Goal: Transaction & Acquisition: Download file/media

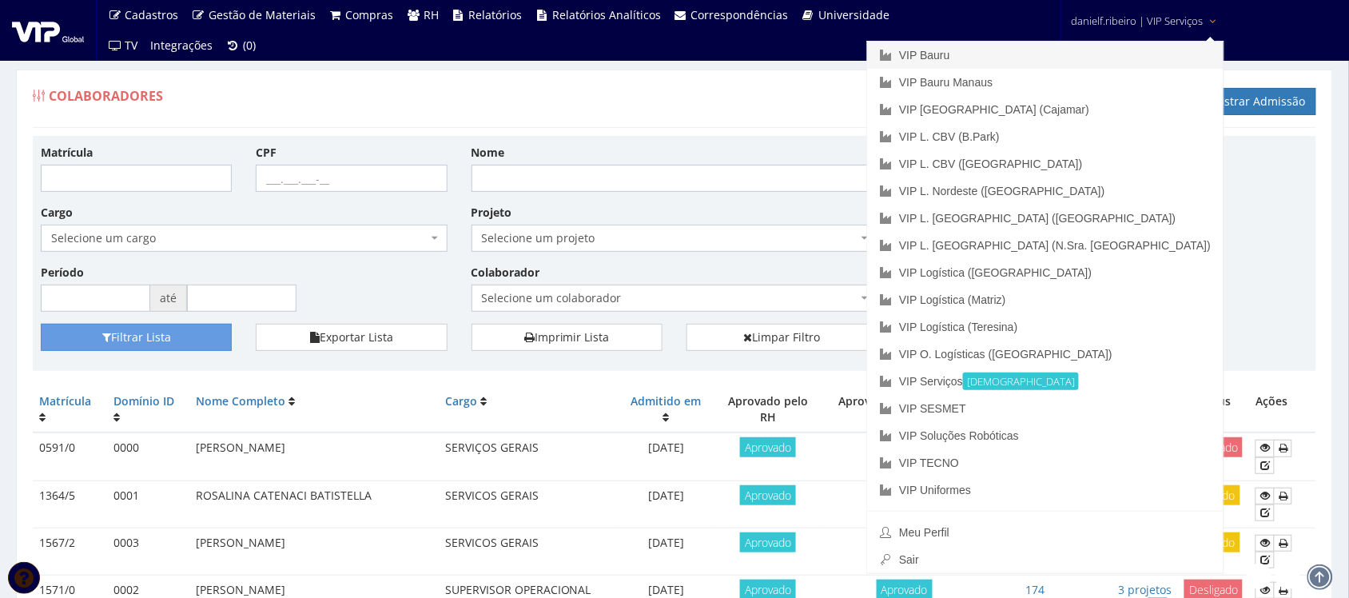
click at [1081, 64] on link "VIP Bauru" at bounding box center [1045, 55] width 356 height 27
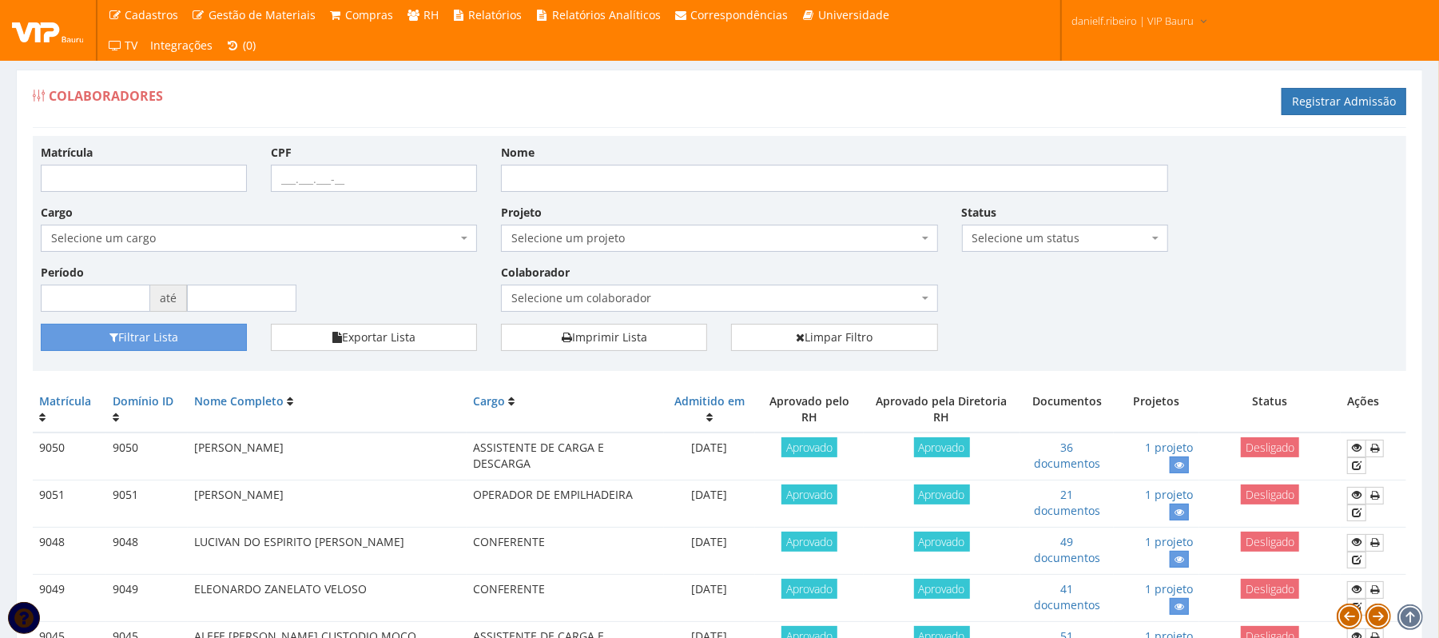
click at [659, 296] on span "Selecione um colaborador" at bounding box center [714, 298] width 406 height 16
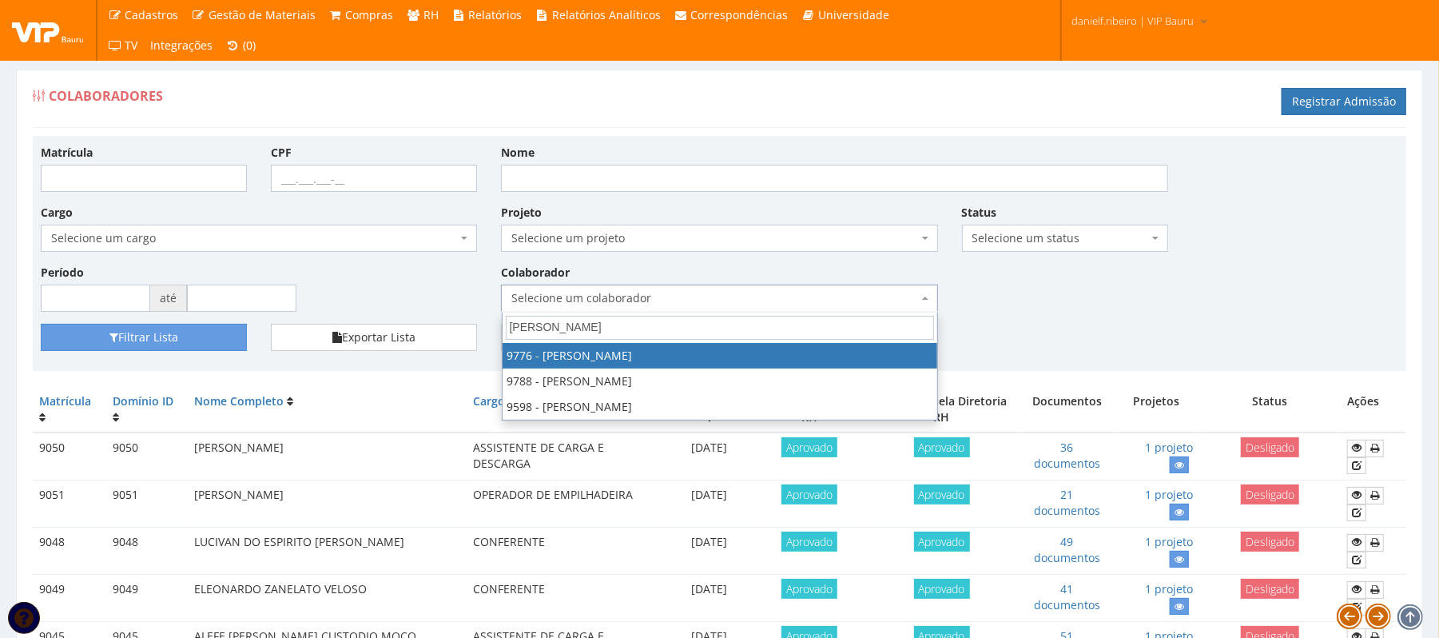
type input "DANIEL"
drag, startPoint x: 612, startPoint y: 352, endPoint x: 583, endPoint y: 358, distance: 30.1
select select "4097"
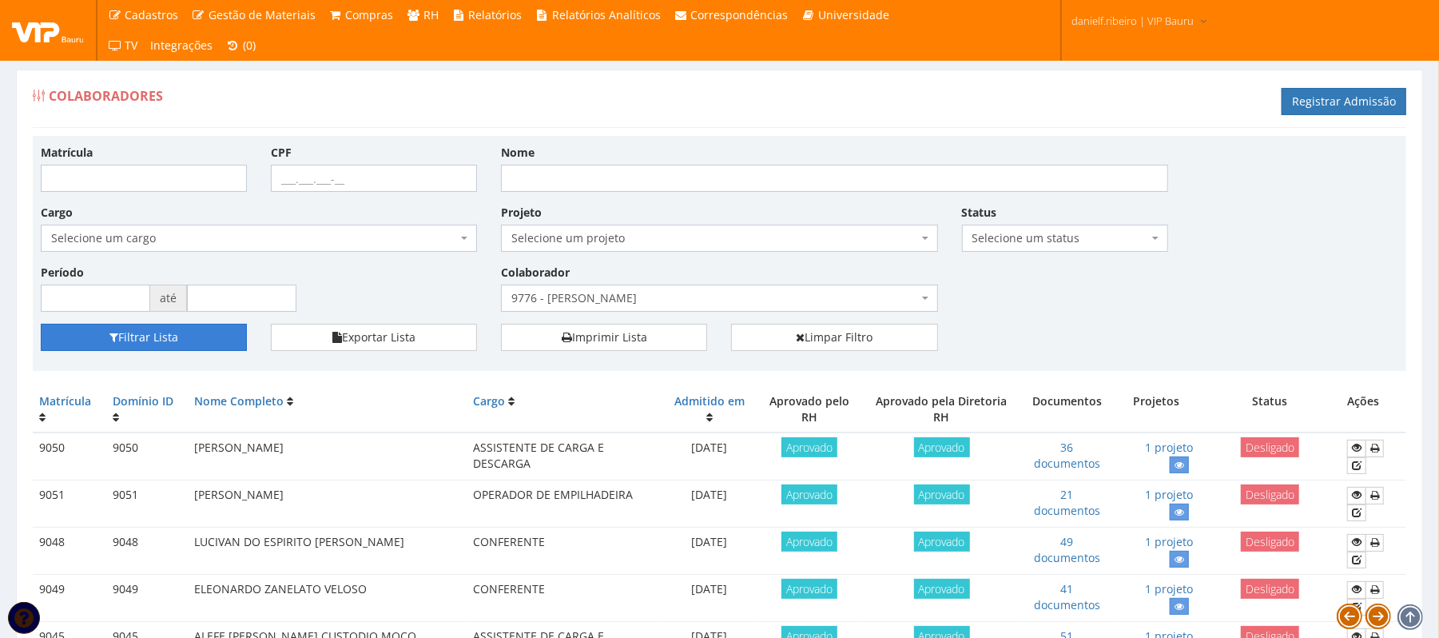
click at [150, 340] on button "Filtrar Lista" at bounding box center [144, 337] width 206 height 27
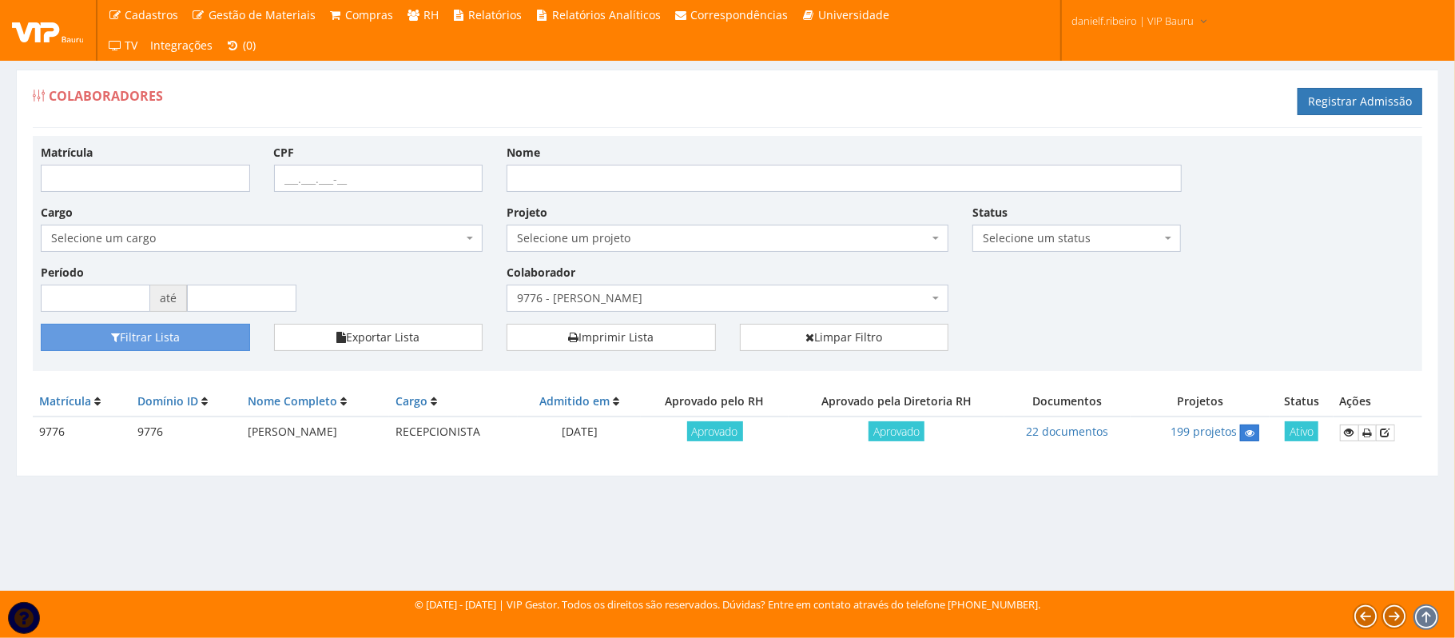
click at [1252, 436] on icon at bounding box center [1250, 433] width 10 height 11
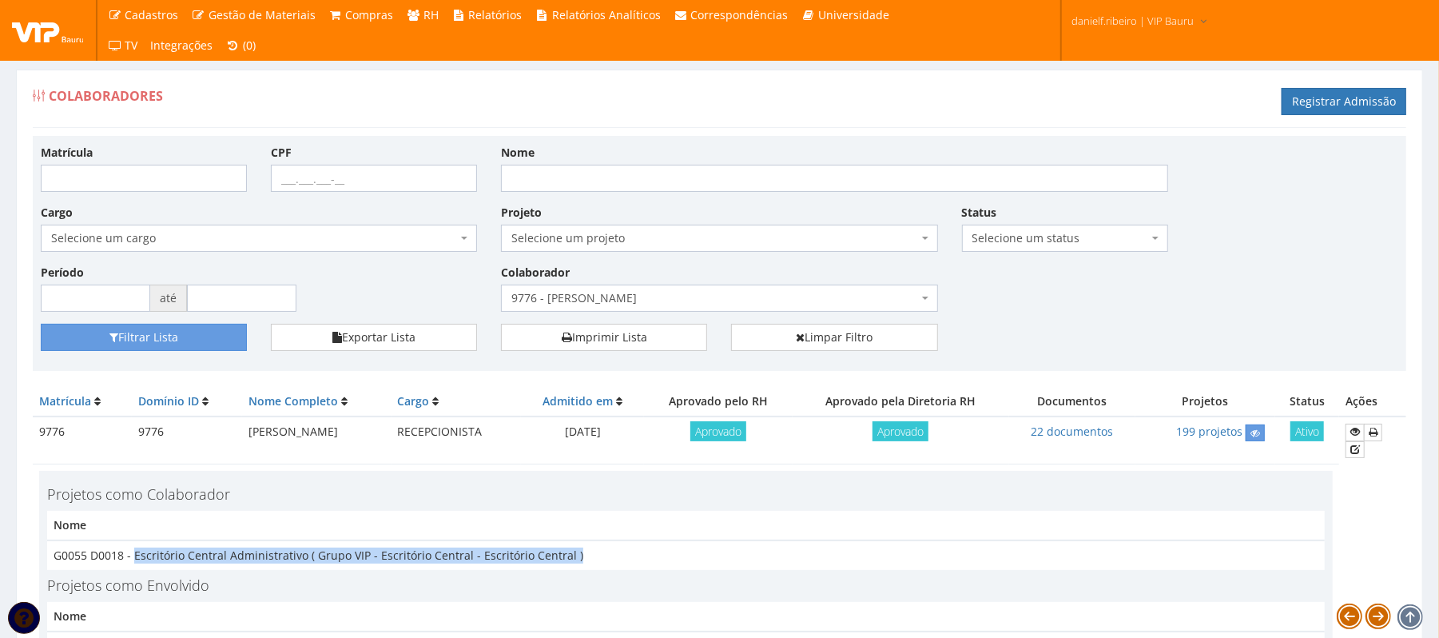
drag, startPoint x: 133, startPoint y: 539, endPoint x: 585, endPoint y: 538, distance: 452.4
click at [585, 540] on td "G0055 D0018 - Escritório Central Administrativo ( Grupo VIP - Escritório Centra…" at bounding box center [686, 555] width 1278 height 30
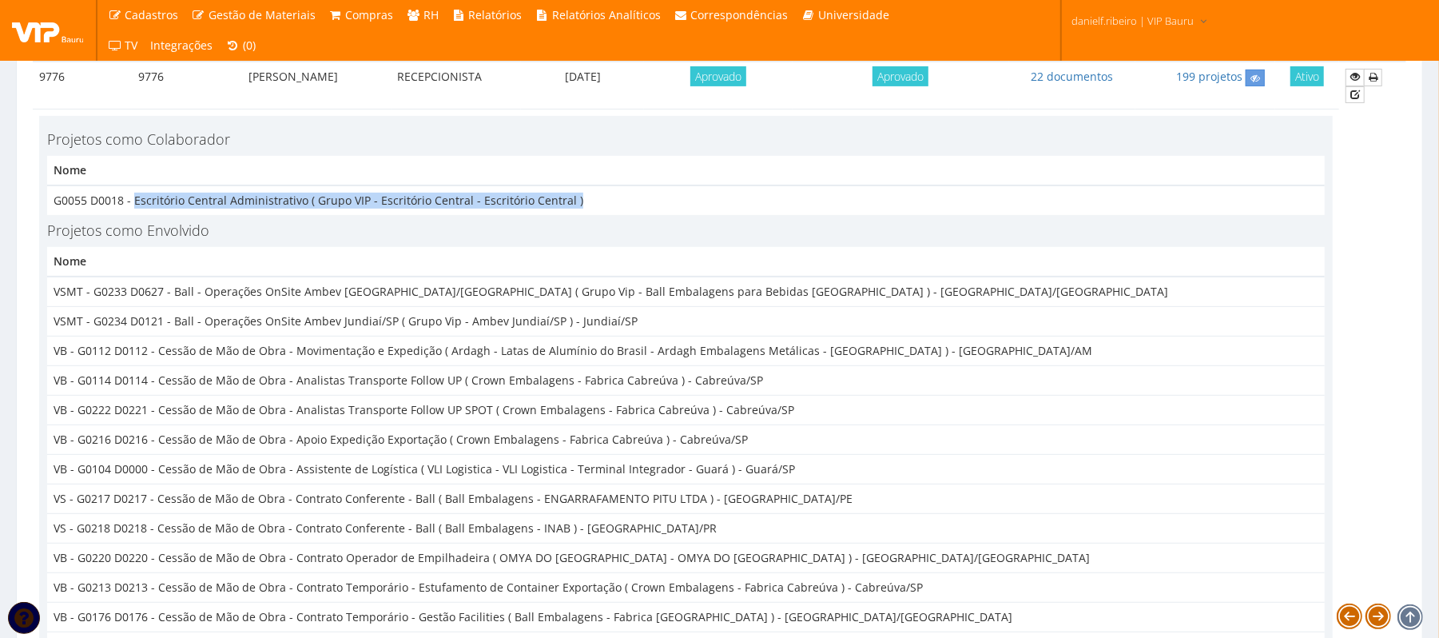
copy td "Escritório Central Administrativo ( Grupo VIP - Escritório Central - Escritório…"
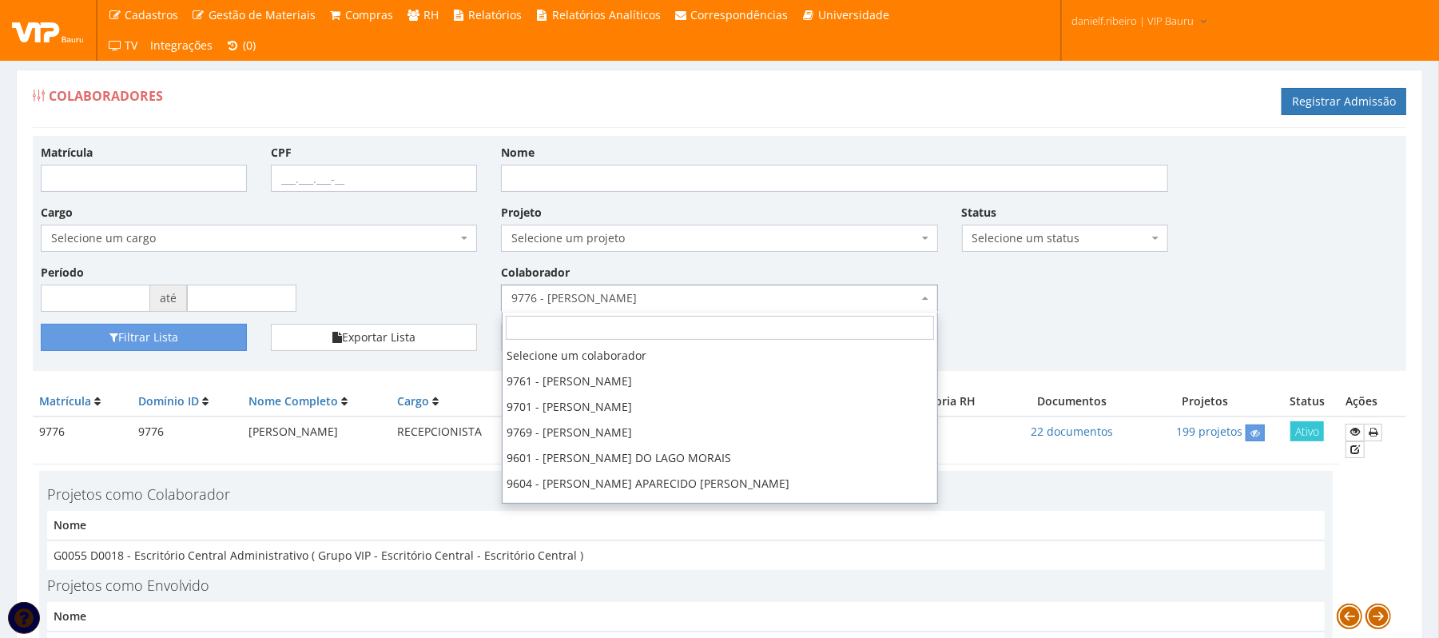
click at [596, 301] on span "9776 - DANIEL FELIPE CLARO RIBEIRO" at bounding box center [714, 298] width 406 height 16
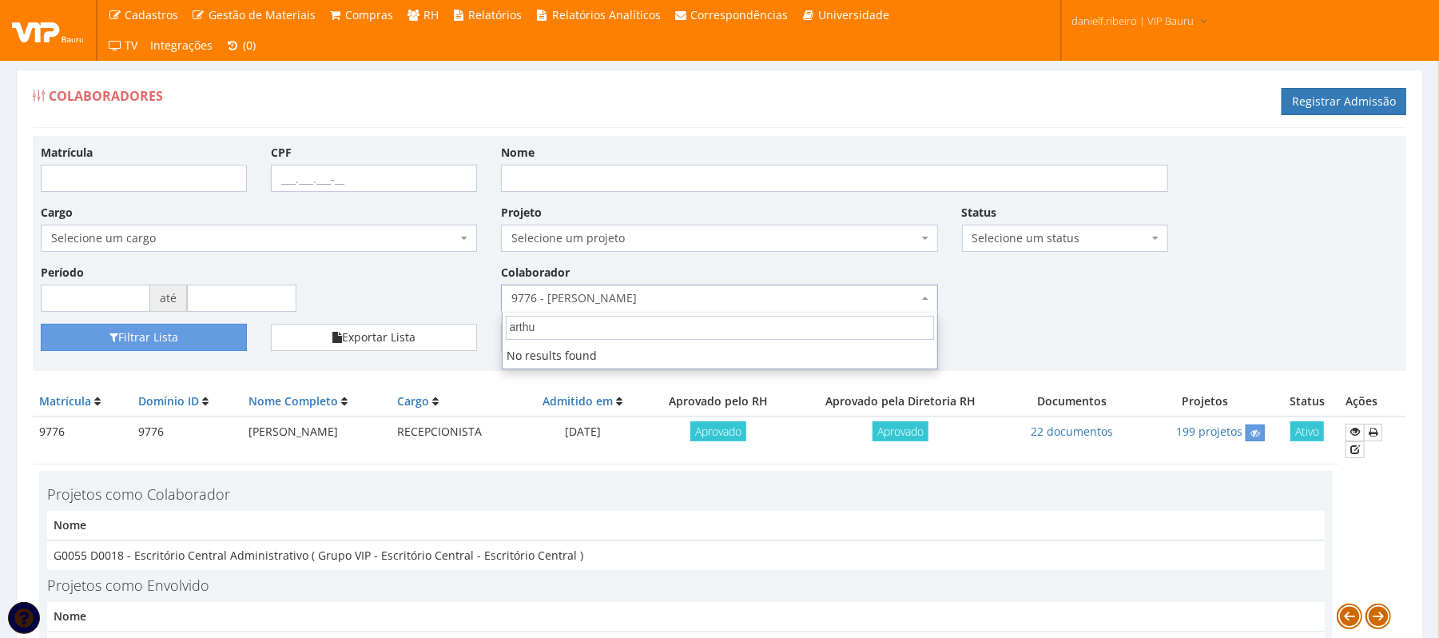
type input "arthur"
click at [521, 327] on input "arthur" at bounding box center [720, 328] width 428 height 24
click at [523, 326] on input "arthur" at bounding box center [720, 328] width 428 height 24
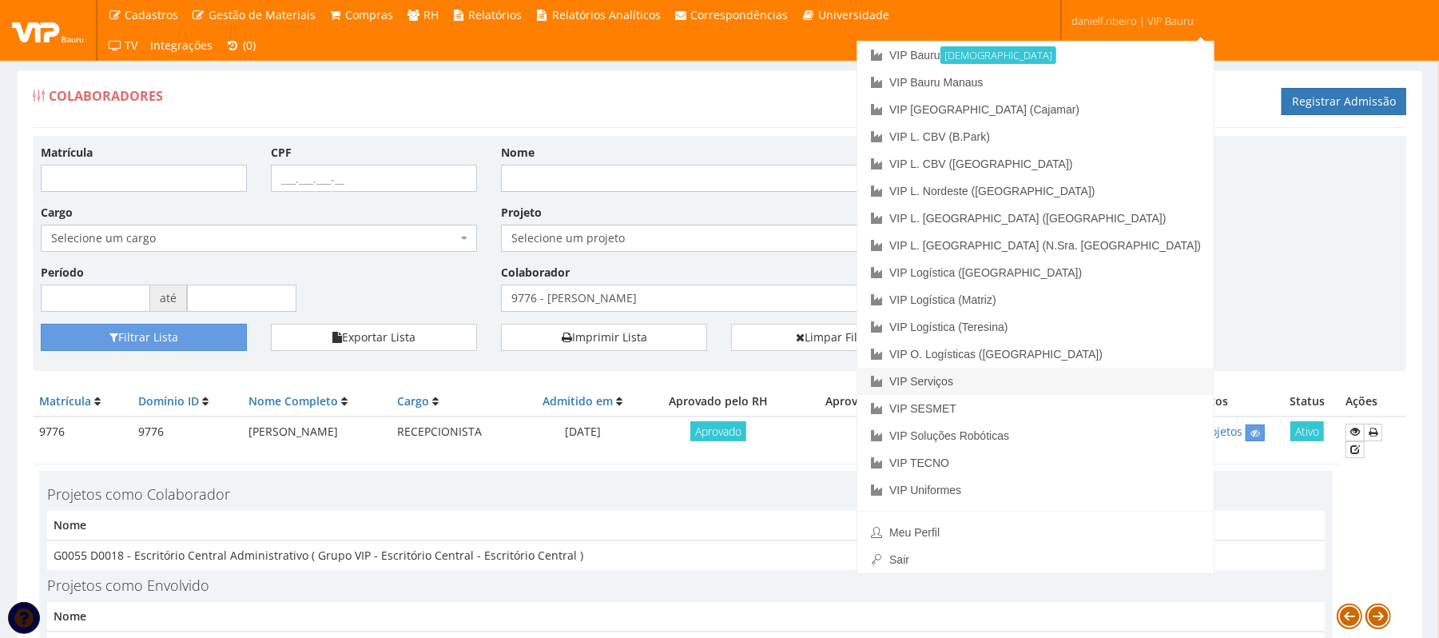
click at [1093, 371] on link "VIP Serviços" at bounding box center [1036, 381] width 356 height 27
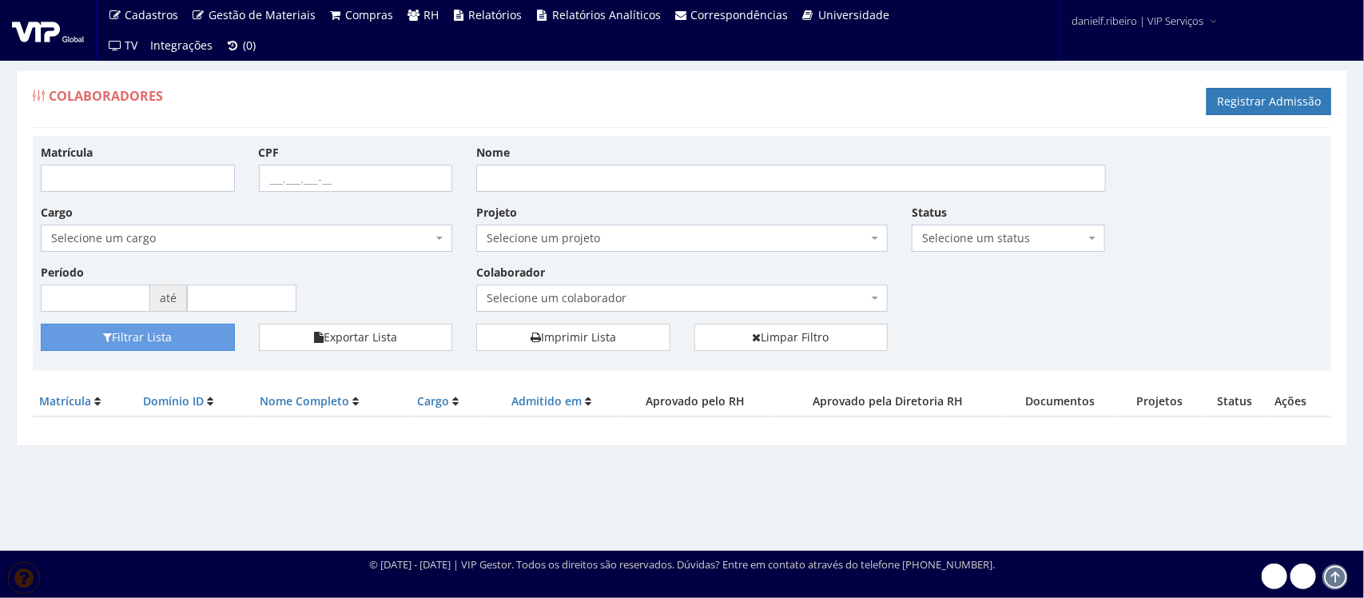
click at [675, 302] on span "Selecione um colaborador" at bounding box center [677, 298] width 381 height 16
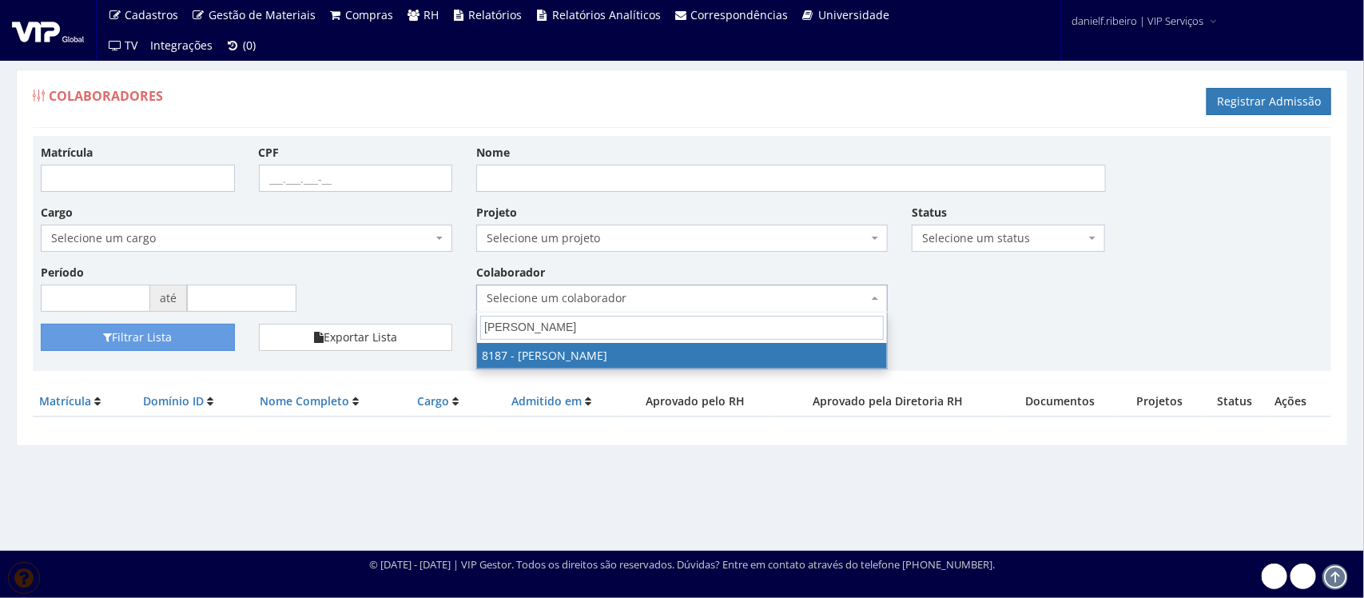
type input "[PERSON_NAME]"
select select "4101"
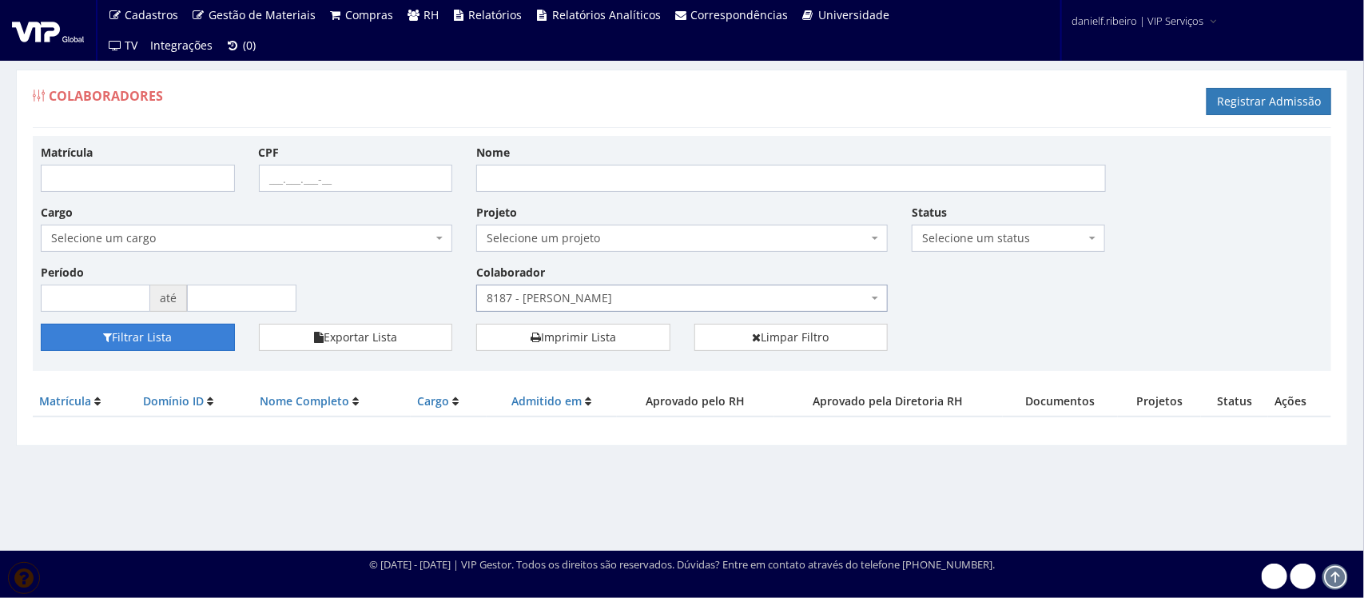
click at [177, 344] on button "Filtrar Lista" at bounding box center [138, 337] width 194 height 27
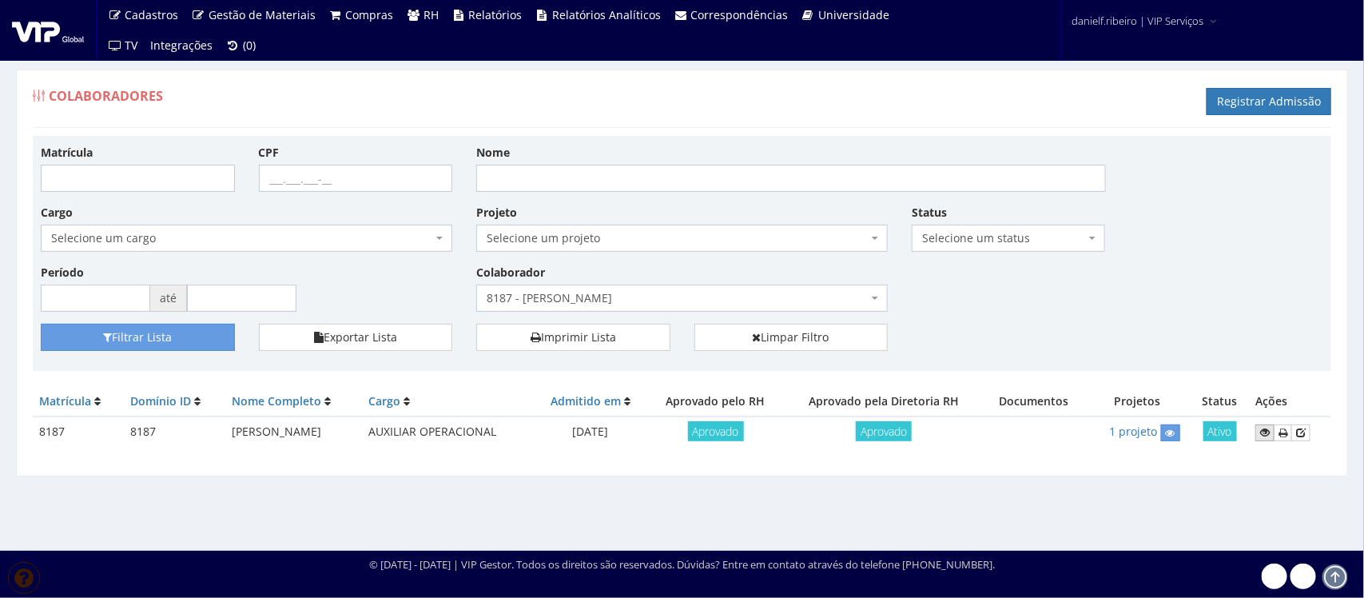
click at [1265, 432] on icon at bounding box center [1265, 432] width 10 height 11
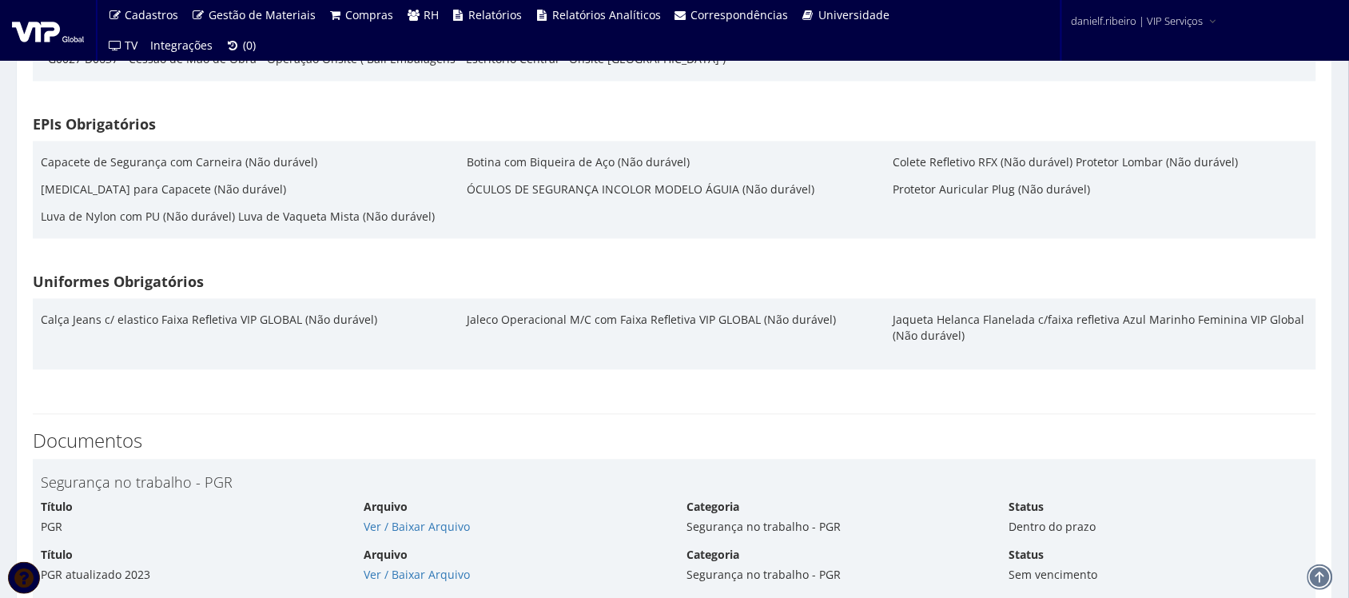
scroll to position [2330, 0]
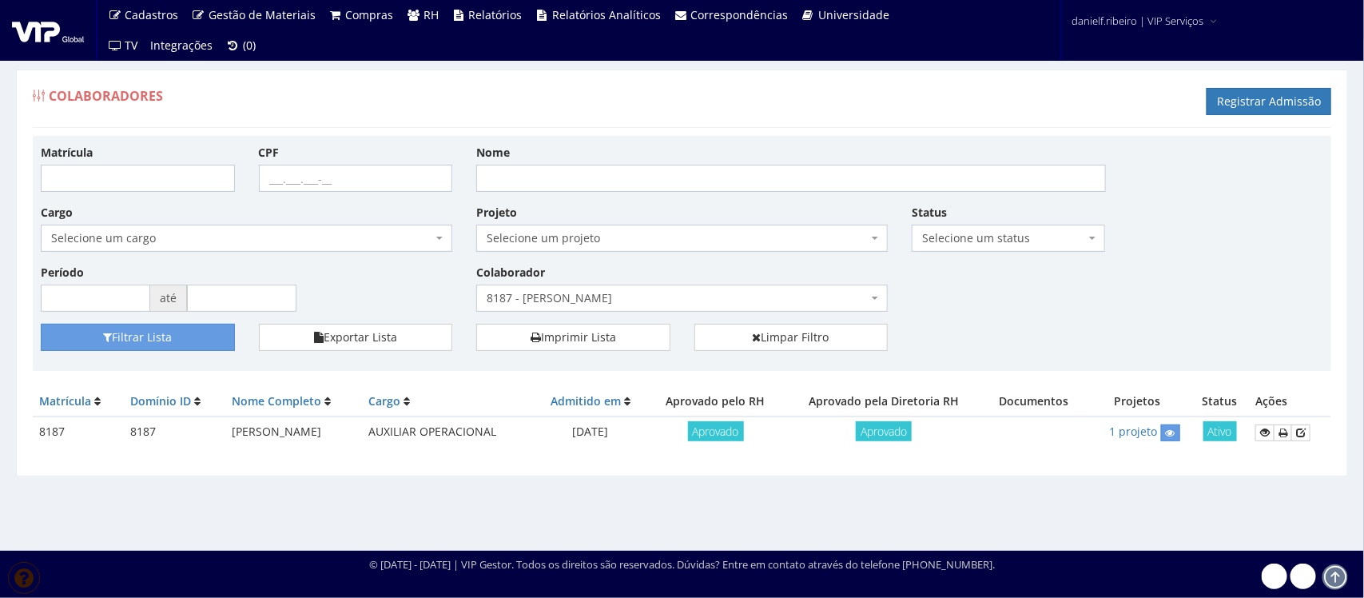
click at [628, 298] on span "8187 - [PERSON_NAME]" at bounding box center [677, 298] width 381 height 16
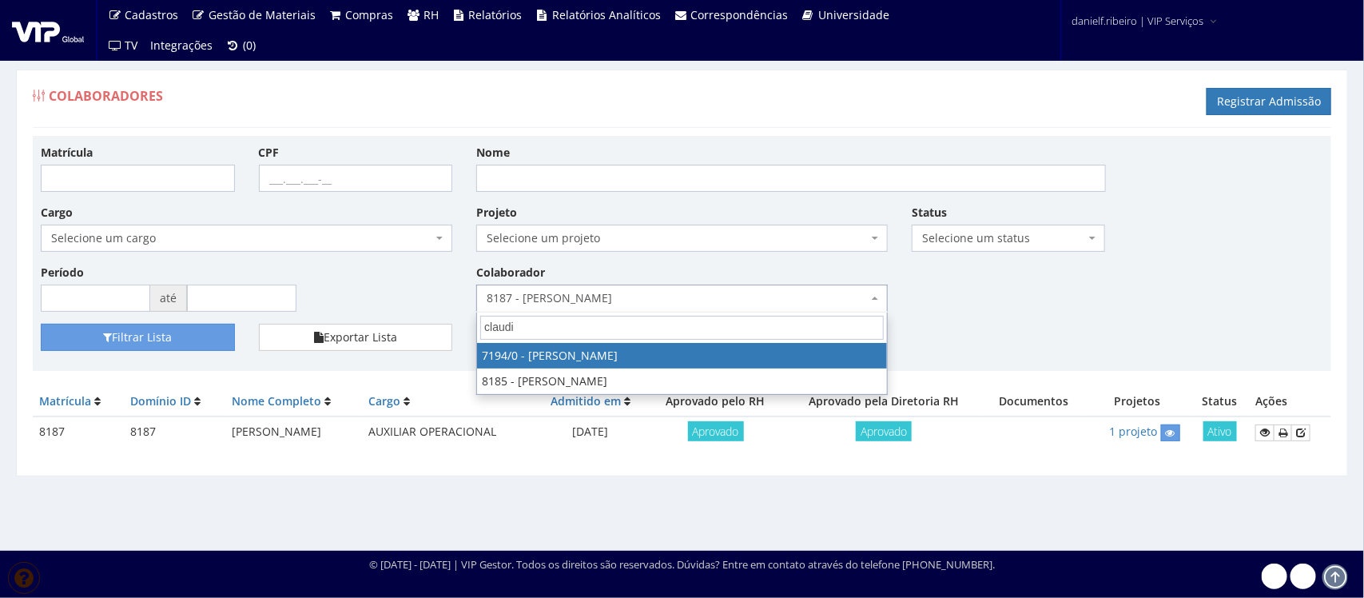
type input "[PERSON_NAME]"
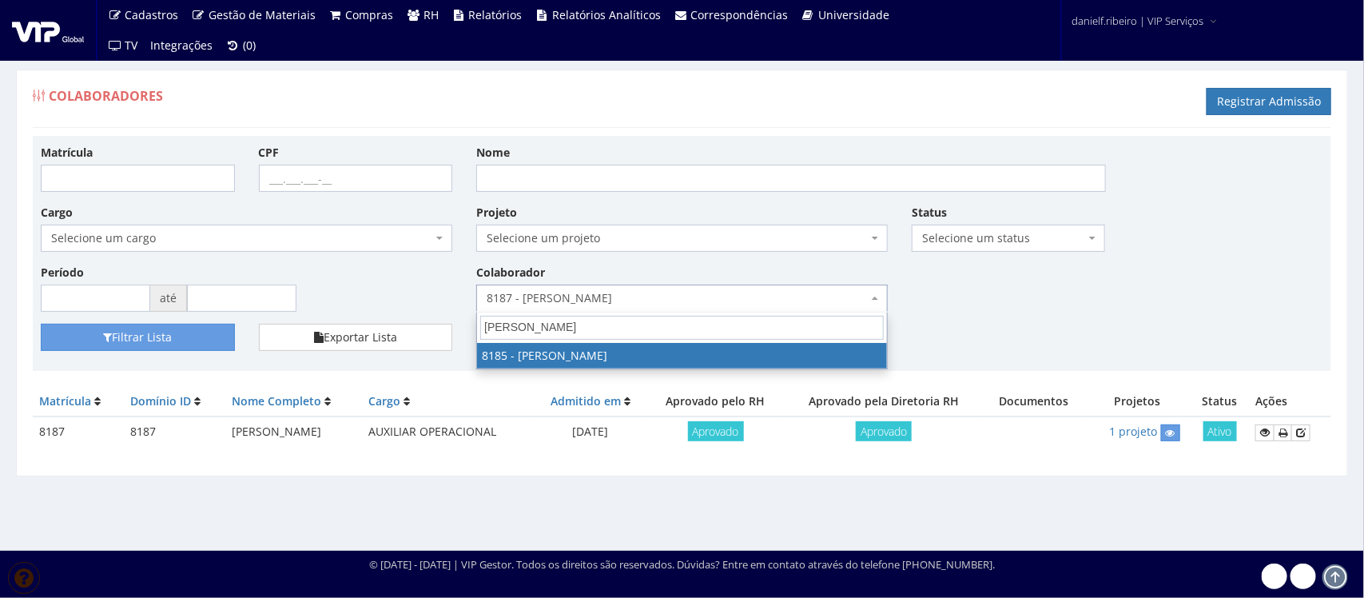
select select "4096"
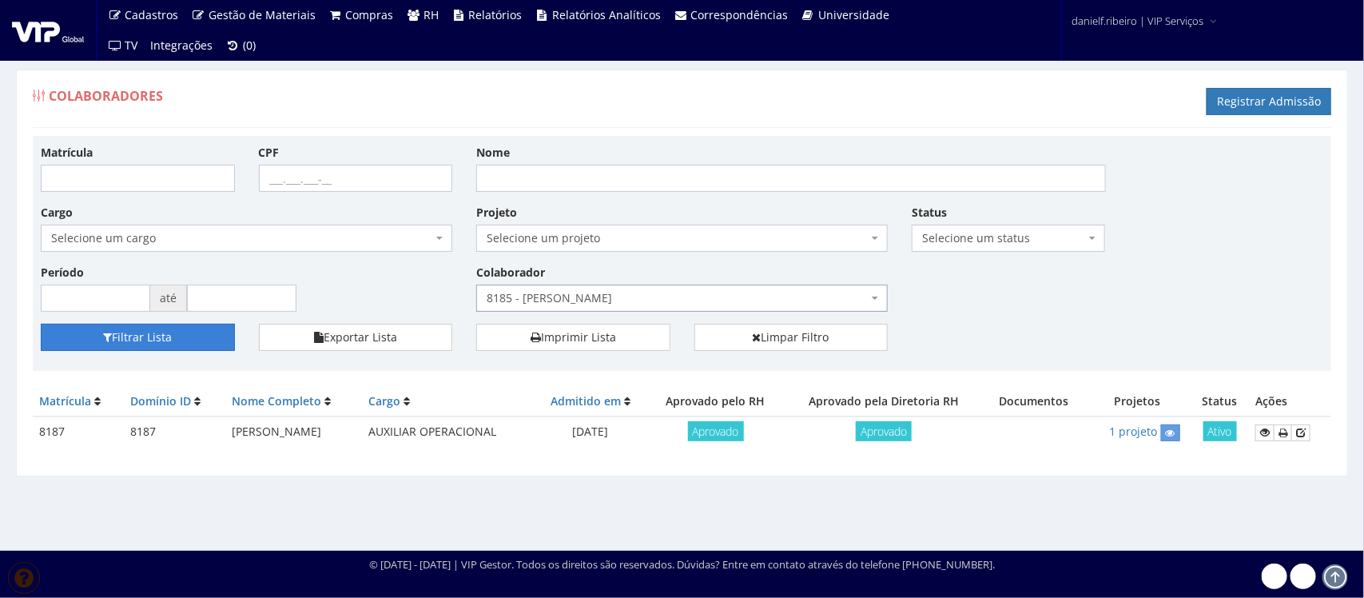
click at [193, 338] on button "Filtrar Lista" at bounding box center [138, 337] width 194 height 27
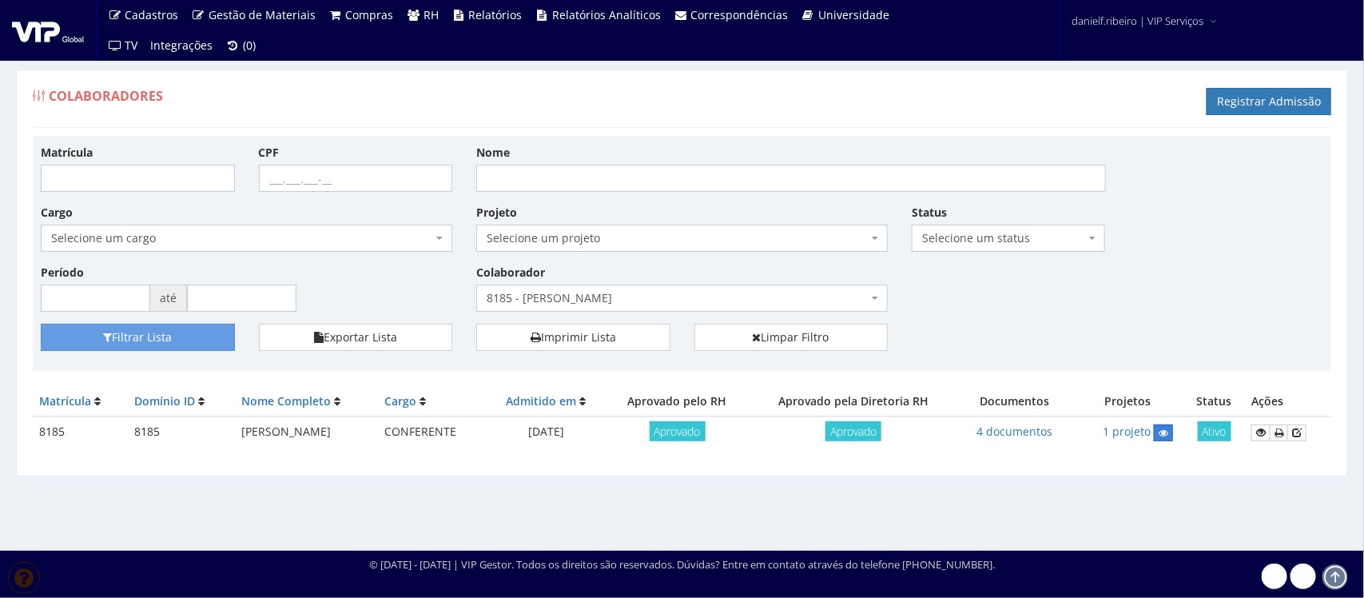
click at [1164, 432] on link at bounding box center [1163, 432] width 19 height 17
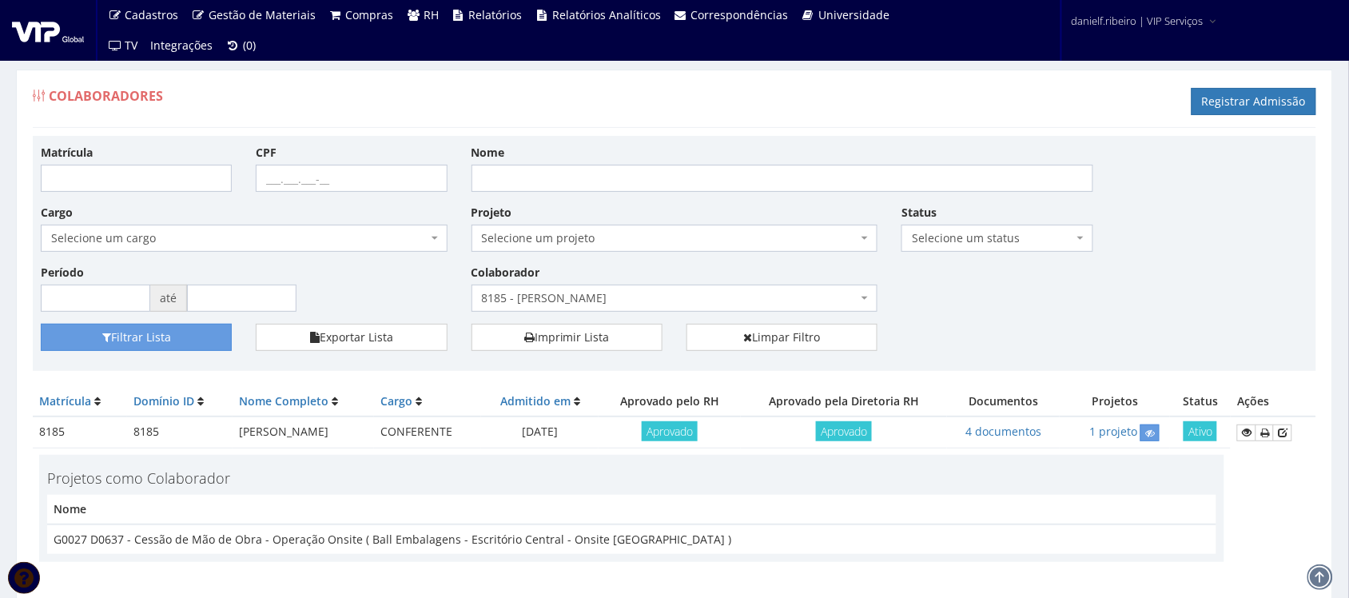
drag, startPoint x: 257, startPoint y: 448, endPoint x: 249, endPoint y: 444, distance: 8.6
click at [249, 444] on td "[PERSON_NAME]" at bounding box center [303, 431] width 141 height 31
click at [320, 432] on td "[PERSON_NAME]" at bounding box center [303, 431] width 141 height 31
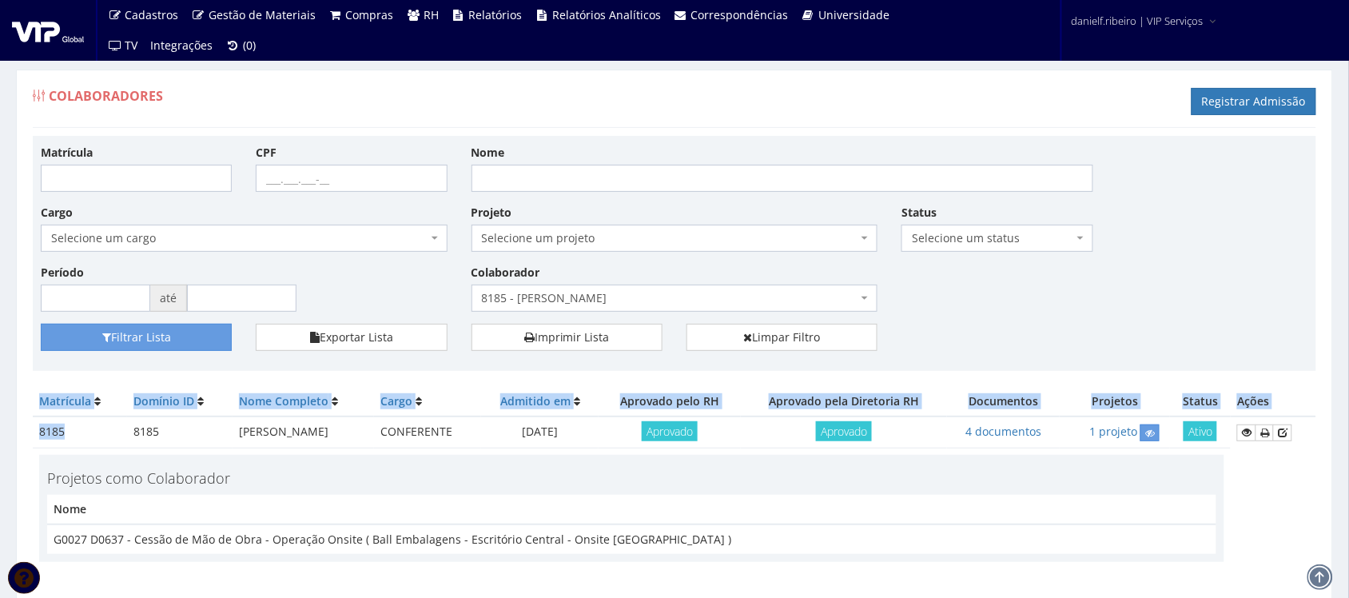
drag, startPoint x: 32, startPoint y: 436, endPoint x: 69, endPoint y: 440, distance: 36.9
click at [69, 440] on div "Colaboradores Registrar Admissão Matrícula CPF Nome Cargo Selecione um cargo G0…" at bounding box center [674, 341] width 1317 height 543
click at [62, 432] on td "8185" at bounding box center [80, 431] width 94 height 31
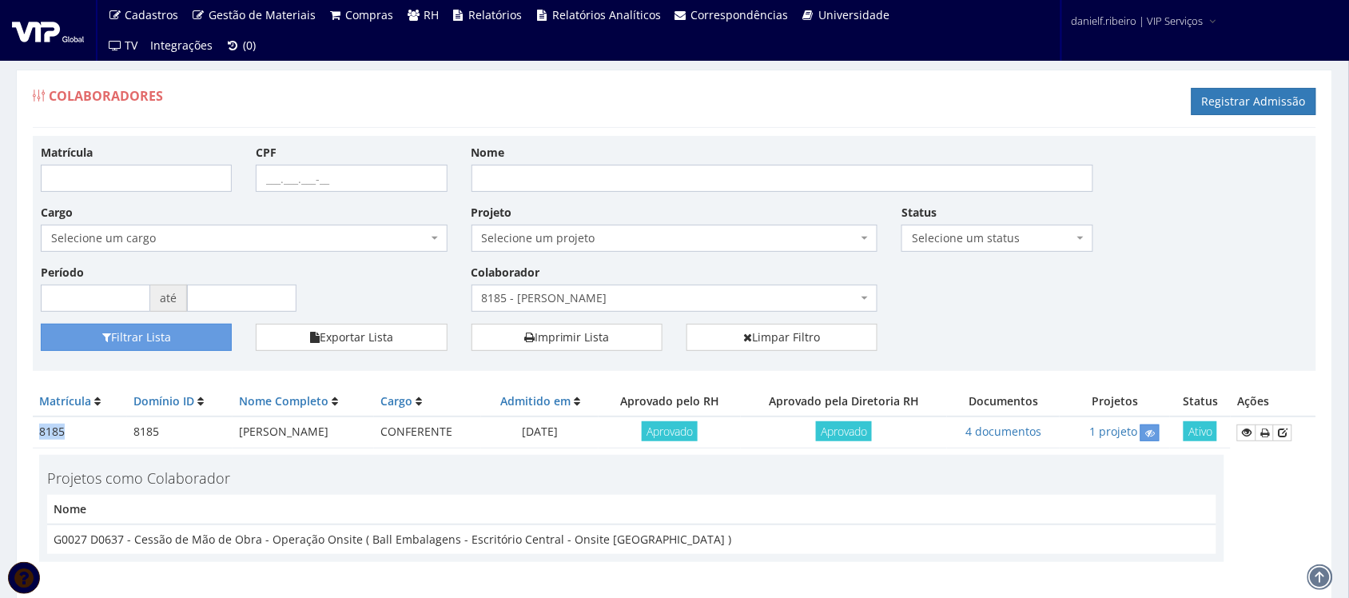
drag, startPoint x: 70, startPoint y: 433, endPoint x: 34, endPoint y: 432, distance: 36.0
click at [34, 432] on td "8185" at bounding box center [80, 431] width 94 height 31
copy td "8185"
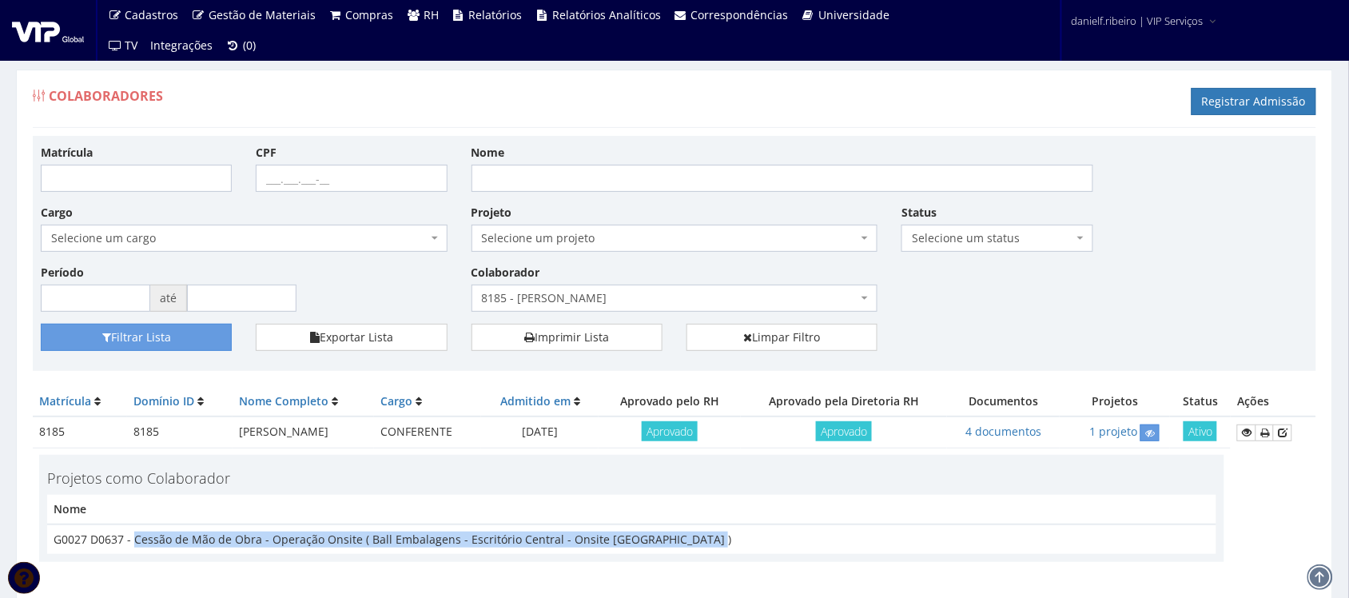
drag, startPoint x: 703, startPoint y: 537, endPoint x: 134, endPoint y: 545, distance: 569.1
click at [134, 545] on td "G0027 D0637 - Cessão de Mão de Obra - Operação Onsite ( Ball Embalagens - Escri…" at bounding box center [631, 539] width 1169 height 30
copy td "Cessão de Mão de Obra - Operação Onsite ( Ball Embalagens - Escritório Central …"
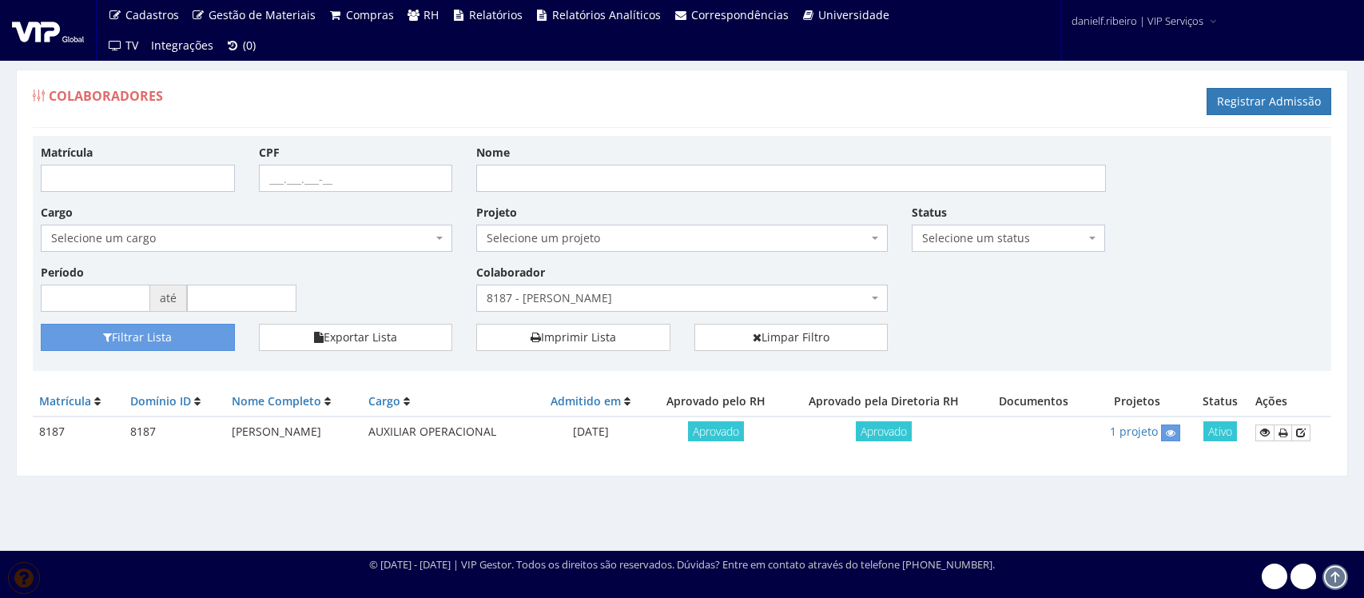
select select "4096"
drag, startPoint x: 117, startPoint y: 426, endPoint x: 161, endPoint y: 437, distance: 45.4
click at [161, 437] on td "8187" at bounding box center [174, 431] width 101 height 31
copy td "8187"
click at [1176, 434] on icon at bounding box center [1171, 433] width 10 height 11
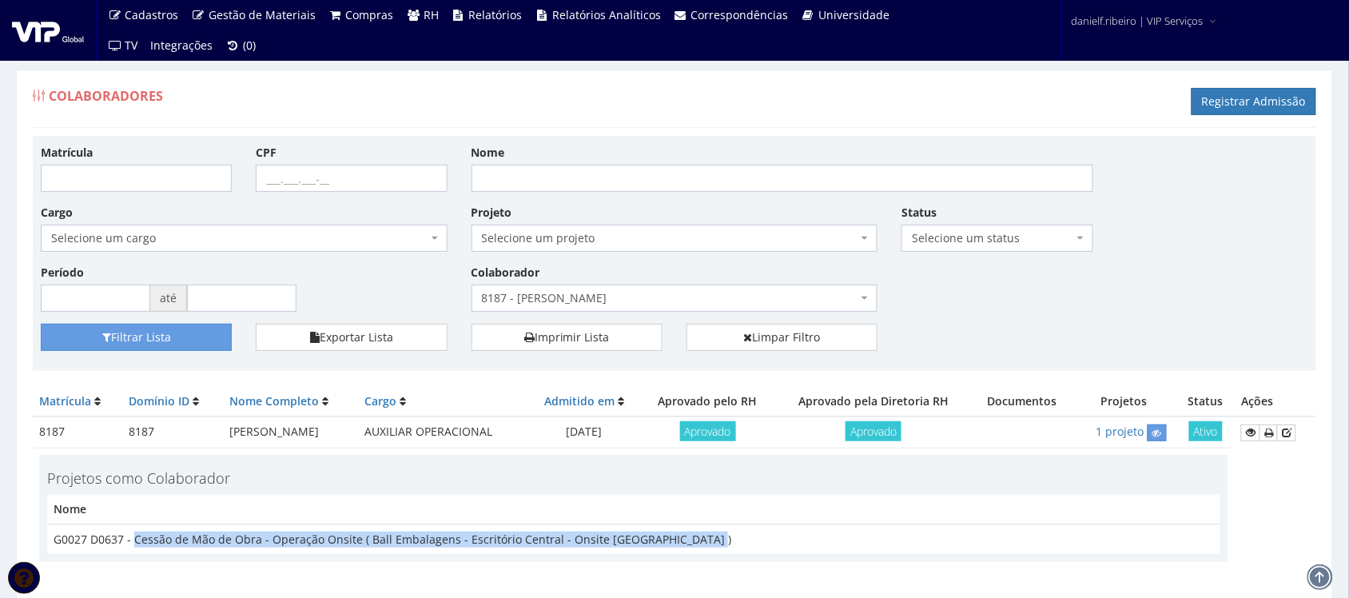
drag, startPoint x: 721, startPoint y: 541, endPoint x: 134, endPoint y: 544, distance: 586.6
click at [134, 544] on td "G0027 D0637 - Cessão de Mão de Obra - Operação Onsite ( Ball Embalagens - Escri…" at bounding box center [633, 539] width 1173 height 30
copy td "Cessão de Mão de Obra - Operação Onsite ( Ball Embalagens - Escritório Central …"
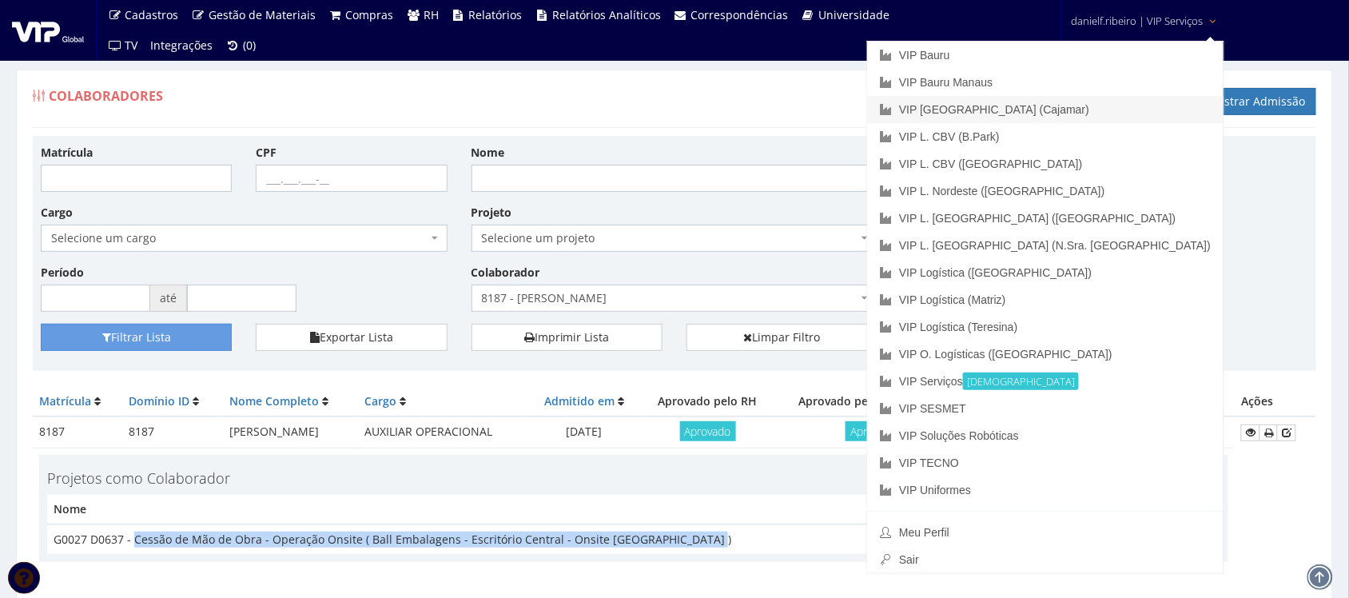
click at [1116, 109] on link "VIP [GEOGRAPHIC_DATA] (Cajamar)" at bounding box center [1045, 109] width 356 height 27
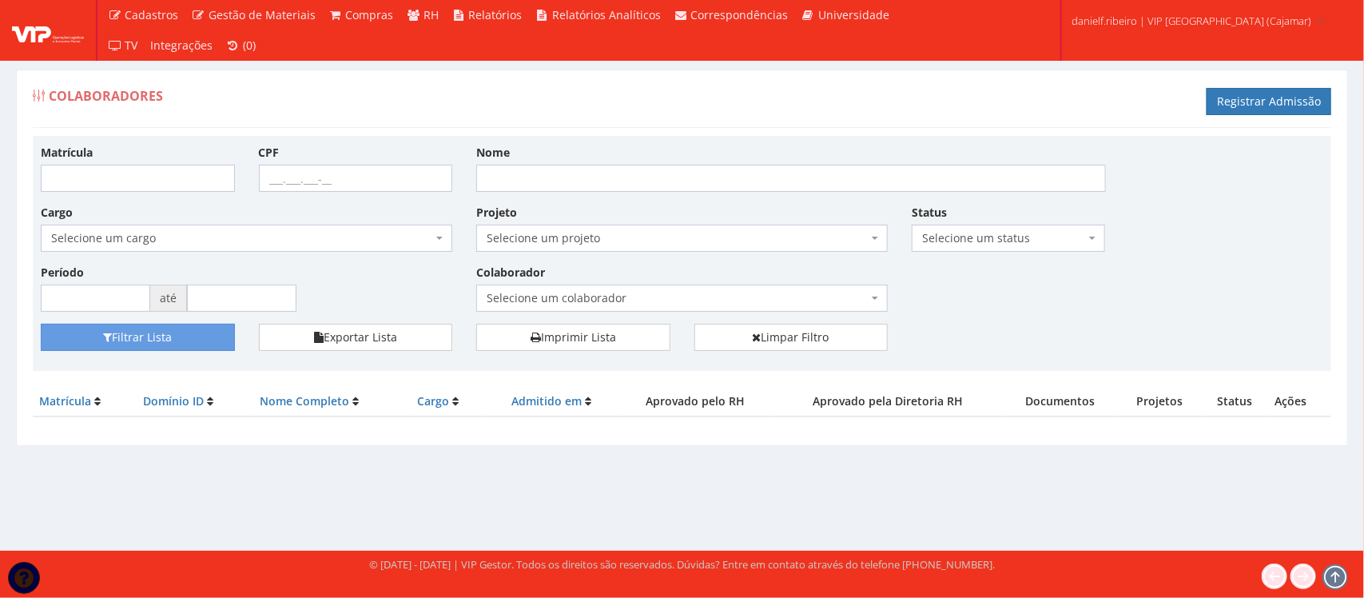
click at [662, 294] on span "Selecione um colaborador" at bounding box center [677, 298] width 381 height 16
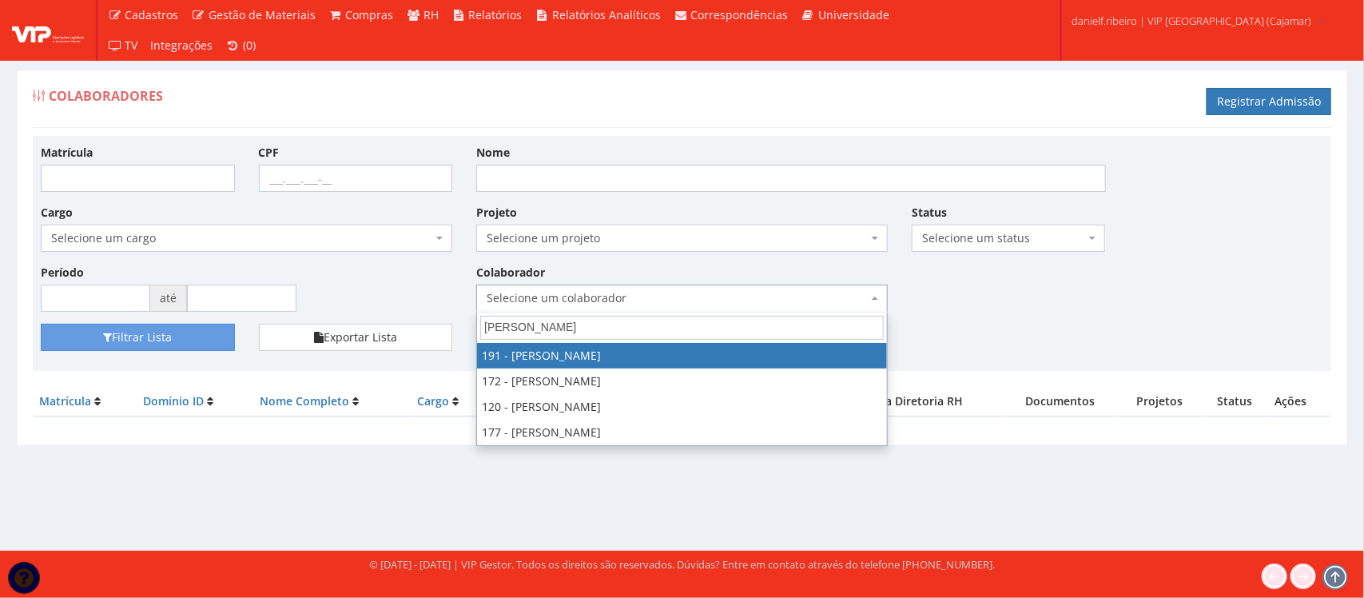
type input "[PERSON_NAME]"
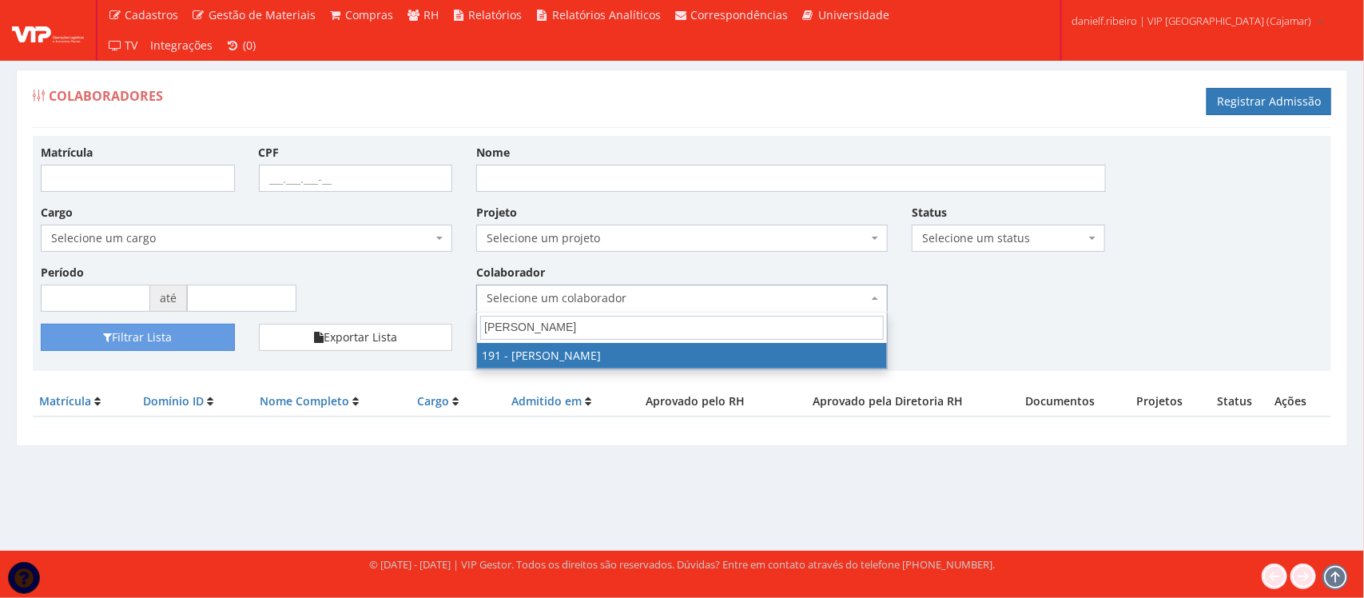
select select "4089"
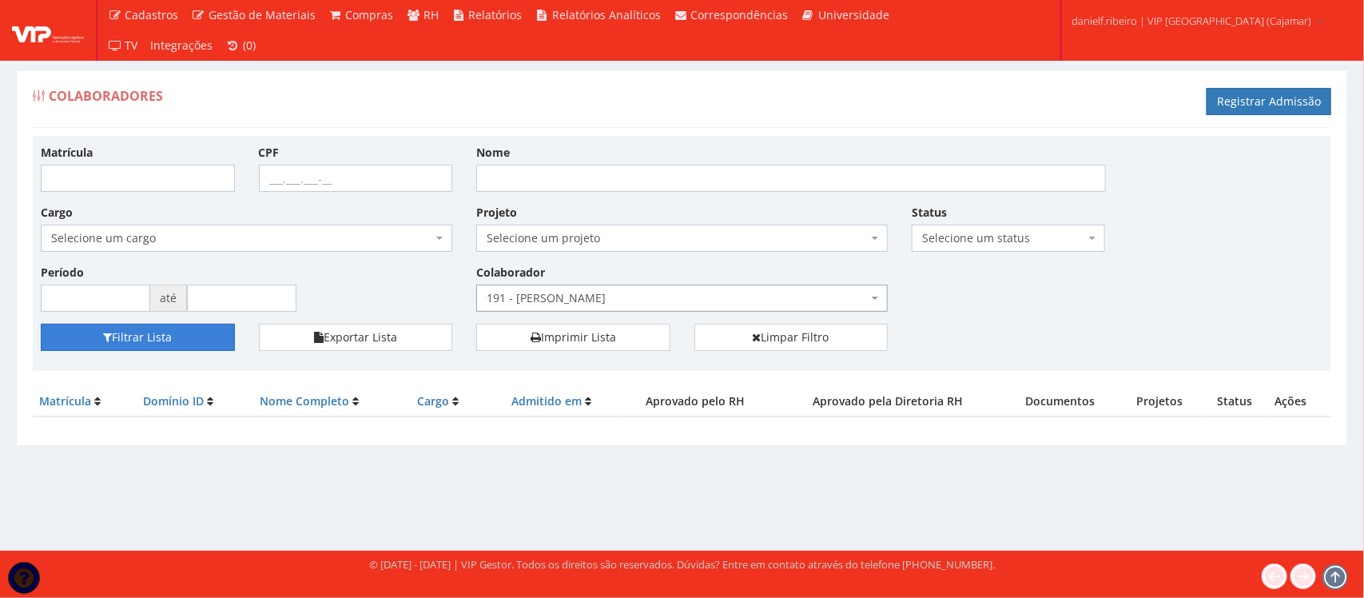
click at [214, 340] on button "Filtrar Lista" at bounding box center [138, 337] width 194 height 27
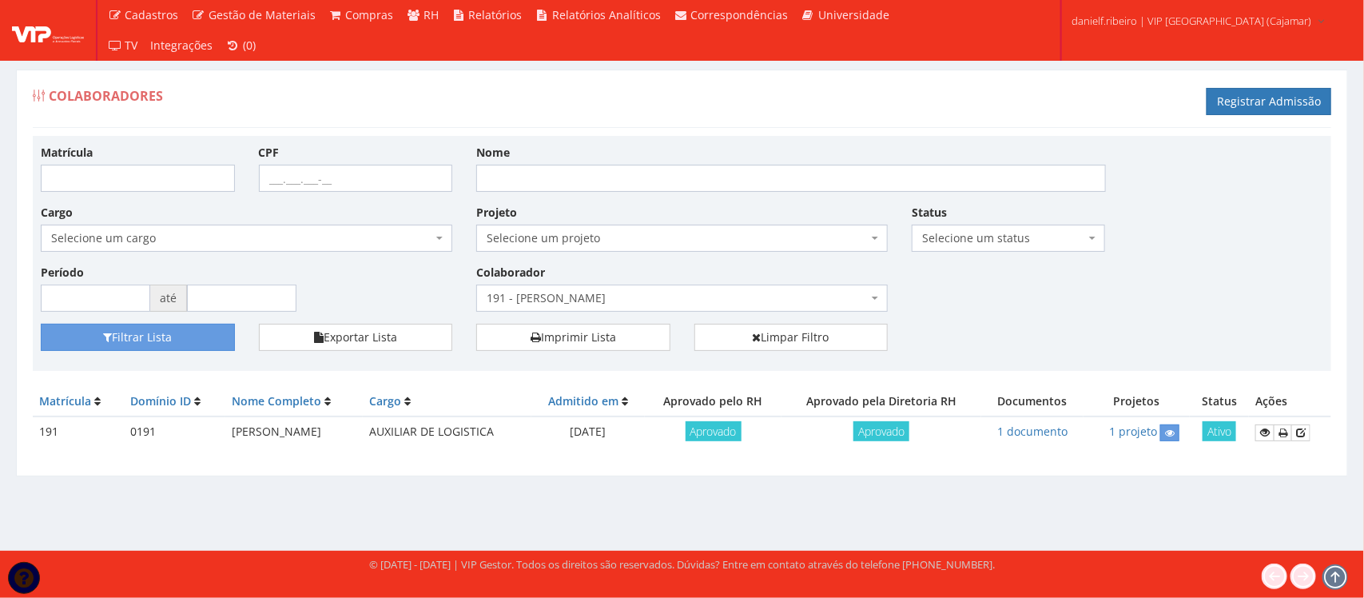
drag, startPoint x: 216, startPoint y: 432, endPoint x: 404, endPoint y: 422, distance: 188.9
click at [404, 422] on tr "191 0191 [PERSON_NAME] AUXILIAR DE LOGISTICA [DATE] Aprovado Aprovado 1 documen…" at bounding box center [682, 431] width 1299 height 31
click at [36, 432] on td "191" at bounding box center [78, 431] width 91 height 31
copy td "191"
click at [1180, 432] on link at bounding box center [1169, 432] width 19 height 17
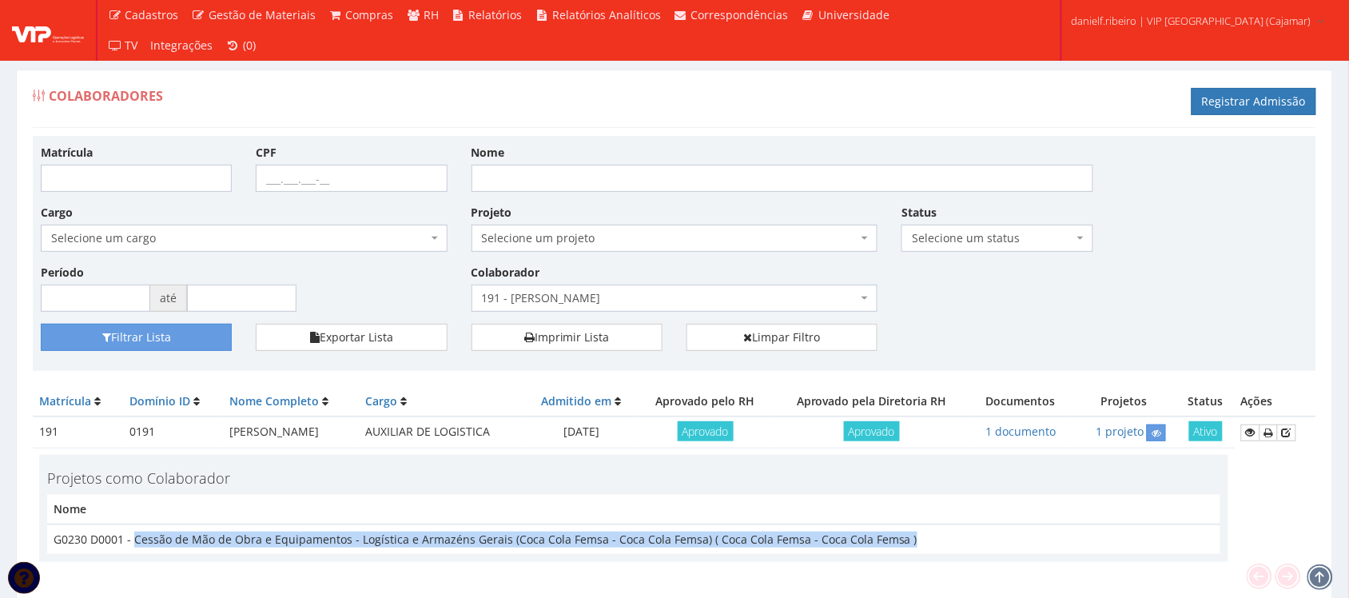
drag, startPoint x: 905, startPoint y: 543, endPoint x: 133, endPoint y: 544, distance: 771.2
click at [133, 544] on td "G0230 D0001 - Cessão de Mão de Obra e Equipamentos - Logística e Armazéns Gerai…" at bounding box center [633, 539] width 1173 height 30
copy td "Cessão de Mão de Obra e Equipamentos - Logística e Armazéns Gerais (Coca Cola F…"
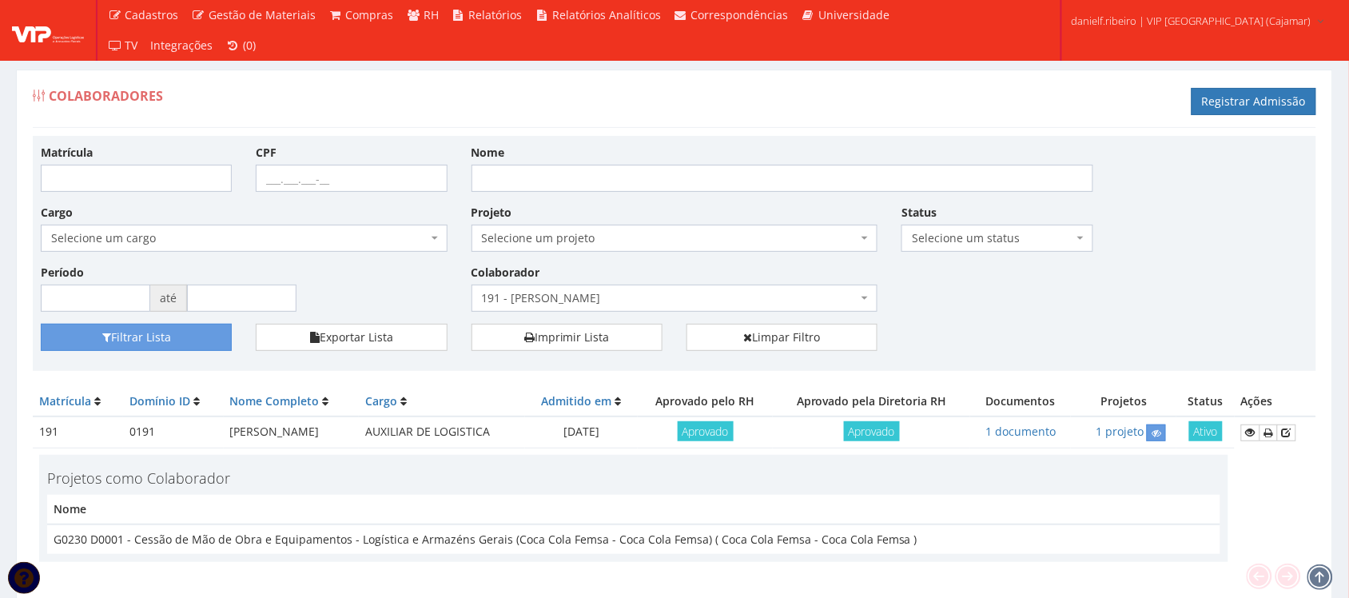
click at [586, 285] on div "Colaborador Selecione um colaborador 95 - ADRIANE NEVES JESUS 76 - ADRIANO SILV…" at bounding box center [675, 288] width 431 height 48
click at [565, 304] on span "191 - [PERSON_NAME]" at bounding box center [670, 298] width 376 height 16
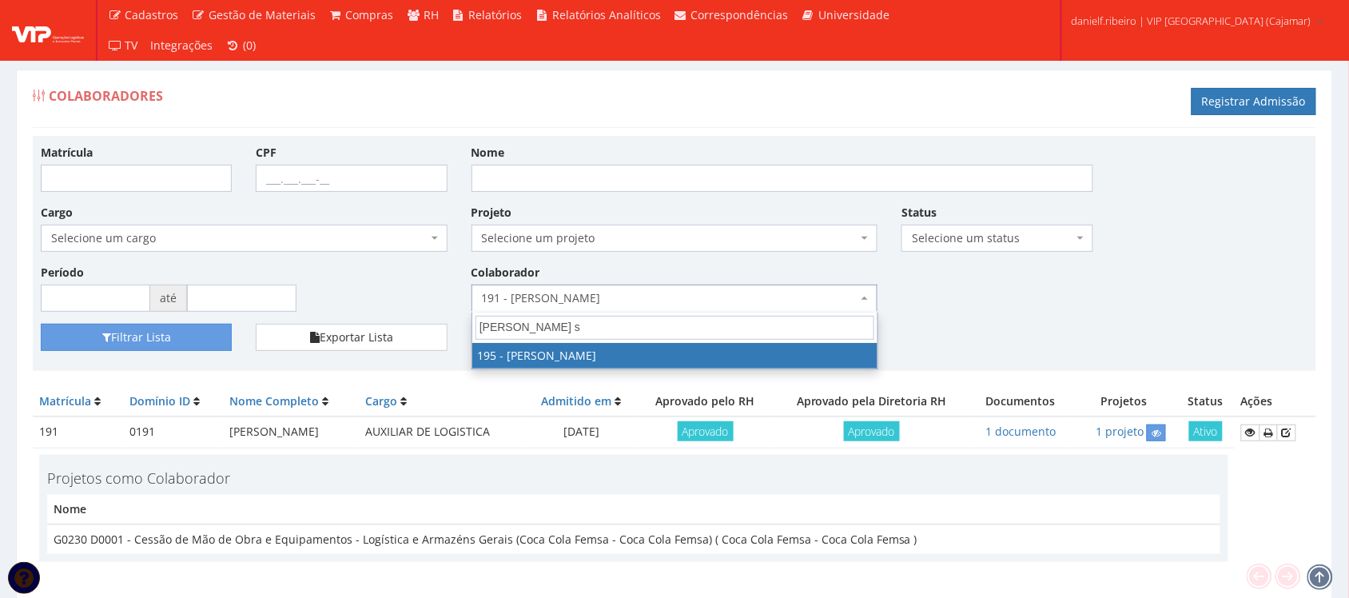
type input "anderson sa"
select select "4099"
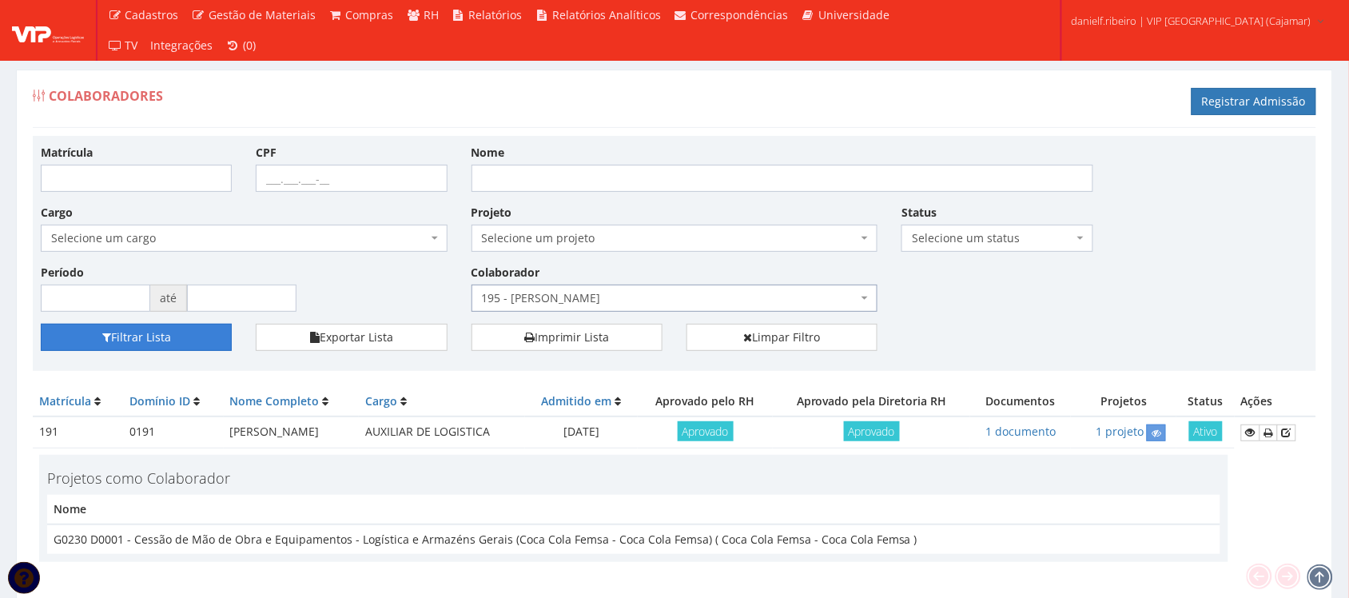
click at [178, 341] on button "Filtrar Lista" at bounding box center [136, 337] width 191 height 27
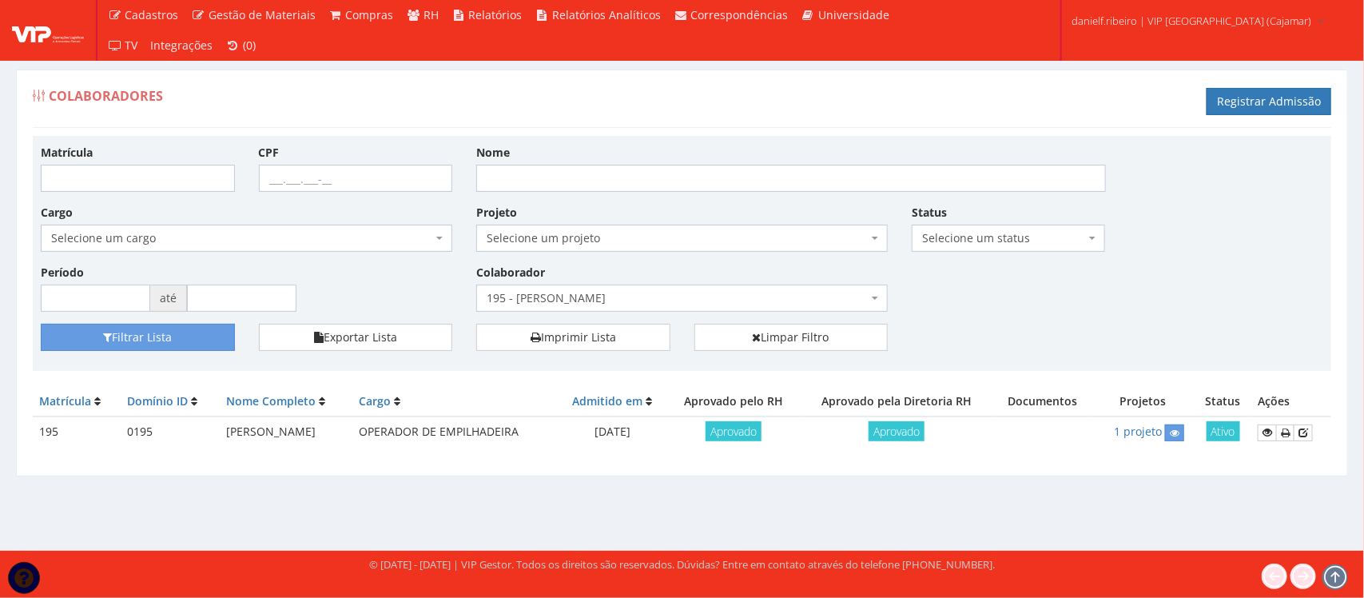
drag, startPoint x: 216, startPoint y: 436, endPoint x: 364, endPoint y: 437, distance: 148.7
click at [352, 437] on td "[PERSON_NAME]" at bounding box center [286, 431] width 133 height 31
copy td "[PERSON_NAME]"
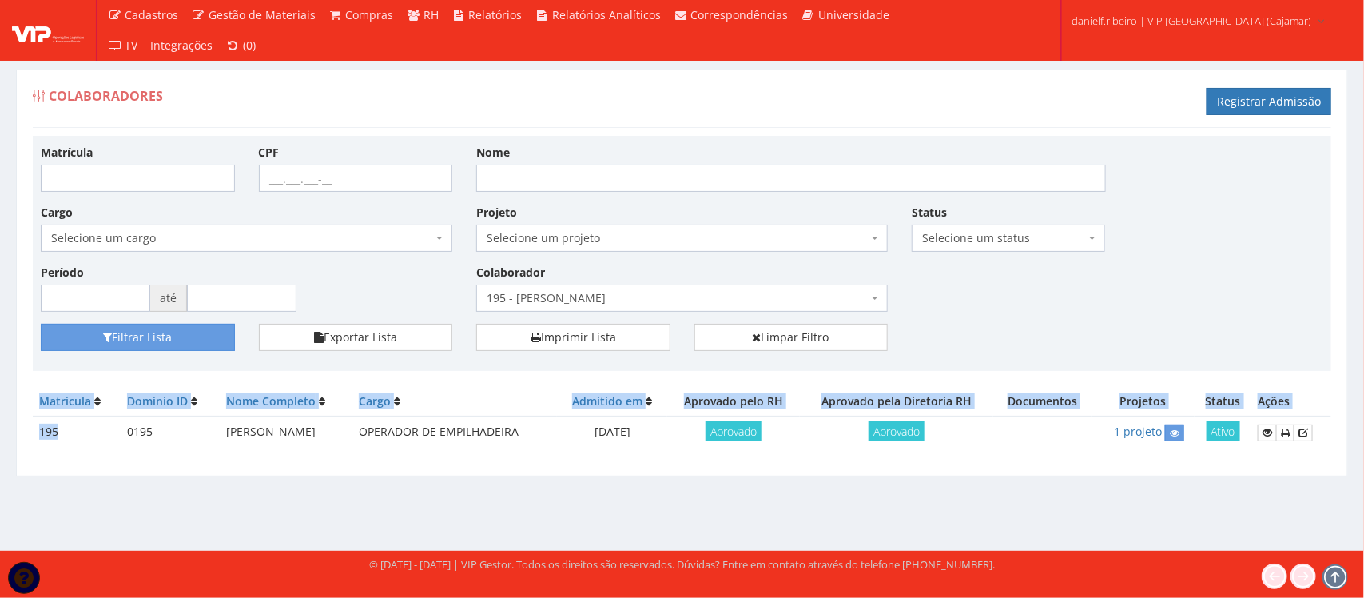
drag, startPoint x: 38, startPoint y: 436, endPoint x: 26, endPoint y: 434, distance: 12.9
click at [26, 434] on div "Colaboradores Registrar Admissão Matrícula CPF Nome Cargo Selecione um cargo G1…" at bounding box center [682, 273] width 1332 height 407
click at [38, 425] on td "195" at bounding box center [77, 431] width 88 height 31
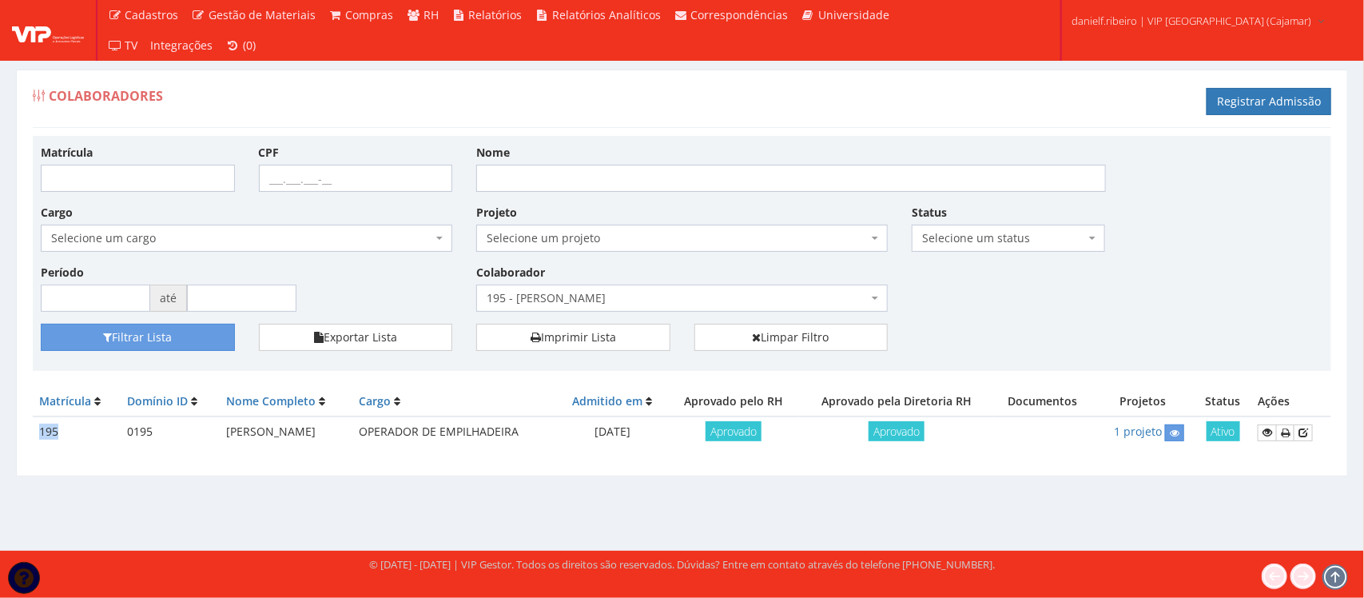
drag, startPoint x: 36, startPoint y: 429, endPoint x: 60, endPoint y: 430, distance: 24.0
click at [60, 430] on td "195" at bounding box center [77, 431] width 88 height 31
copy td "195"
click at [1184, 444] on td "1 projeto" at bounding box center [1143, 431] width 103 height 31
click at [1180, 437] on icon at bounding box center [1175, 433] width 10 height 11
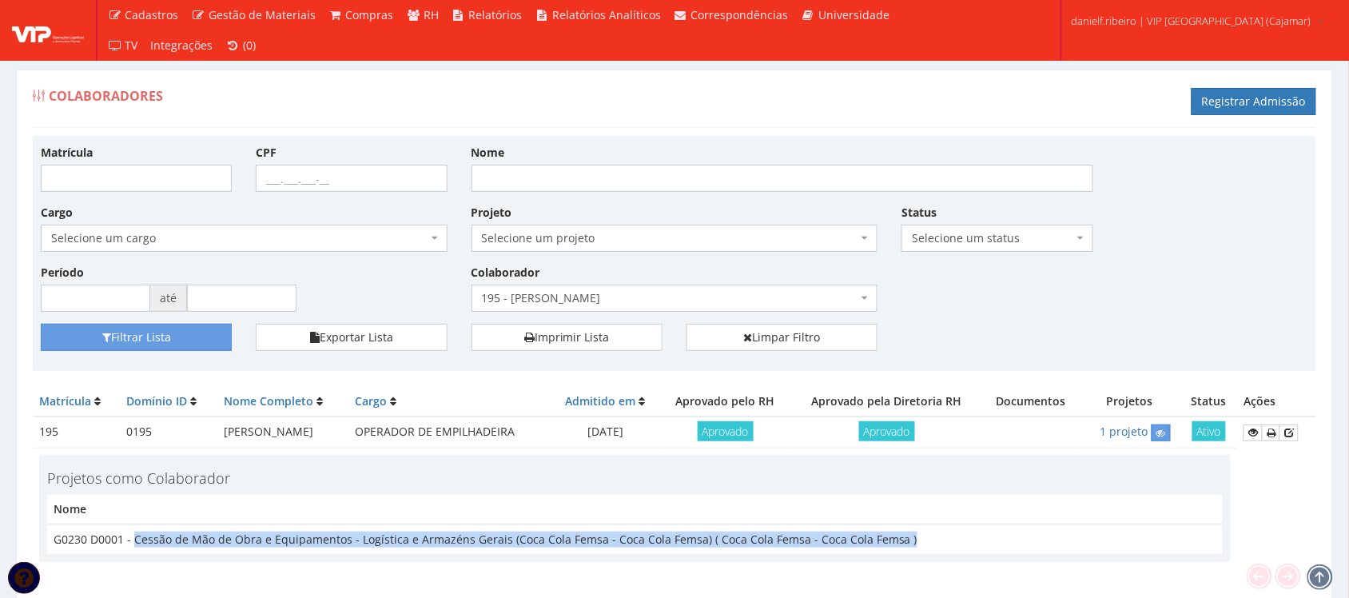
drag, startPoint x: 957, startPoint y: 540, endPoint x: 133, endPoint y: 537, distance: 823.2
click at [133, 537] on td "G0230 D0001 - Cessão de Mão de Obra e Equipamentos - Logística e Armazéns Gerai…" at bounding box center [635, 539] width 1176 height 30
copy td "Cessão de Mão de Obra e Equipamentos - Logística e Armazéns Gerais (Coca Cola F…"
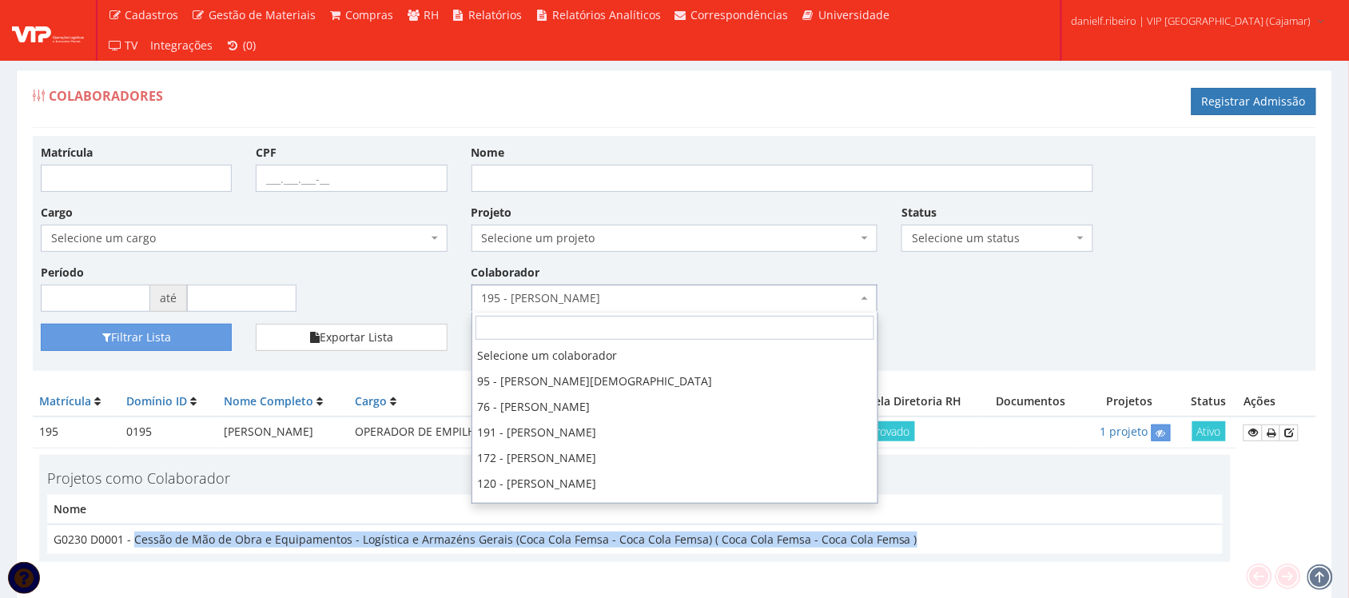
click at [576, 301] on span "195 - [PERSON_NAME]" at bounding box center [670, 298] width 376 height 16
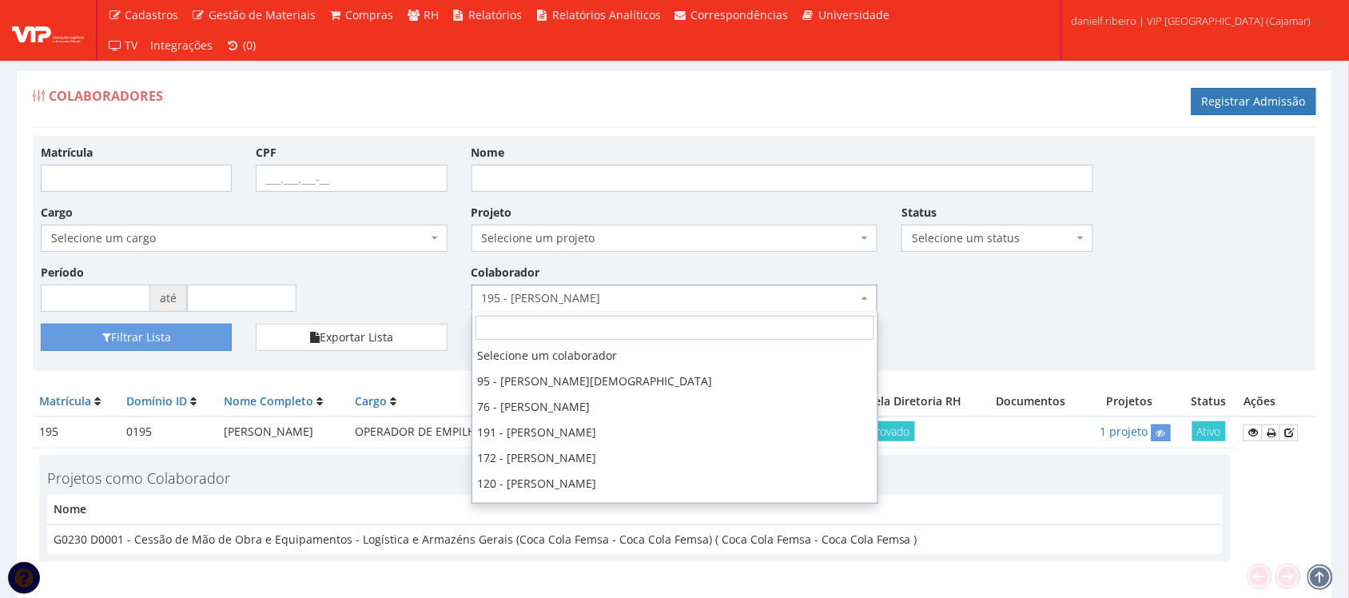
scroll to position [128, 0]
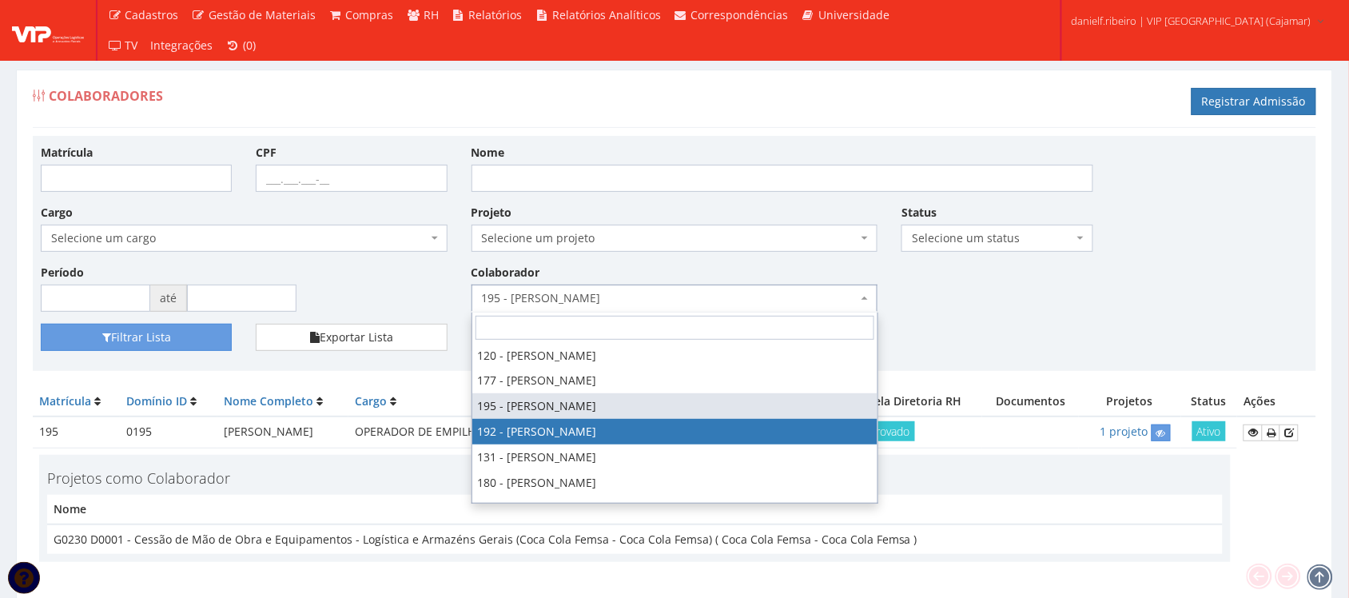
drag, startPoint x: 647, startPoint y: 429, endPoint x: 476, endPoint y: 397, distance: 174.8
select select "4091"
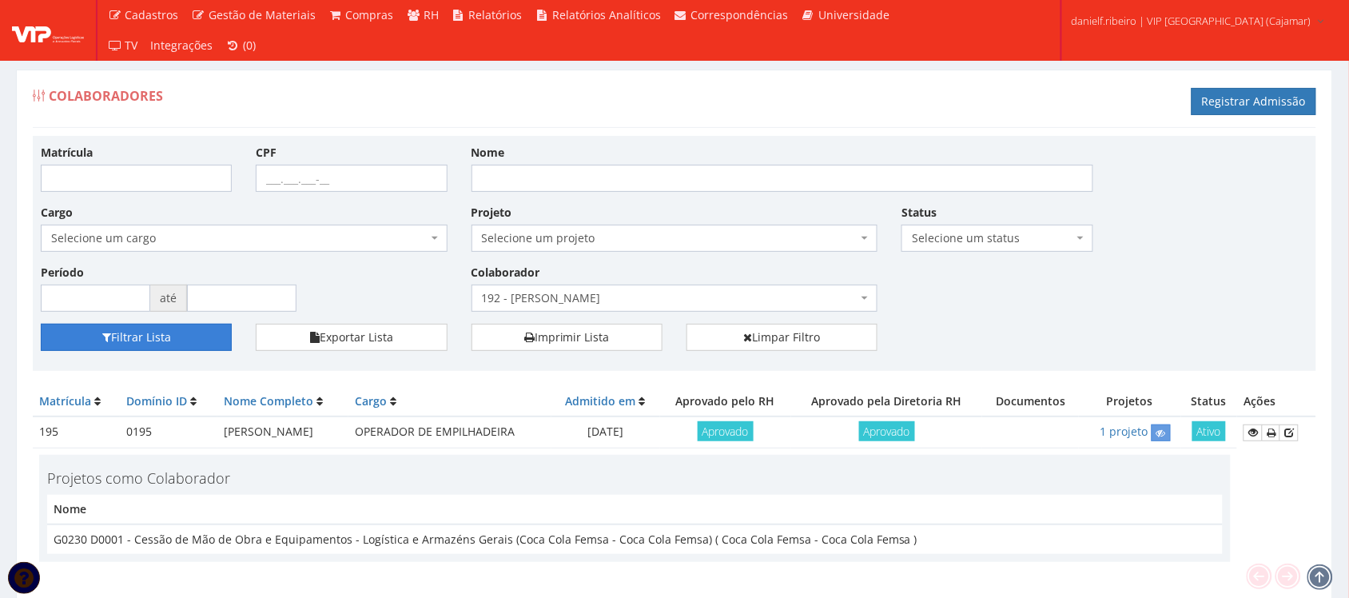
drag, startPoint x: 194, startPoint y: 338, endPoint x: 194, endPoint y: 314, distance: 24.0
click at [194, 337] on button "Filtrar Lista" at bounding box center [136, 337] width 191 height 27
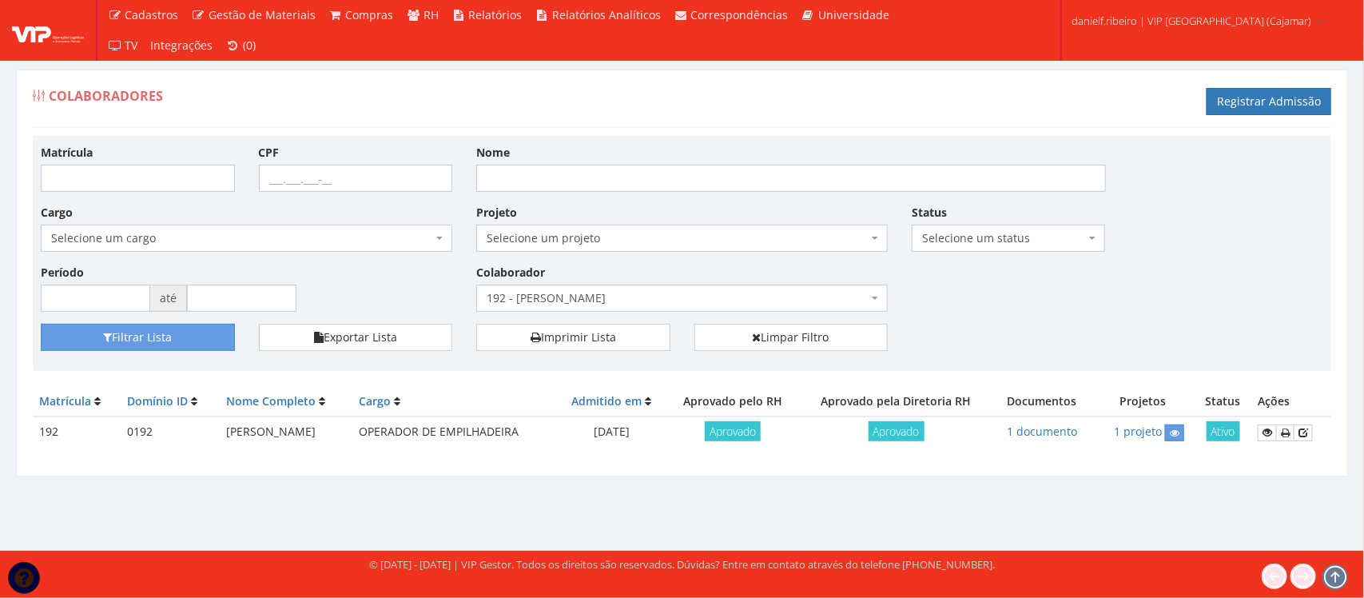
drag, startPoint x: 213, startPoint y: 434, endPoint x: 368, endPoint y: 436, distance: 155.1
click at [352, 436] on td "ANDERSON TAVARES NEVES" at bounding box center [286, 431] width 133 height 31
copy td "ANDERSON TAVARES NEVES"
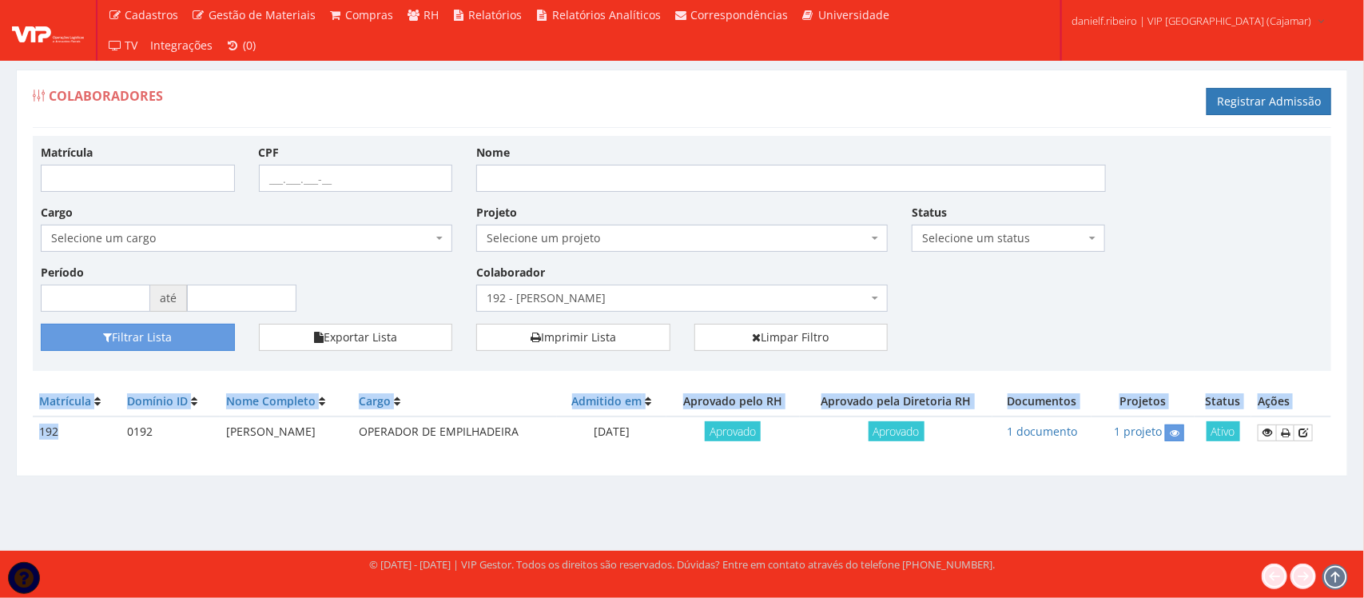
drag, startPoint x: 62, startPoint y: 436, endPoint x: 32, endPoint y: 434, distance: 29.7
click at [32, 434] on div "Colaboradores Registrar Admissão Matrícula CPF Nome Cargo Selecione um cargo G1…" at bounding box center [682, 273] width 1332 height 407
click at [48, 426] on td "192" at bounding box center [77, 431] width 88 height 31
click at [41, 430] on td "192" at bounding box center [77, 431] width 88 height 31
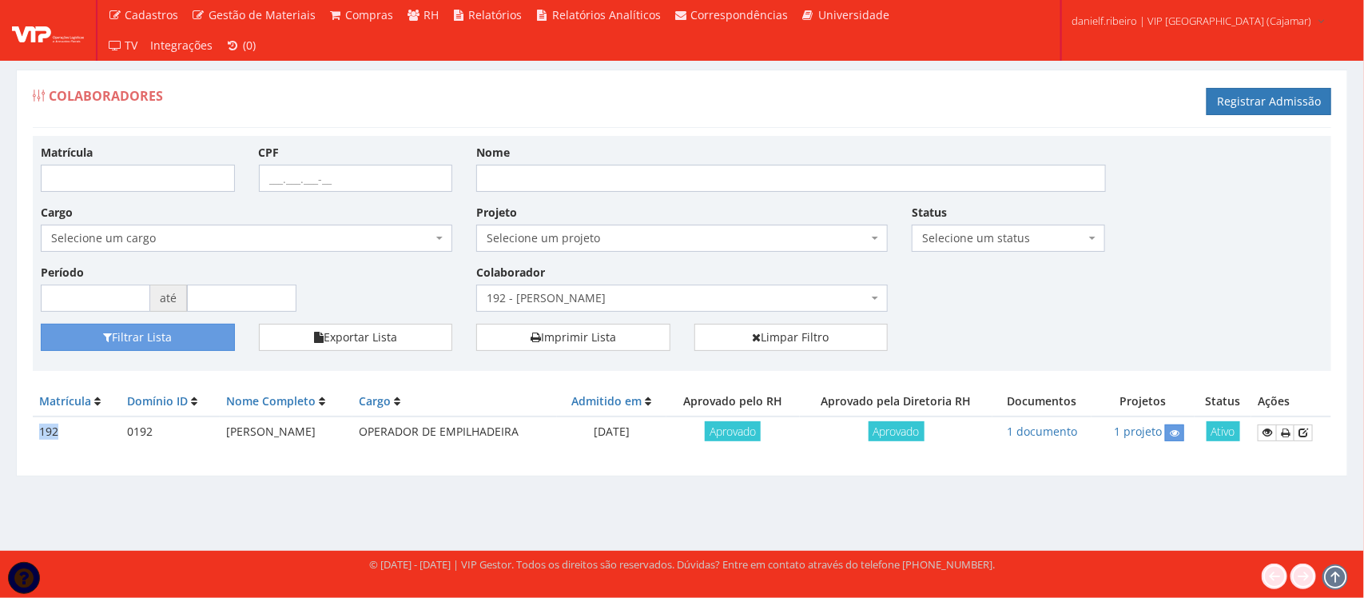
click at [41, 430] on td "192" at bounding box center [77, 431] width 88 height 31
click at [1176, 432] on icon at bounding box center [1175, 433] width 10 height 11
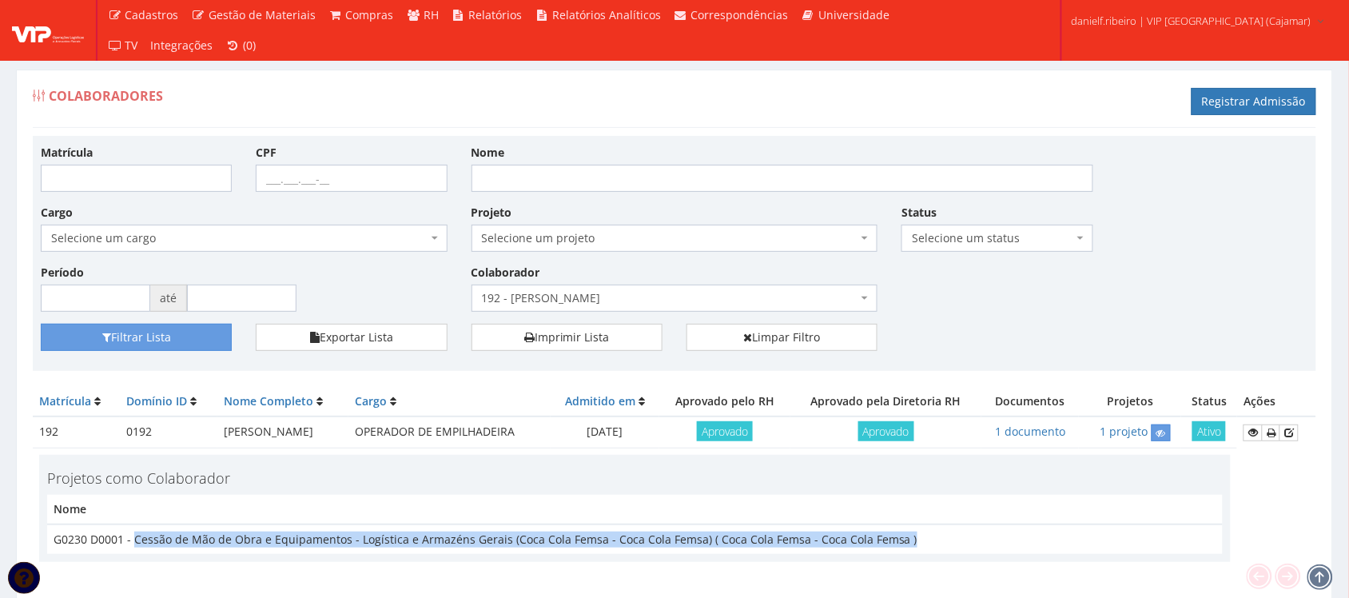
drag, startPoint x: 920, startPoint y: 541, endPoint x: 141, endPoint y: 542, distance: 778.4
click at [138, 543] on td "G0230 D0001 - Cessão de Mão de Obra e Equipamentos - Logística e Armazéns Gerai…" at bounding box center [635, 539] width 1176 height 30
copy td "essão de Mão de Obra e Equipamentos - Logística e Armazéns Gerais (Coca Cola Fe…"
drag, startPoint x: 133, startPoint y: 536, endPoint x: 945, endPoint y: 536, distance: 812.0
click at [945, 536] on td "G0230 D0001 - Cessão de Mão de Obra e Equipamentos - Logística e Armazéns Gerai…" at bounding box center [635, 539] width 1176 height 30
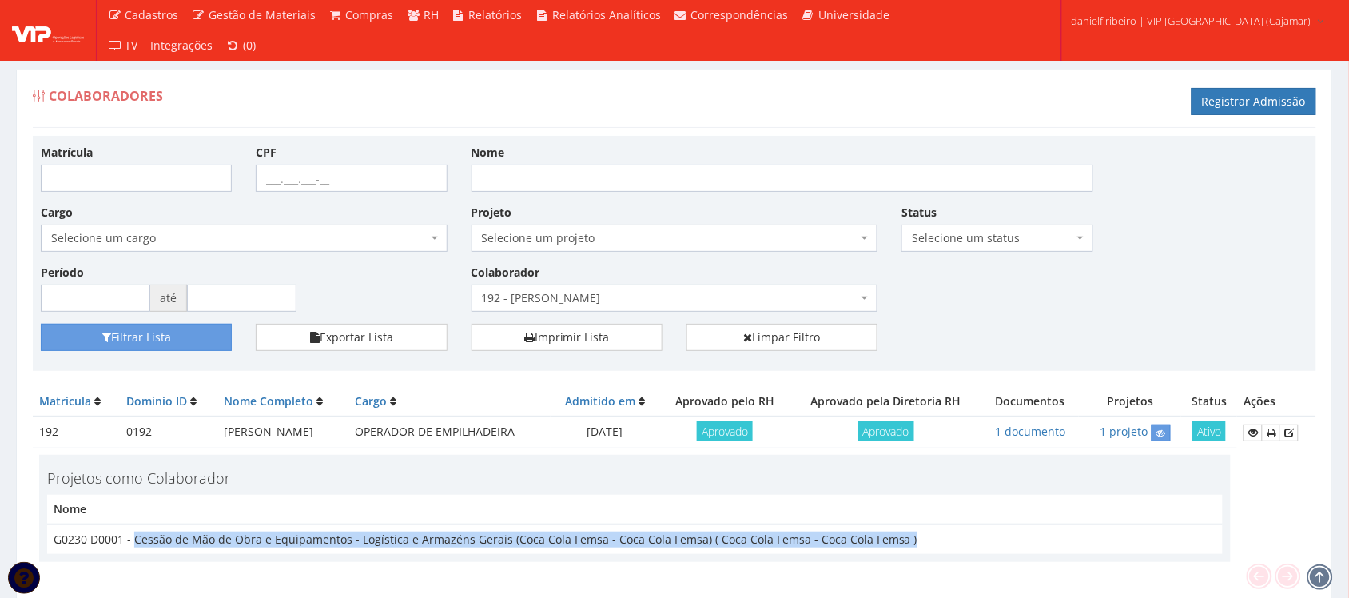
copy td "Cessão de Mão de Obra e Equipamentos - Logística e Armazéns Gerais (Coca Cola F…"
click at [562, 292] on span "192 - [PERSON_NAME]" at bounding box center [670, 298] width 376 height 16
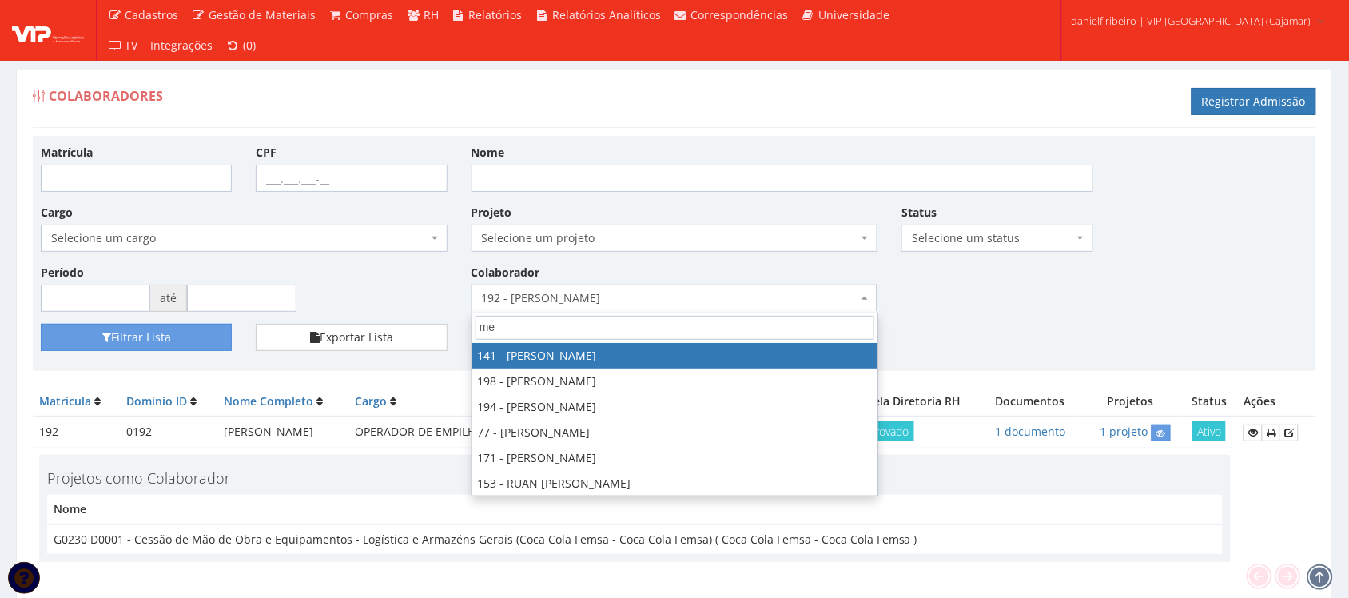
type input "m"
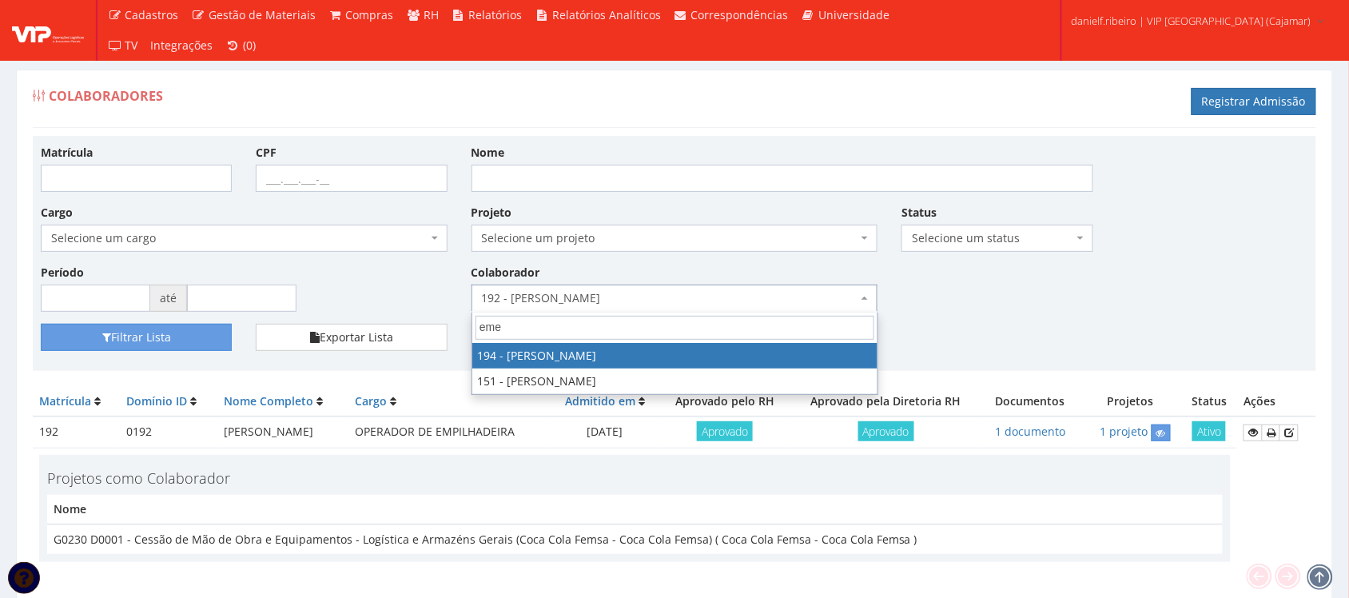
type input "emel"
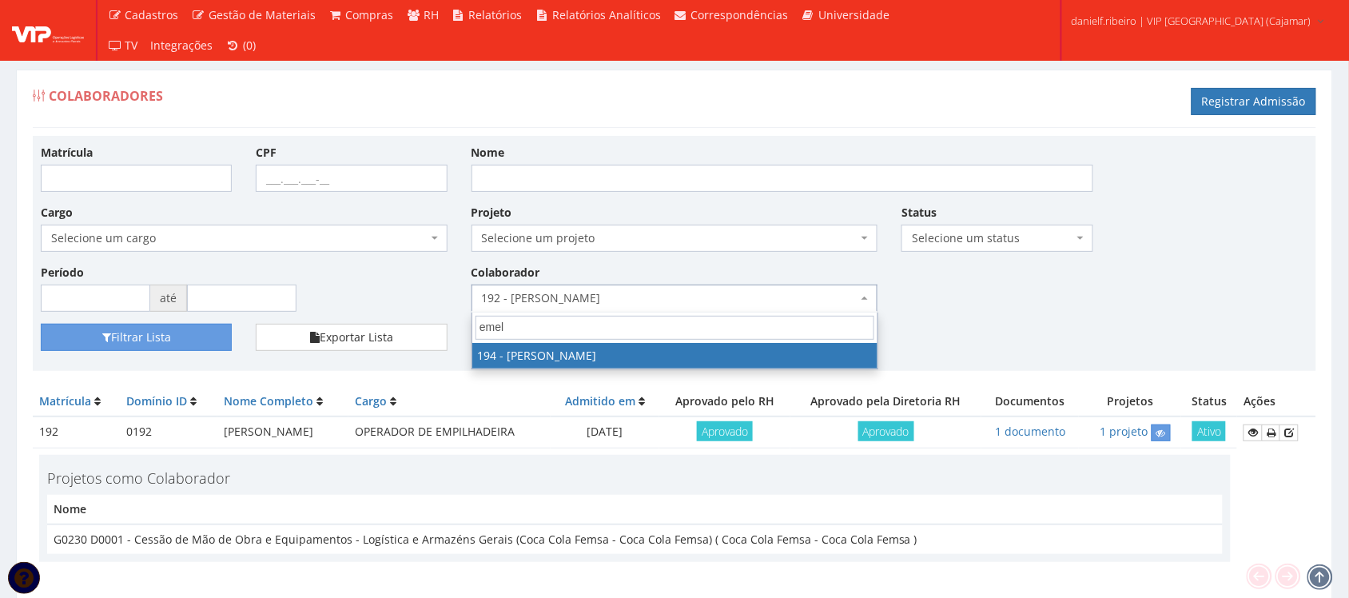
select select "4094"
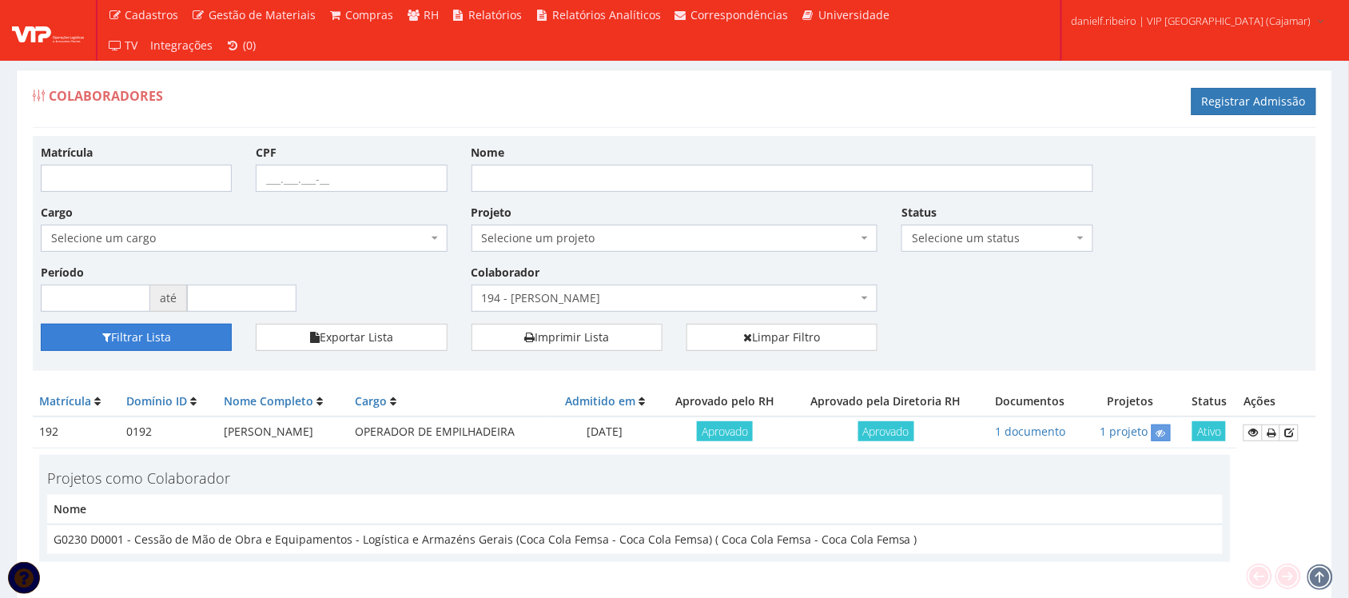
click at [161, 334] on button "Filtrar Lista" at bounding box center [136, 337] width 191 height 27
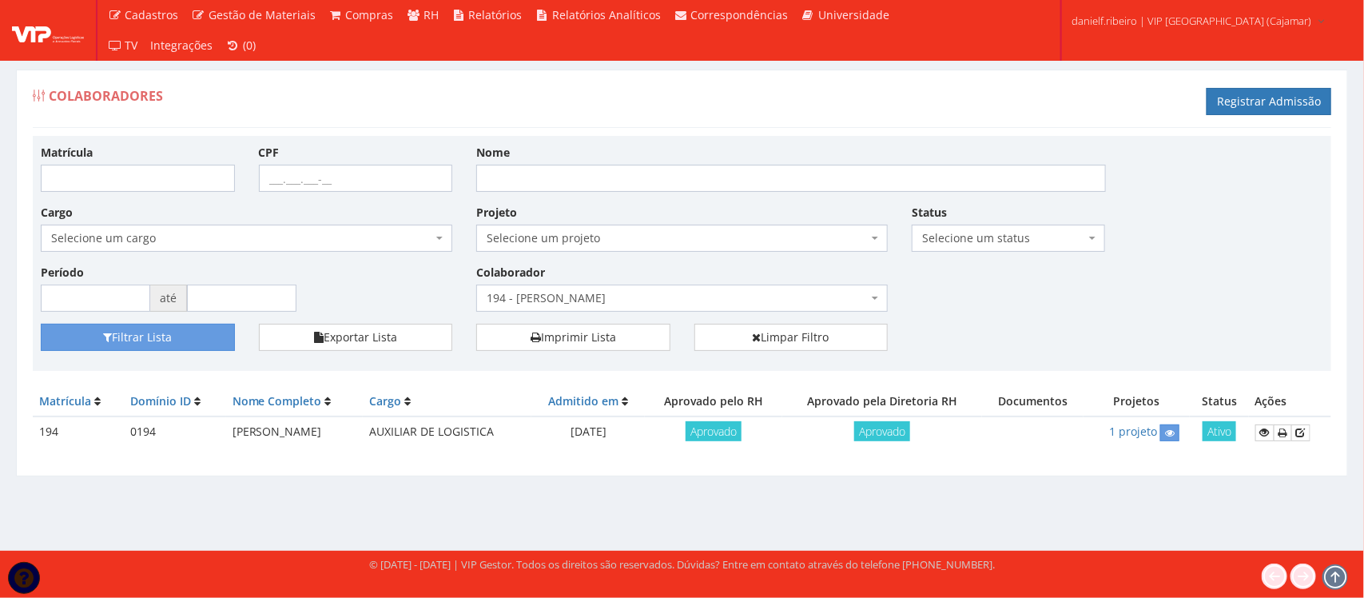
drag, startPoint x: 0, startPoint y: 0, endPoint x: 370, endPoint y: 434, distance: 570.3
click at [370, 434] on tr "194 0194 [PERSON_NAME] DA COSTA AUXILIAR DE LOGISTICA [DATE] Aprovado Aprovado …" at bounding box center [682, 431] width 1299 height 31
copy tr "[PERSON_NAME]"
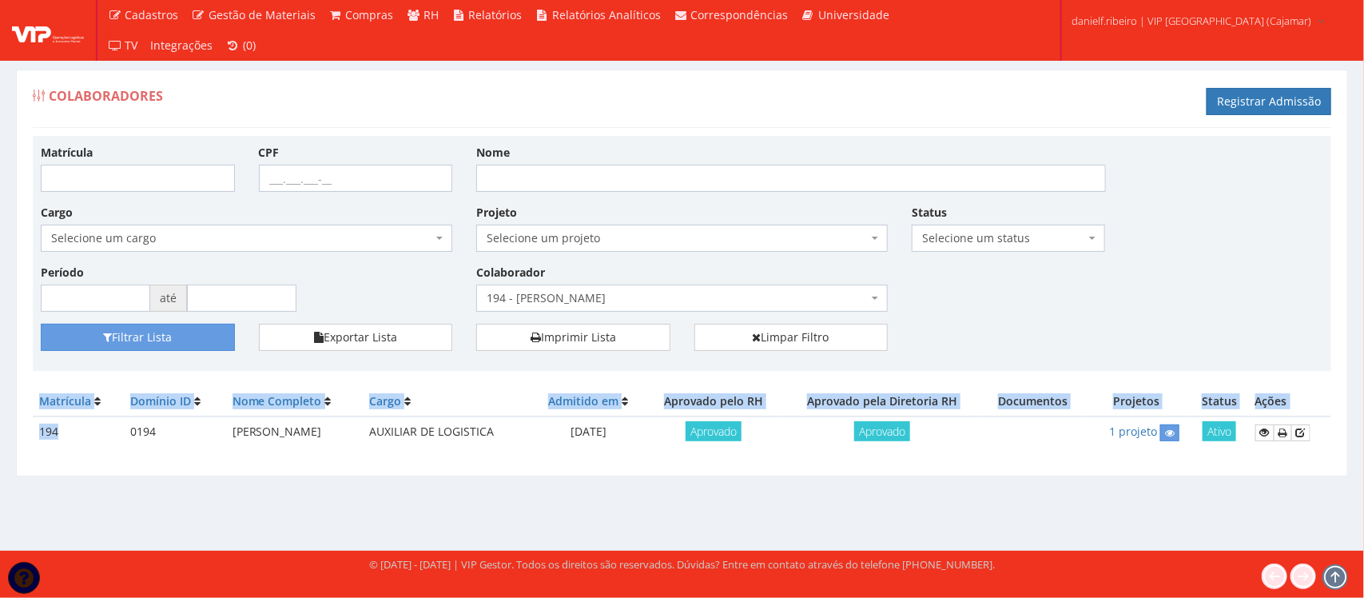
drag, startPoint x: 73, startPoint y: 428, endPoint x: 4, endPoint y: 437, distance: 69.3
click at [4, 437] on div "Colaboradores Registrar Admissão Matrícula CPF Nome Cargo Selecione um cargo G1…" at bounding box center [682, 283] width 1356 height 427
click at [41, 432] on td "194" at bounding box center [78, 431] width 91 height 31
click at [42, 432] on td "194" at bounding box center [78, 431] width 91 height 31
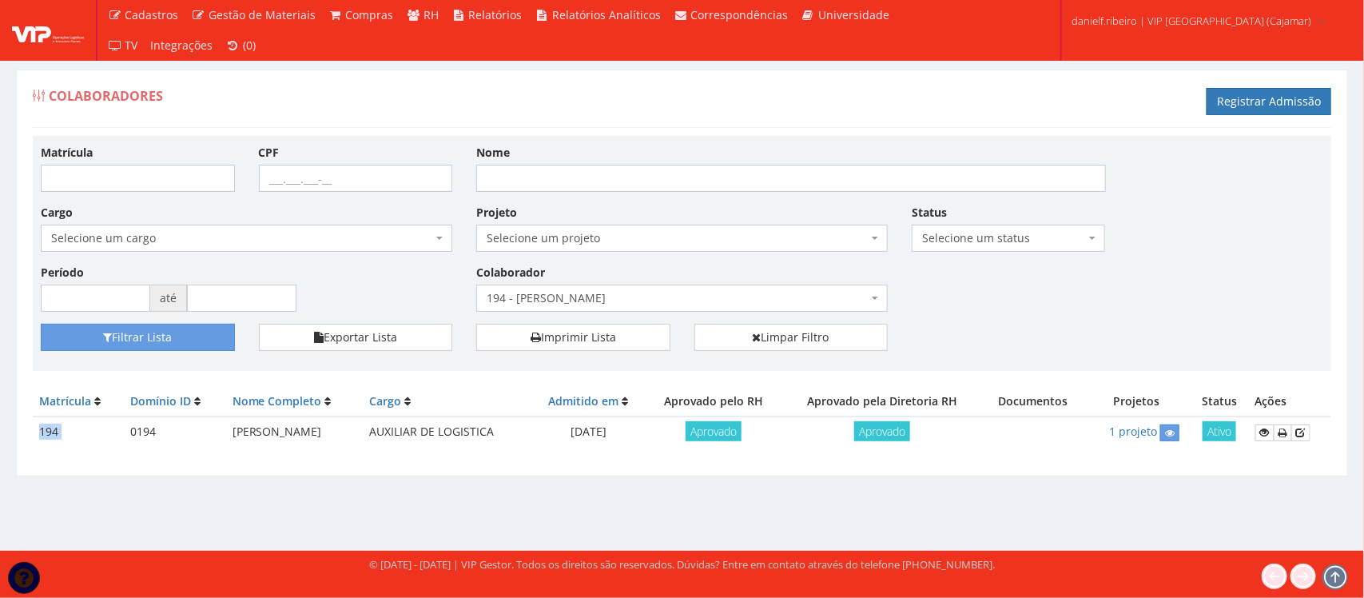
click at [42, 432] on td "194" at bounding box center [78, 431] width 91 height 31
copy tr "194"
click at [1175, 436] on icon at bounding box center [1170, 433] width 10 height 11
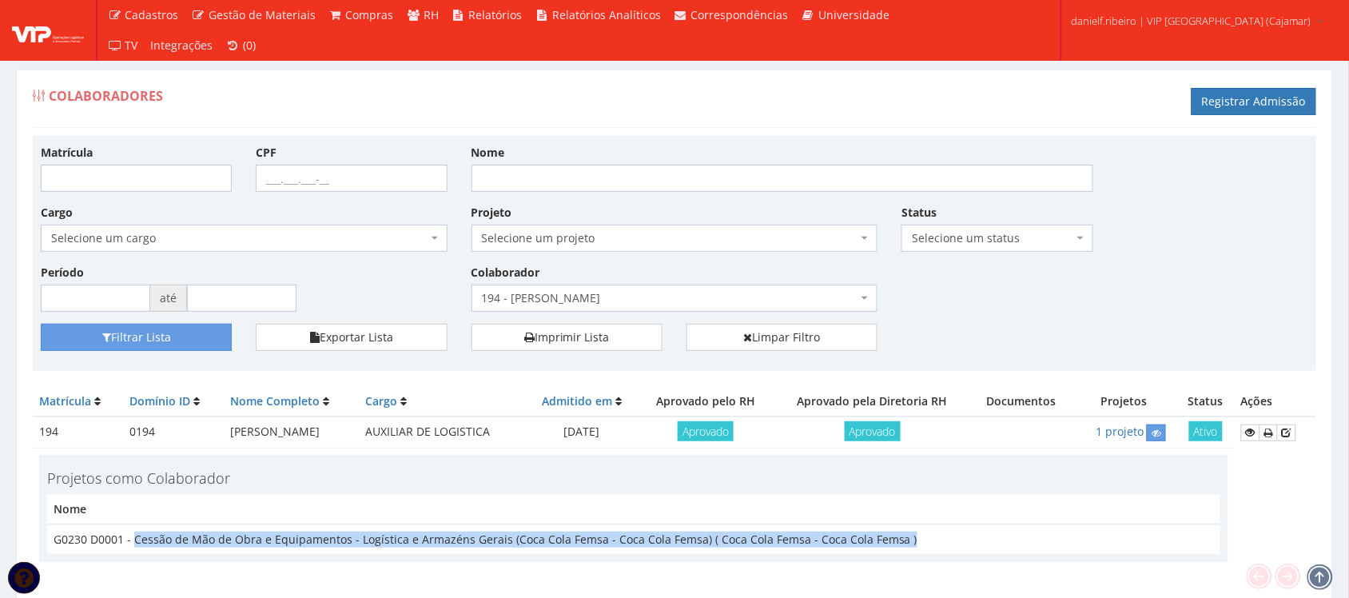
drag, startPoint x: 906, startPoint y: 538, endPoint x: 166, endPoint y: 553, distance: 739.4
click at [134, 527] on td "G0230 D0001 - Cessão de Mão de Obra e Equipamentos - Logística e Armazéns Gerai…" at bounding box center [633, 539] width 1173 height 30
copy td "Cessão de Mão de Obra e Equipamentos - Logística e Armazéns Gerais (Coca Cola F…"
click at [707, 301] on span "194 - [PERSON_NAME]" at bounding box center [670, 298] width 376 height 16
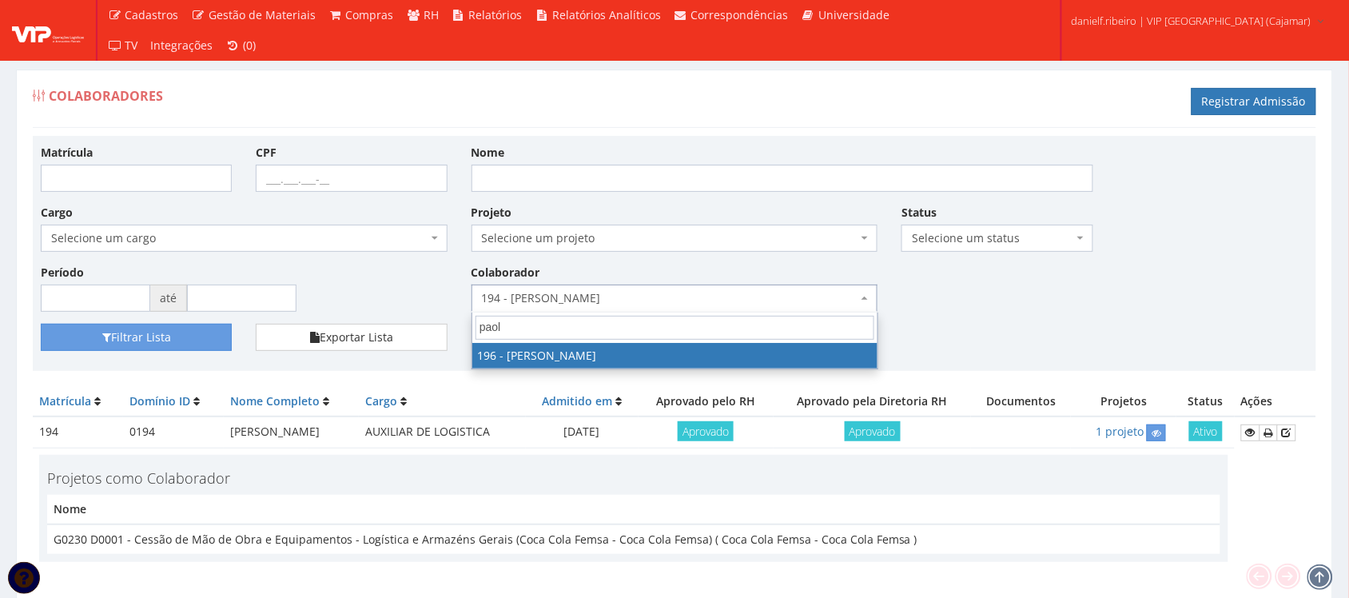
type input "paola"
select select "4100"
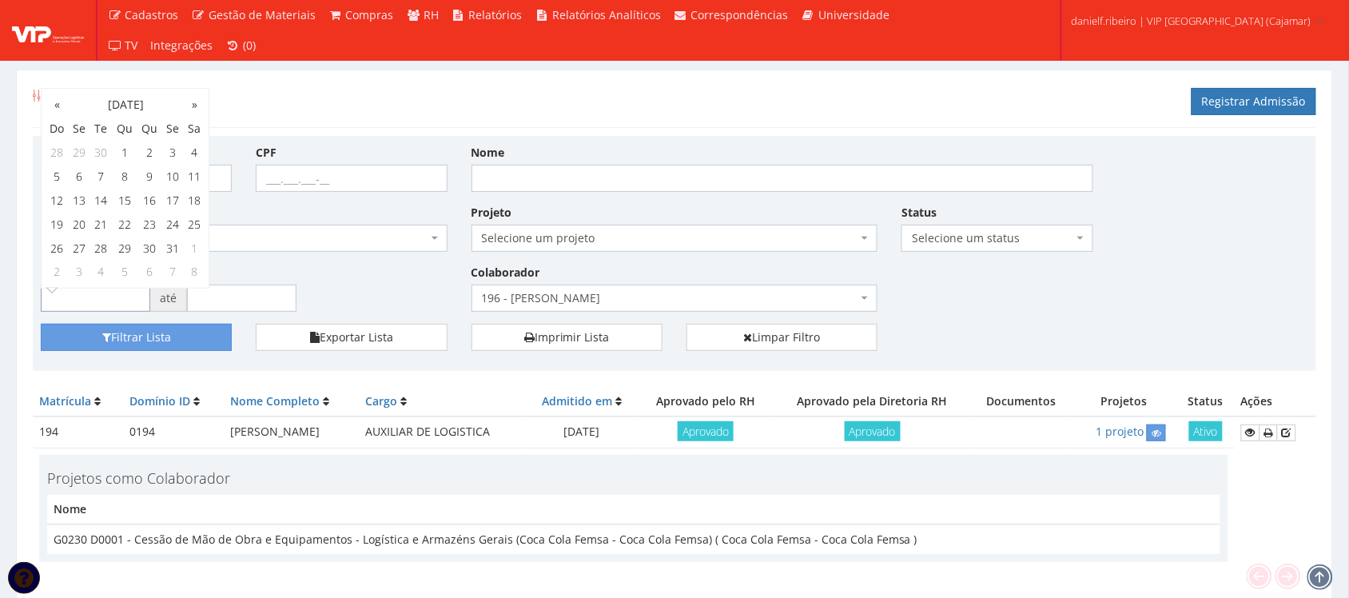
drag, startPoint x: 141, startPoint y: 304, endPoint x: 142, endPoint y: 368, distance: 64.7
click at [142, 308] on input "text" at bounding box center [95, 298] width 109 height 27
click at [140, 354] on div "Filtrar Lista Exportar Lista Imprimir Lista Limpar Filtro" at bounding box center [675, 343] width 1292 height 39
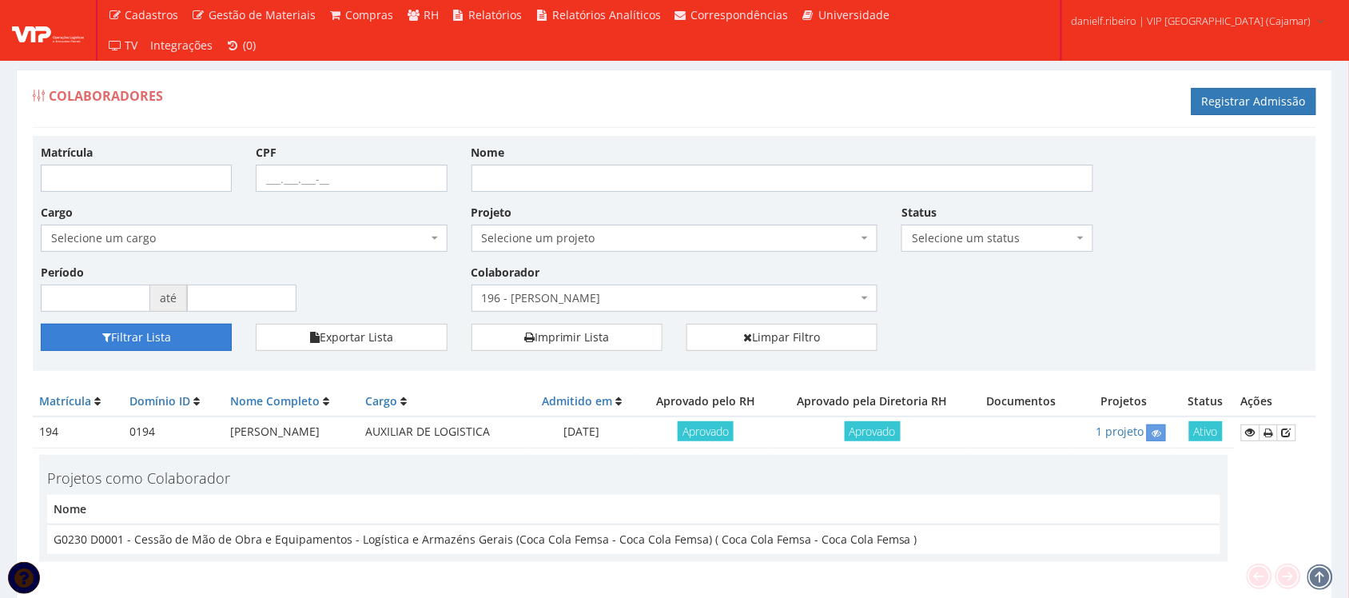
click at [141, 340] on button "Filtrar Lista" at bounding box center [136, 337] width 191 height 27
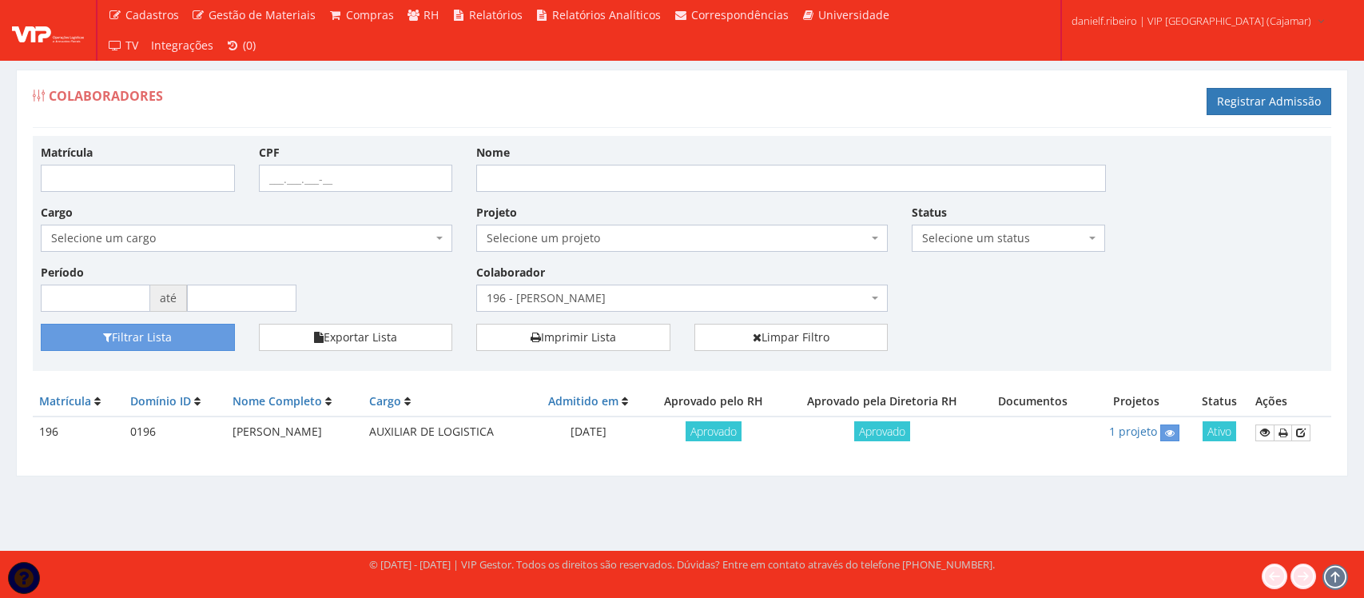
click at [281, 432] on td "[PERSON_NAME]" at bounding box center [294, 431] width 137 height 31
copy tr "[PERSON_NAME]"
drag, startPoint x: 53, startPoint y: 433, endPoint x: 42, endPoint y: 436, distance: 11.6
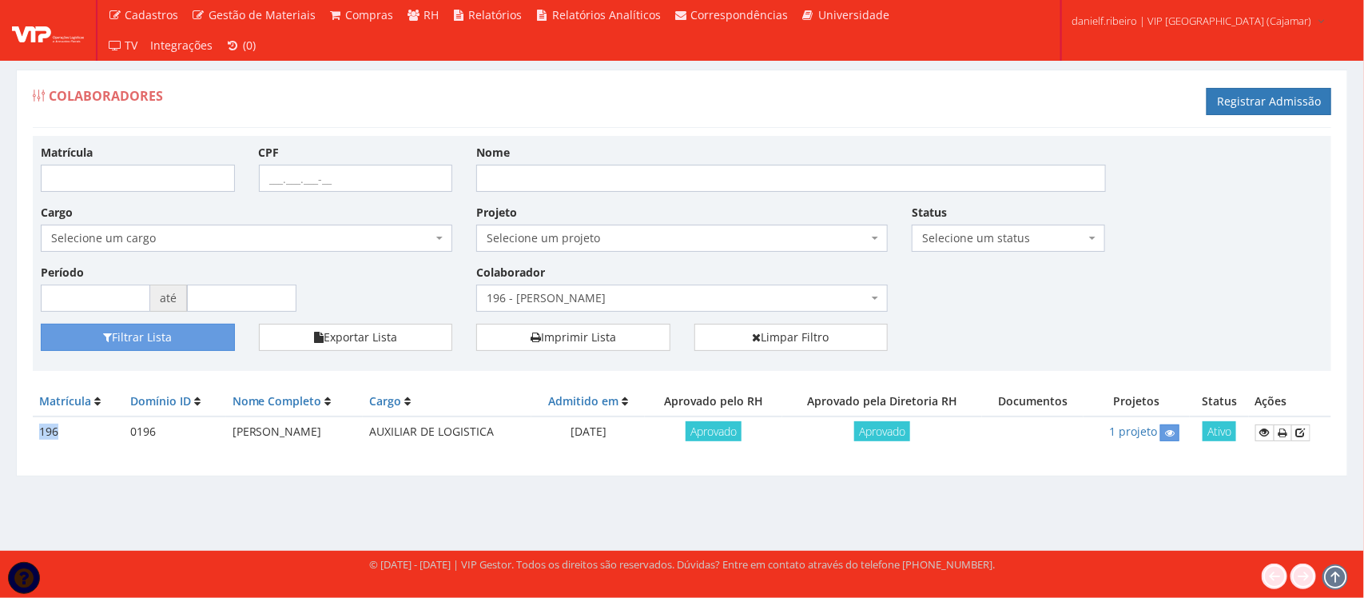
click at [42, 436] on td "196" at bounding box center [78, 431] width 91 height 31
copy td "196"
click at [1157, 436] on link "1 projeto" at bounding box center [1133, 431] width 48 height 15
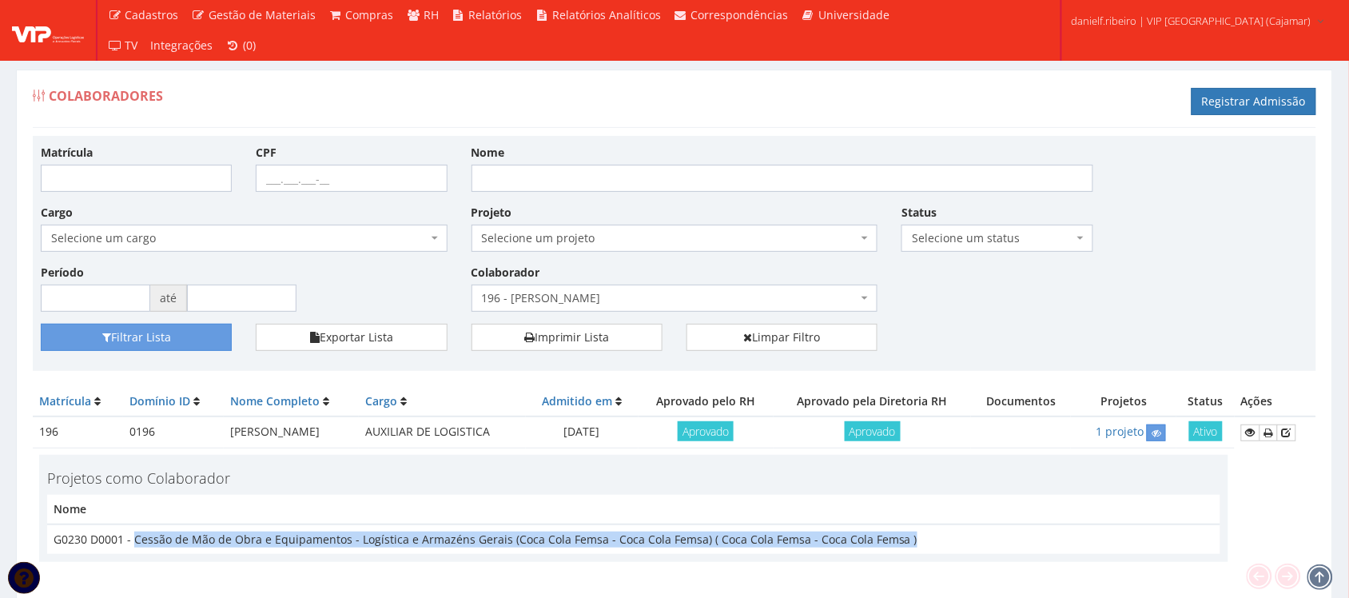
drag, startPoint x: 935, startPoint y: 533, endPoint x: 136, endPoint y: 541, distance: 799.2
click at [136, 541] on td "G0230 D0001 - Cessão de Mão de Obra e Equipamentos - Logística e Armazéns Gerai…" at bounding box center [633, 539] width 1173 height 30
copy td "Cessão de Mão de Obra e Equipamentos - Logística e Armazéns Gerais (Coca Cola F…"
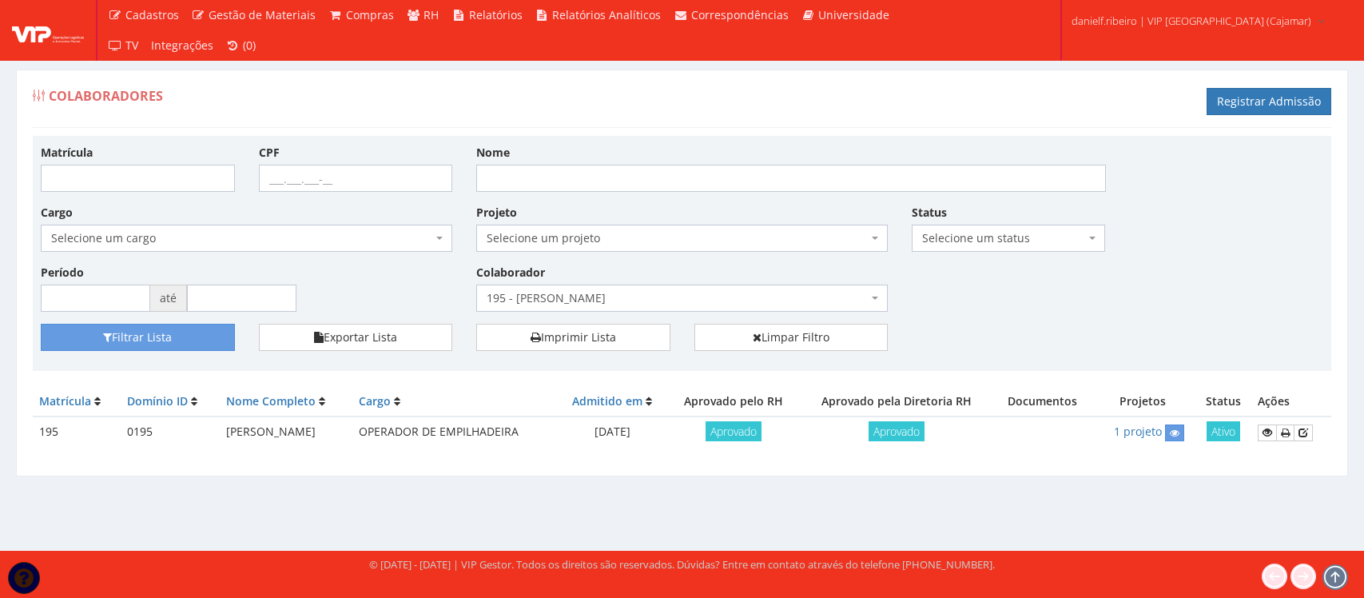
select select "4091"
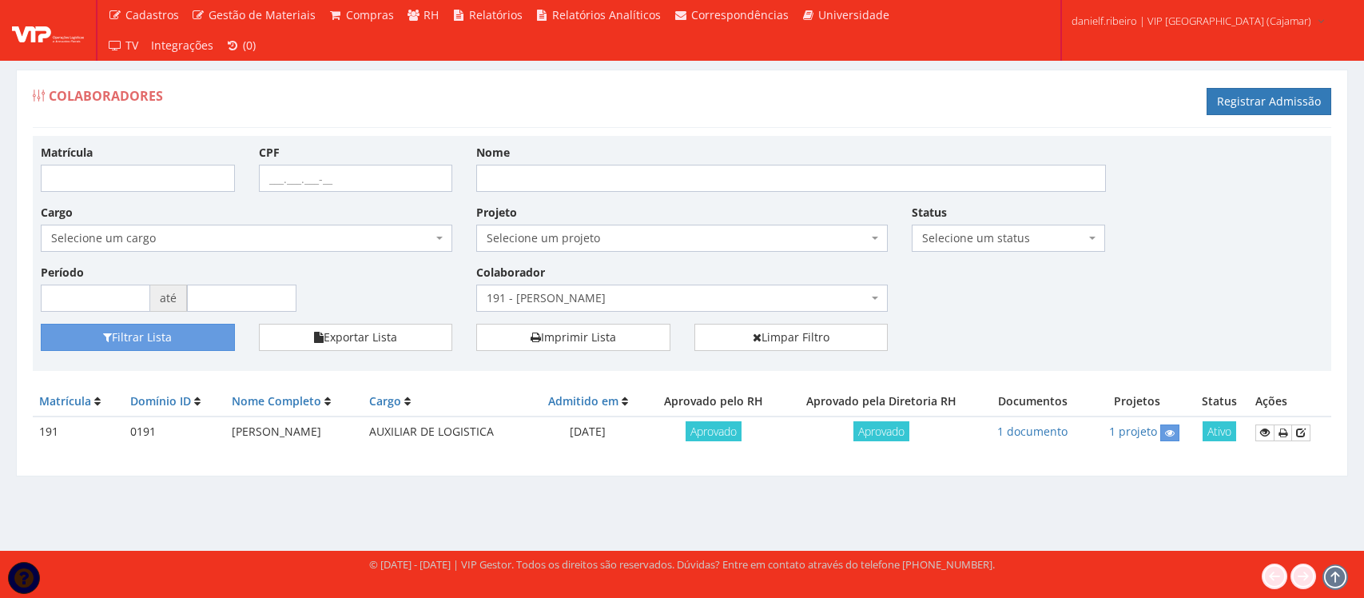
select select "4099"
drag, startPoint x: 216, startPoint y: 428, endPoint x: 393, endPoint y: 440, distance: 177.8
click at [393, 440] on tr "191 0191 ALEX ADAN DOS SANTOS SILVA AUXILIAR DE LOGISTICA 01/09/2025 Aprovado A…" at bounding box center [682, 431] width 1299 height 31
copy tr "ALEX ADAN DOS SANTOS SILVA"
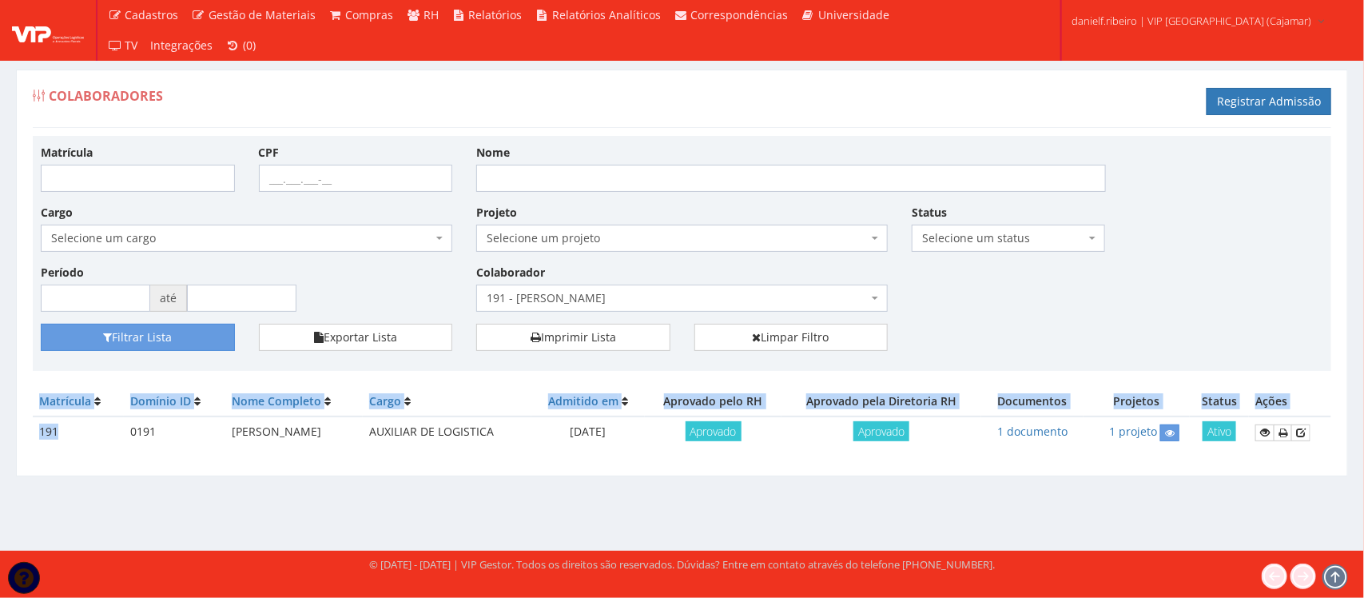
drag, startPoint x: 73, startPoint y: 436, endPoint x: 30, endPoint y: 437, distance: 43.2
click at [30, 437] on div "Colaboradores Registrar Admissão Matrícula CPF Nome Cargo Selecione um cargo G1…" at bounding box center [682, 273] width 1332 height 407
click at [57, 436] on td "191" at bounding box center [78, 431] width 91 height 31
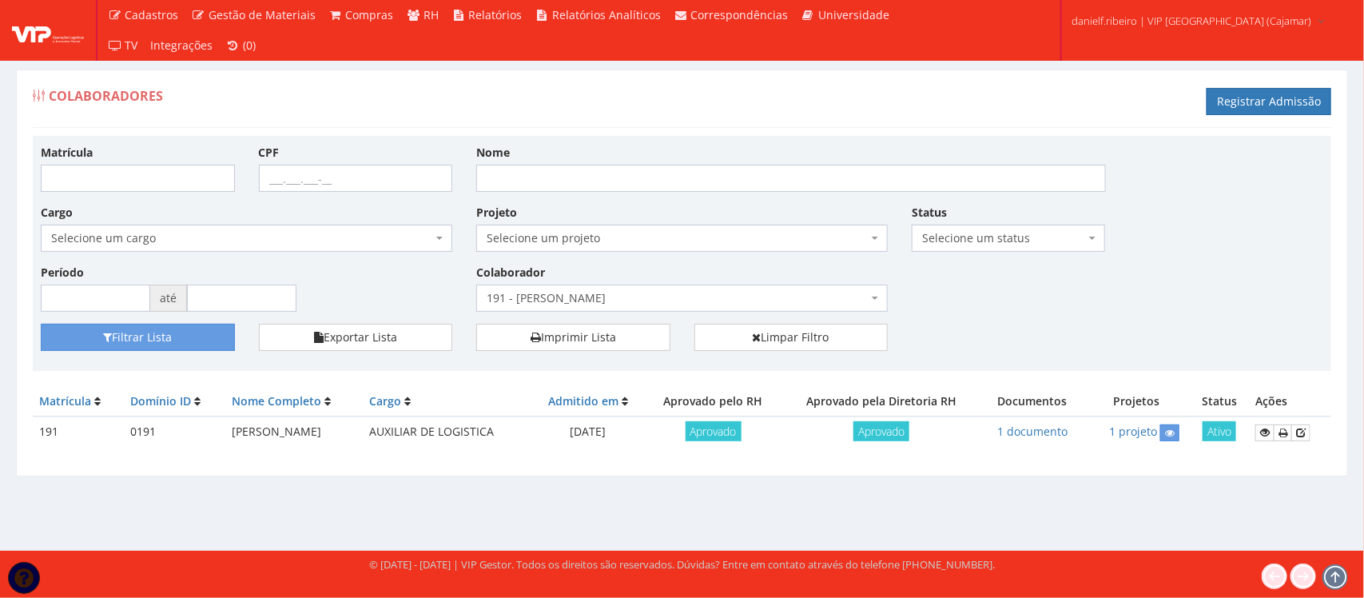
click at [57, 436] on td "191" at bounding box center [78, 431] width 91 height 31
click at [53, 432] on td "191" at bounding box center [78, 431] width 91 height 31
copy td "191"
click at [1171, 433] on link at bounding box center [1169, 432] width 19 height 17
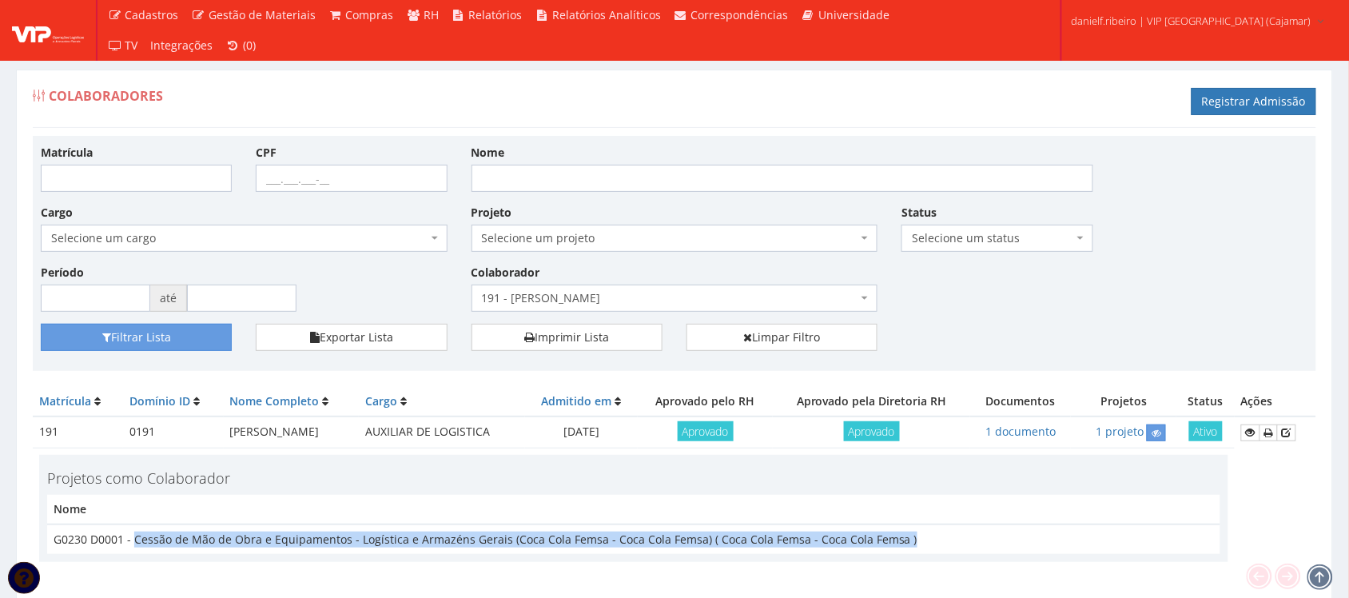
drag, startPoint x: 904, startPoint y: 544, endPoint x: 133, endPoint y: 543, distance: 770.4
click at [133, 543] on td "G0230 D0001 - Cessão de Mão de Obra e Equipamentos - Logística e Armazéns Gerai…" at bounding box center [633, 539] width 1173 height 30
copy td "Cessão de Mão de Obra e Equipamentos - Logística e Armazéns Gerais (Coca Cola F…"
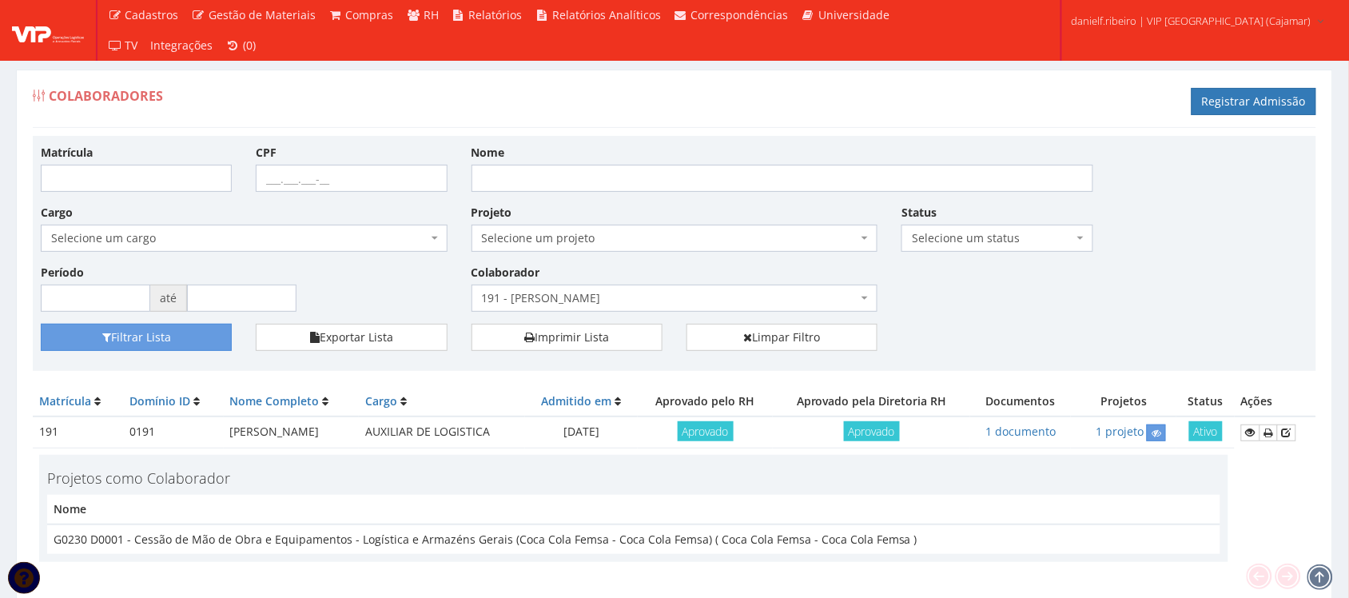
click at [318, 432] on td "ALEX ADAN DOS SANTOS SILVA" at bounding box center [292, 431] width 136 height 31
copy tr "ALEX ADAN DOS SANTOS SILVA"
click at [60, 436] on td "191" at bounding box center [78, 431] width 90 height 31
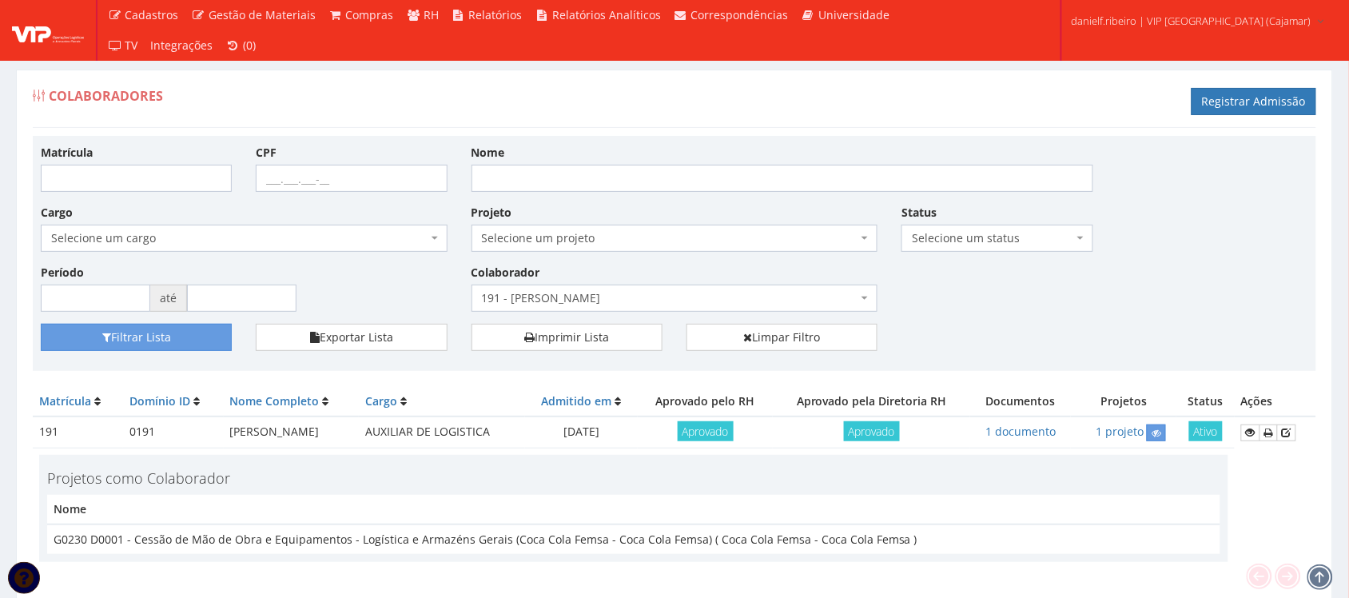
click at [60, 436] on td "191" at bounding box center [78, 431] width 90 height 31
click at [54, 432] on td "191" at bounding box center [78, 431] width 90 height 31
copy td "191"
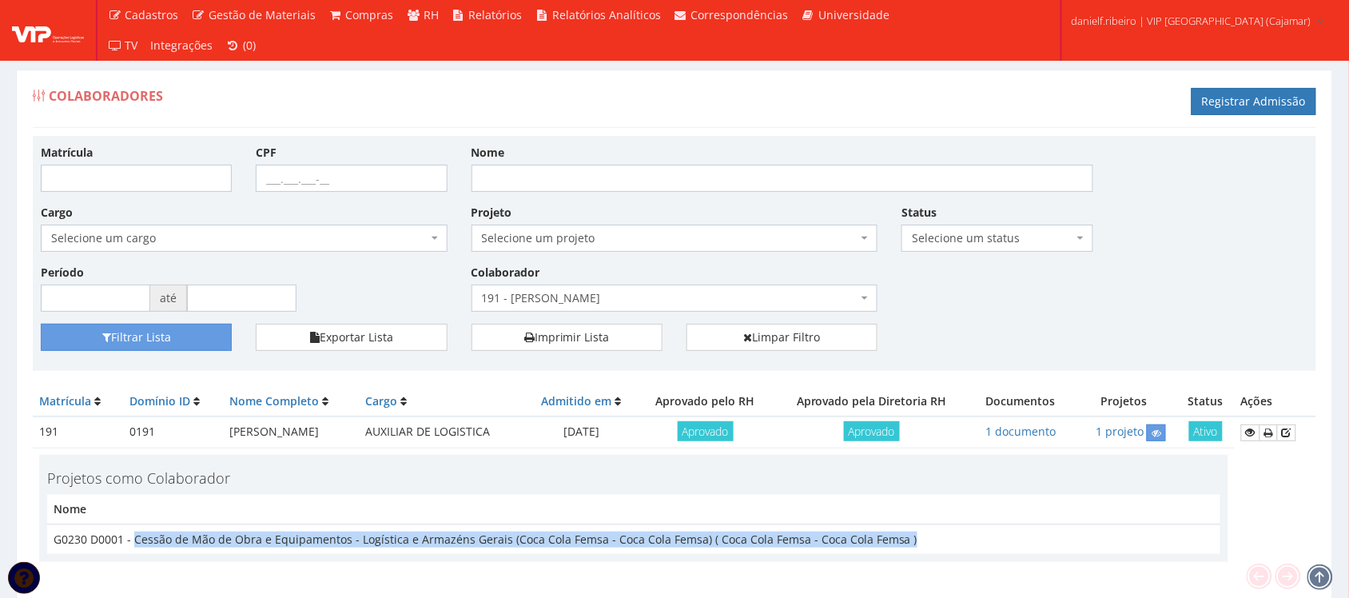
drag, startPoint x: 901, startPoint y: 539, endPoint x: 134, endPoint y: 543, distance: 766.5
click at [134, 543] on td "G0230 D0001 - Cessão de Mão de Obra e Equipamentos - Logística e Armazéns Gerai…" at bounding box center [633, 539] width 1173 height 30
copy td "Cessão de Mão de Obra e Equipamentos - Logística e Armazéns Gerais (Coca Cola F…"
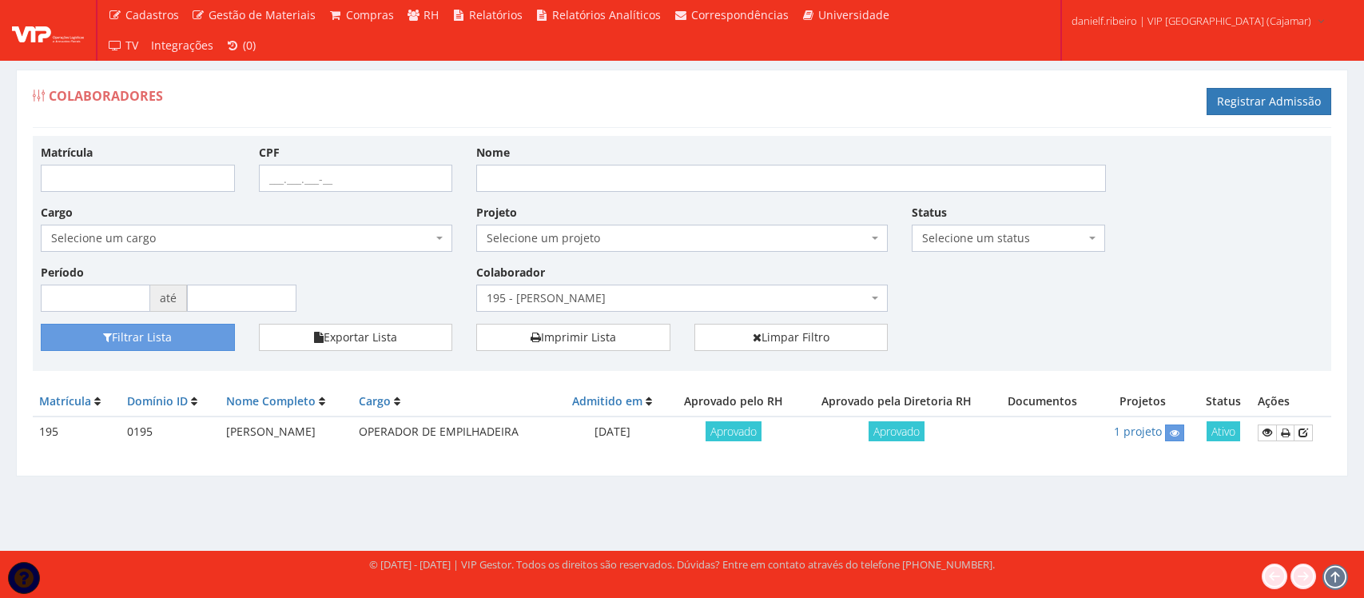
select select "4091"
click at [293, 434] on td "[PERSON_NAME]" at bounding box center [286, 431] width 133 height 31
click at [293, 433] on td "[PERSON_NAME]" at bounding box center [286, 431] width 133 height 31
click at [298, 436] on td "ANDERSON SANTOS SOUZA" at bounding box center [286, 431] width 133 height 31
copy tr "ANDERSON SANTOS SOUZA"
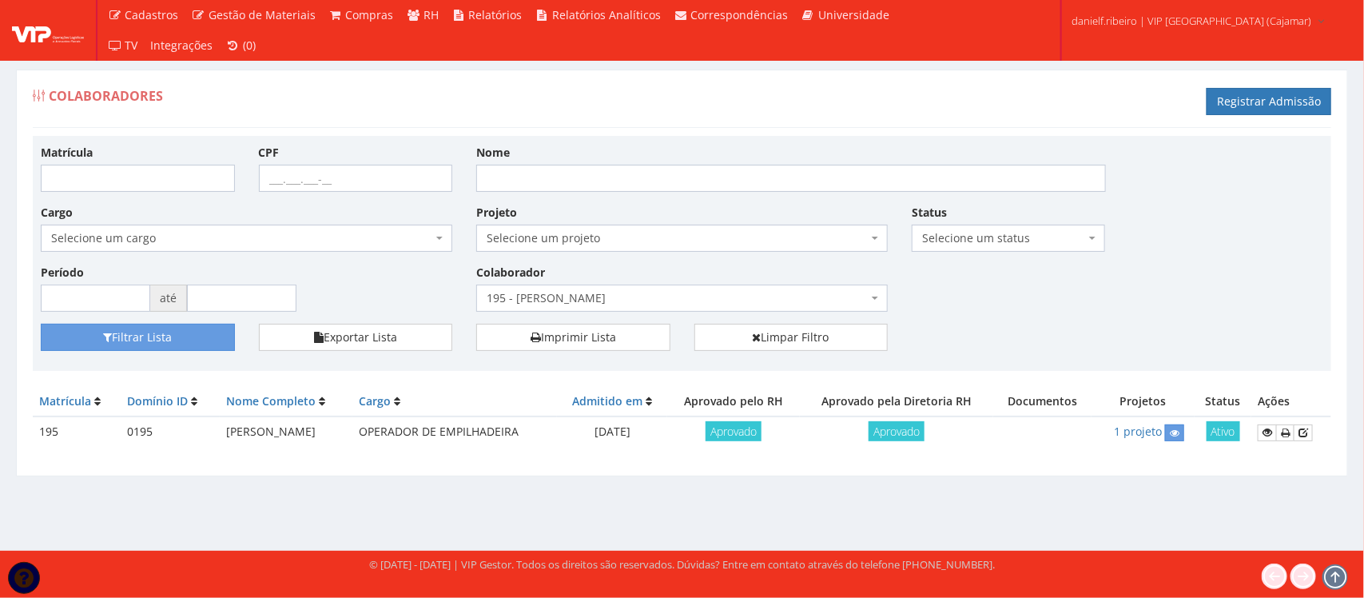
click at [48, 430] on td "195" at bounding box center [77, 431] width 88 height 31
copy td "195"
click at [1171, 432] on link at bounding box center [1174, 432] width 19 height 17
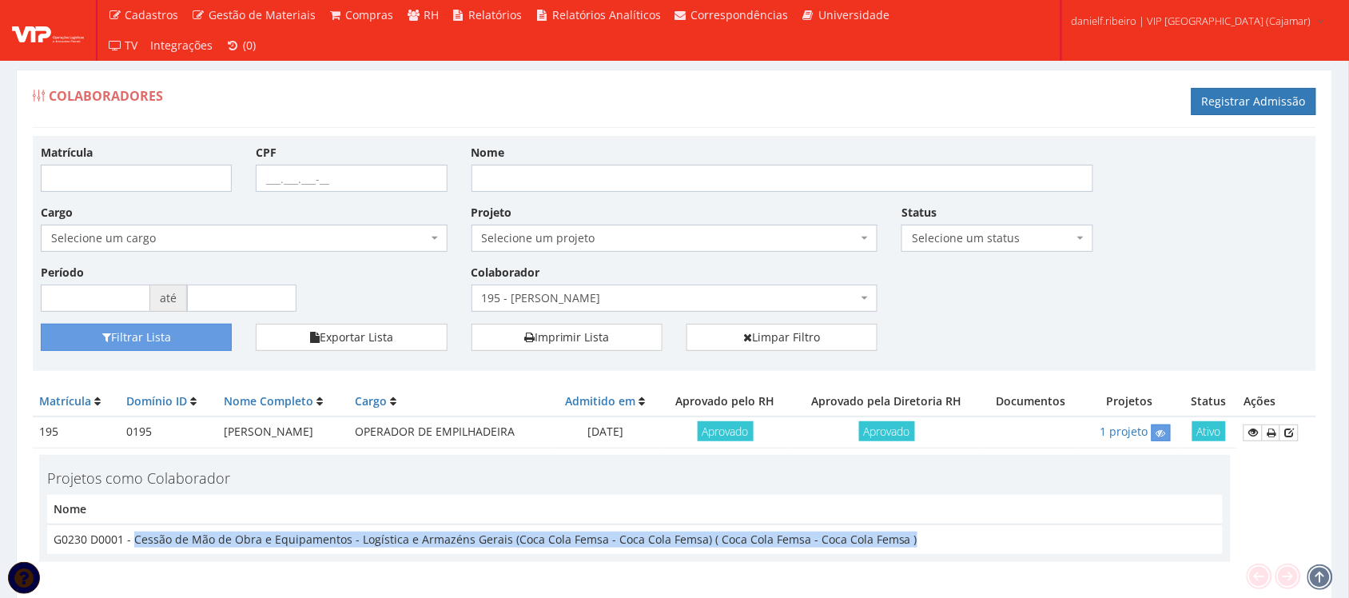
drag, startPoint x: 919, startPoint y: 538, endPoint x: 134, endPoint y: 541, distance: 784.8
click at [134, 541] on td "G0230 D0001 - Cessão de Mão de Obra e Equipamentos - Logística e Armazéns Gerai…" at bounding box center [635, 539] width 1176 height 30
copy td "Cessão de Mão de Obra e Equipamentos - Logística e Armazéns Gerais (Coca Cola F…"
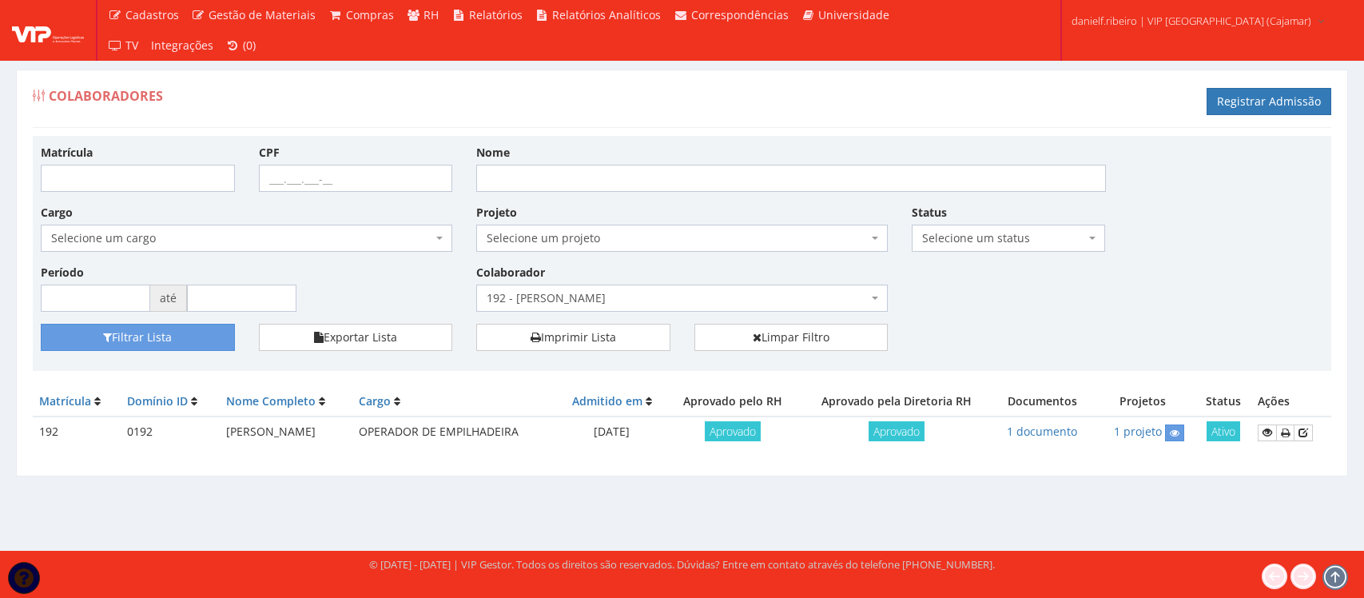
select select "4094"
click at [277, 432] on td "[PERSON_NAME]" at bounding box center [286, 431] width 133 height 31
click at [277, 432] on td "ANDERSON TAVARES NEVES" at bounding box center [286, 431] width 133 height 31
copy tr "ANDERSON TAVARES NEVES"
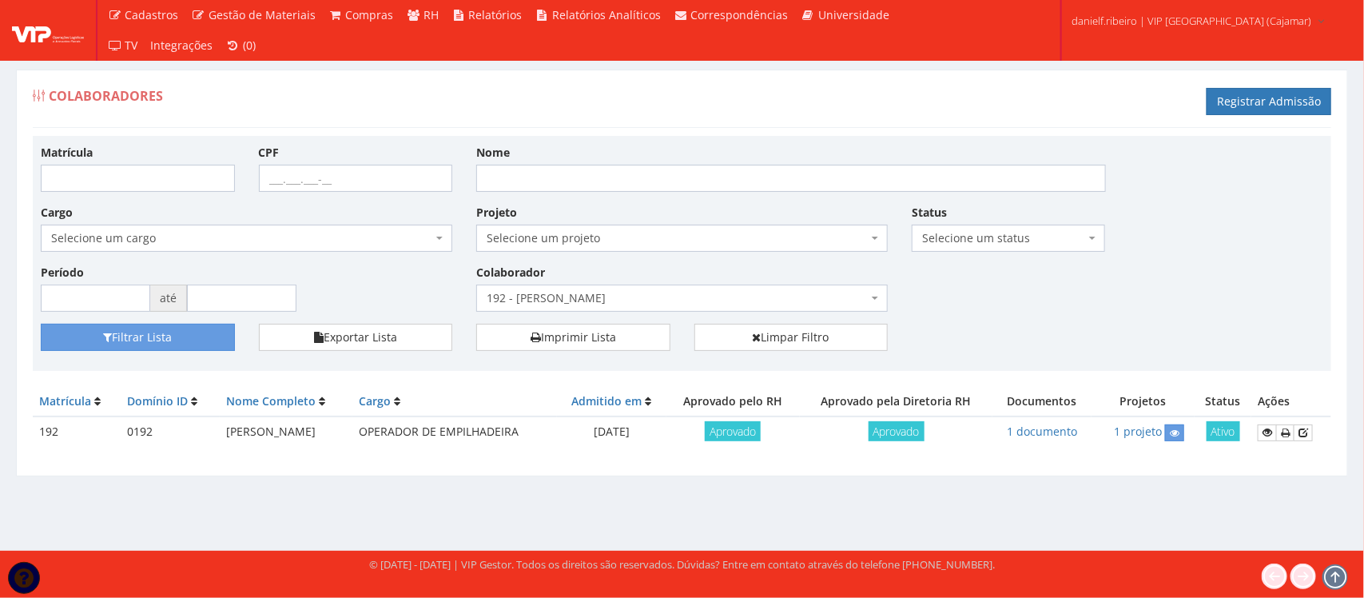
click at [50, 424] on td "192" at bounding box center [77, 431] width 88 height 31
copy td "192"
click at [1176, 438] on icon at bounding box center [1175, 433] width 10 height 11
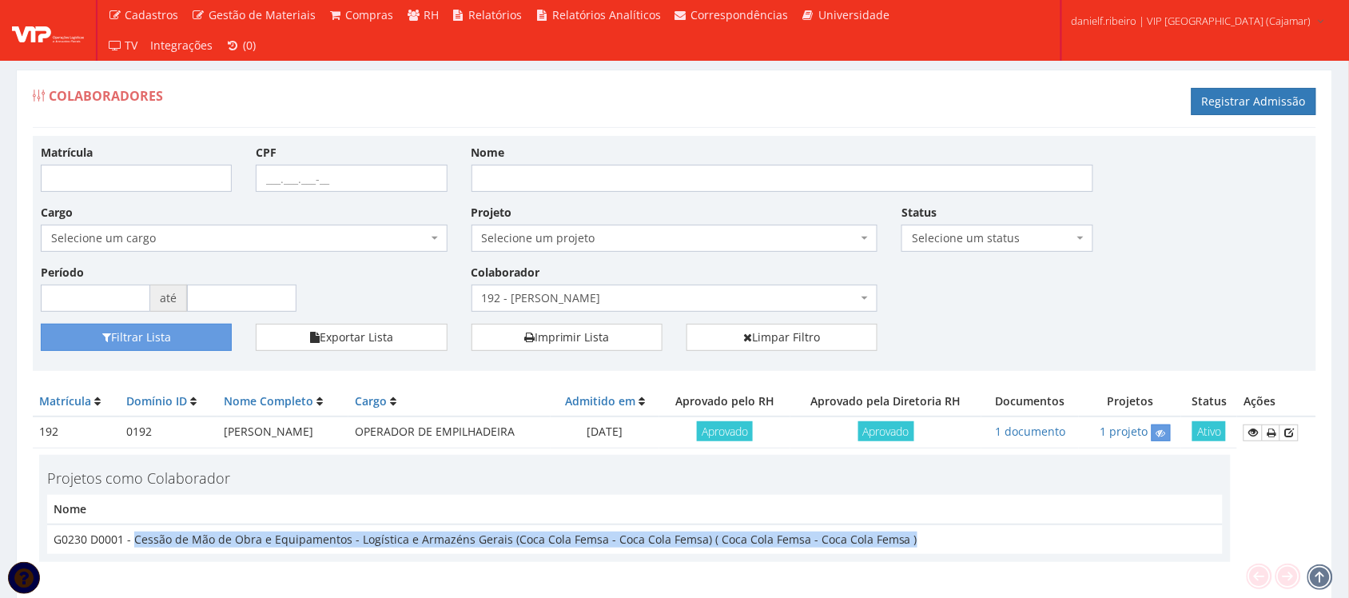
drag, startPoint x: 906, startPoint y: 542, endPoint x: 133, endPoint y: 537, distance: 772.9
click at [133, 537] on td "G0230 D0001 - Cessão de Mão de Obra e Equipamentos - Logística e Armazéns Gerai…" at bounding box center [635, 539] width 1176 height 30
copy td "Cessão de Mão de Obra e Equipamentos - Logística e Armazéns Gerais (Coca Cola F…"
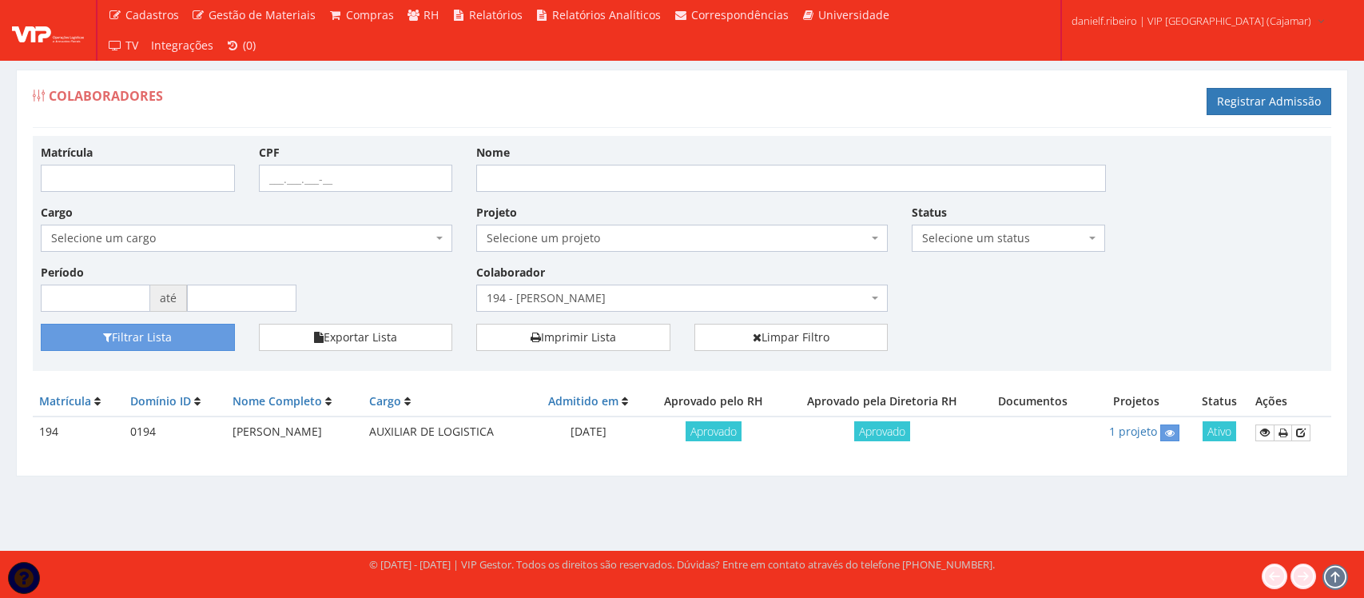
select select "4100"
click at [250, 426] on td "[PERSON_NAME]" at bounding box center [294, 431] width 137 height 31
click at [250, 425] on td "[PERSON_NAME]" at bounding box center [294, 431] width 137 height 31
copy tr "[PERSON_NAME]"
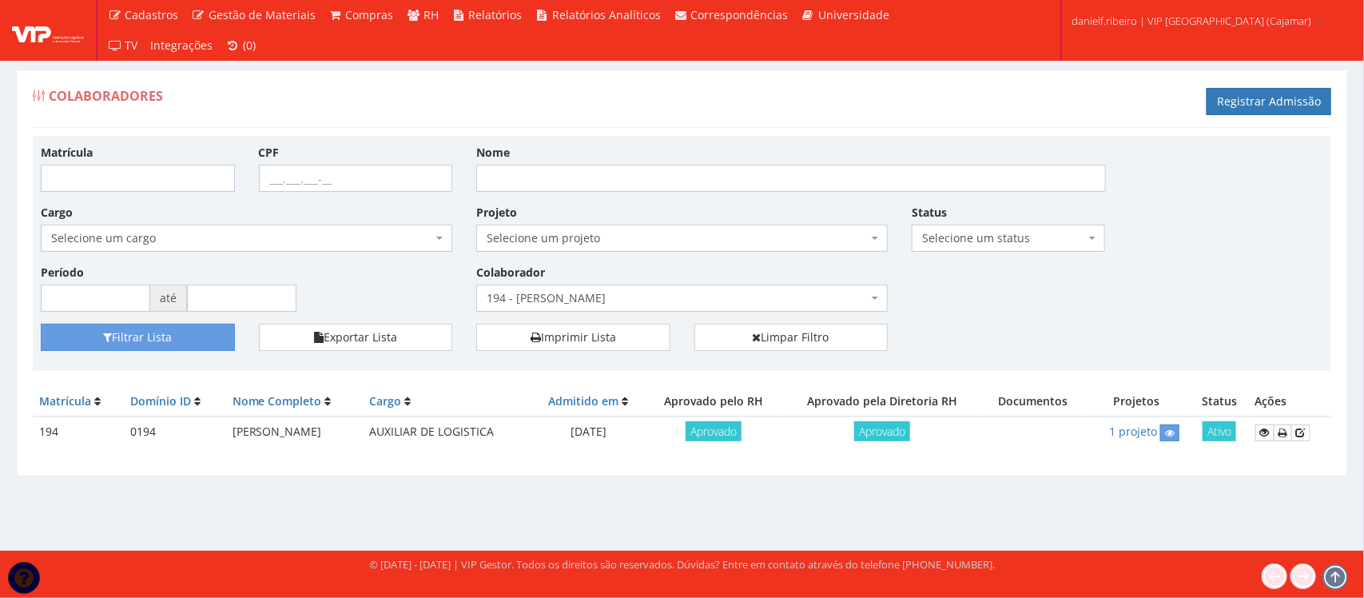
drag, startPoint x: 32, startPoint y: 414, endPoint x: 52, endPoint y: 442, distance: 34.4
click at [36, 420] on div "Colaboradores Registrar Admissão Matrícula CPF Nome Cargo Selecione um cargo G1…" at bounding box center [682, 273] width 1332 height 407
click at [50, 432] on td "194" at bounding box center [78, 431] width 91 height 31
copy td "194"
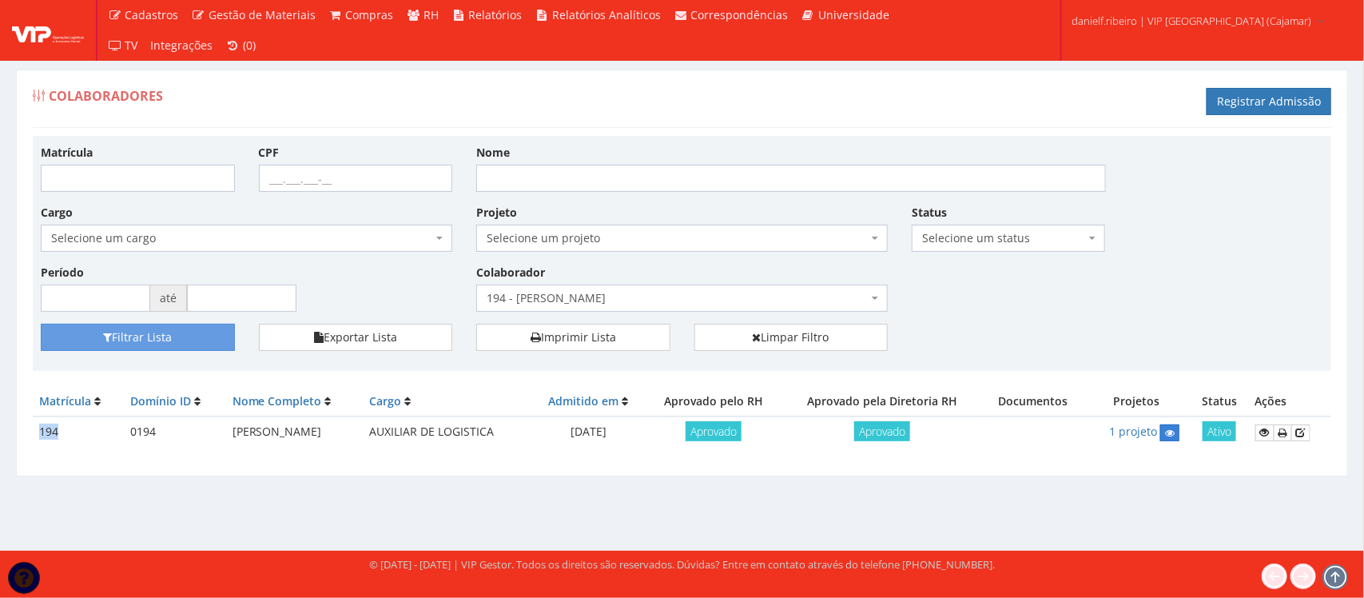
click at [1164, 441] on link at bounding box center [1169, 432] width 19 height 17
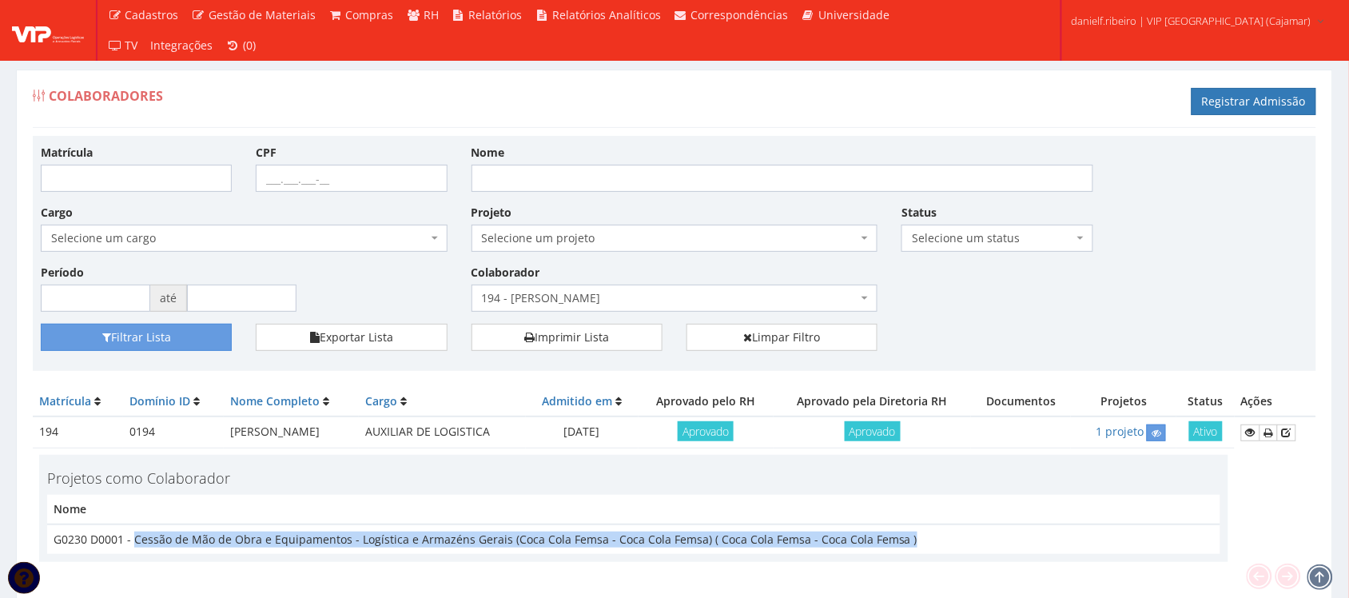
drag, startPoint x: 133, startPoint y: 540, endPoint x: 906, endPoint y: 526, distance: 773.0
click at [906, 526] on td "G0230 D0001 - Cessão de Mão de Obra e Equipamentos - Logística e Armazéns Gerai…" at bounding box center [633, 539] width 1173 height 30
copy td "Cessão de Mão de Obra e Equipamentos - Logística e Armazéns Gerais (Coca Cola F…"
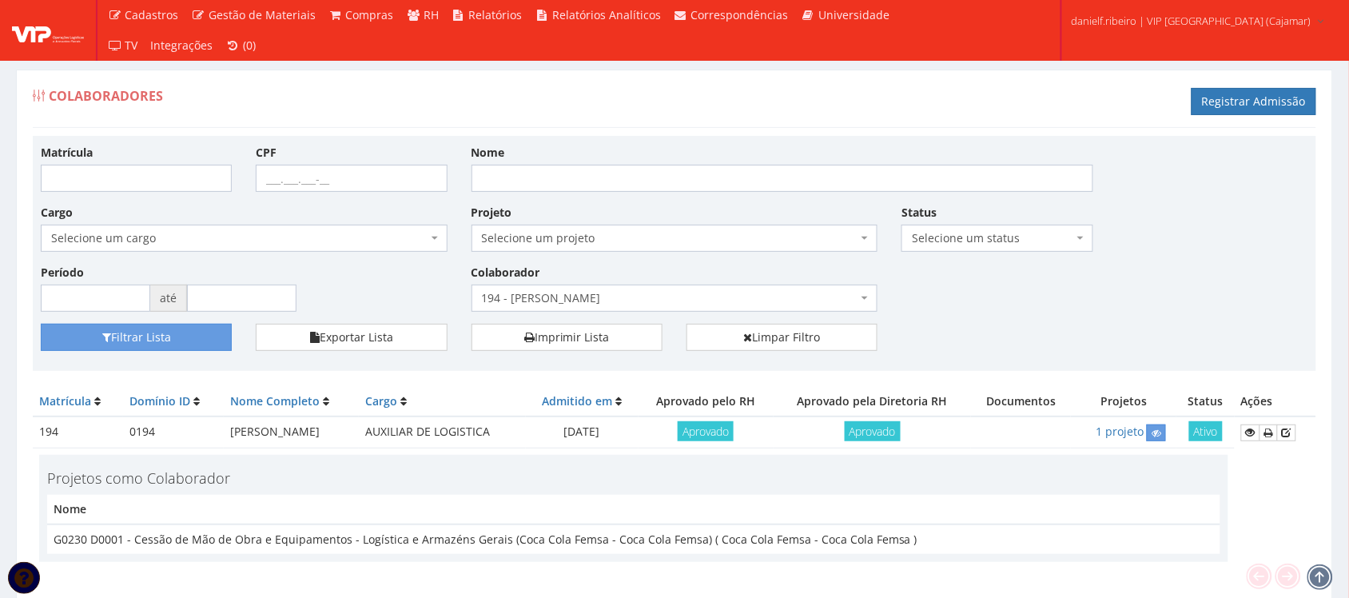
click at [653, 285] on span "194 - [PERSON_NAME]" at bounding box center [675, 298] width 407 height 27
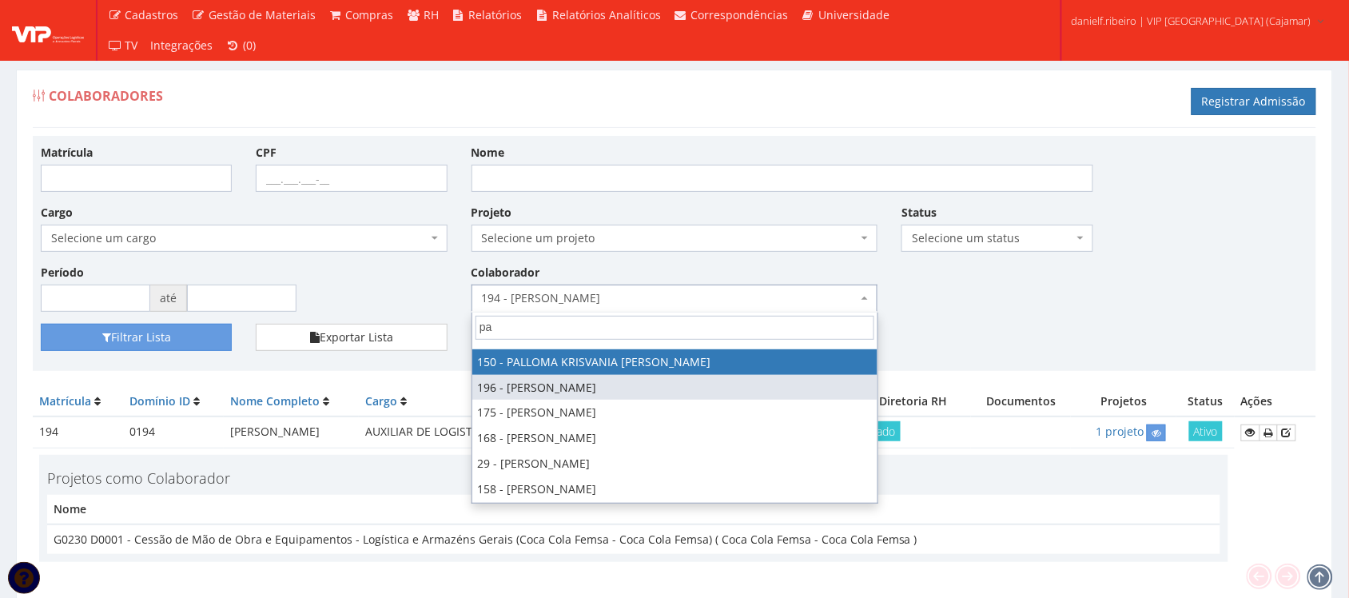
scroll to position [96, 0]
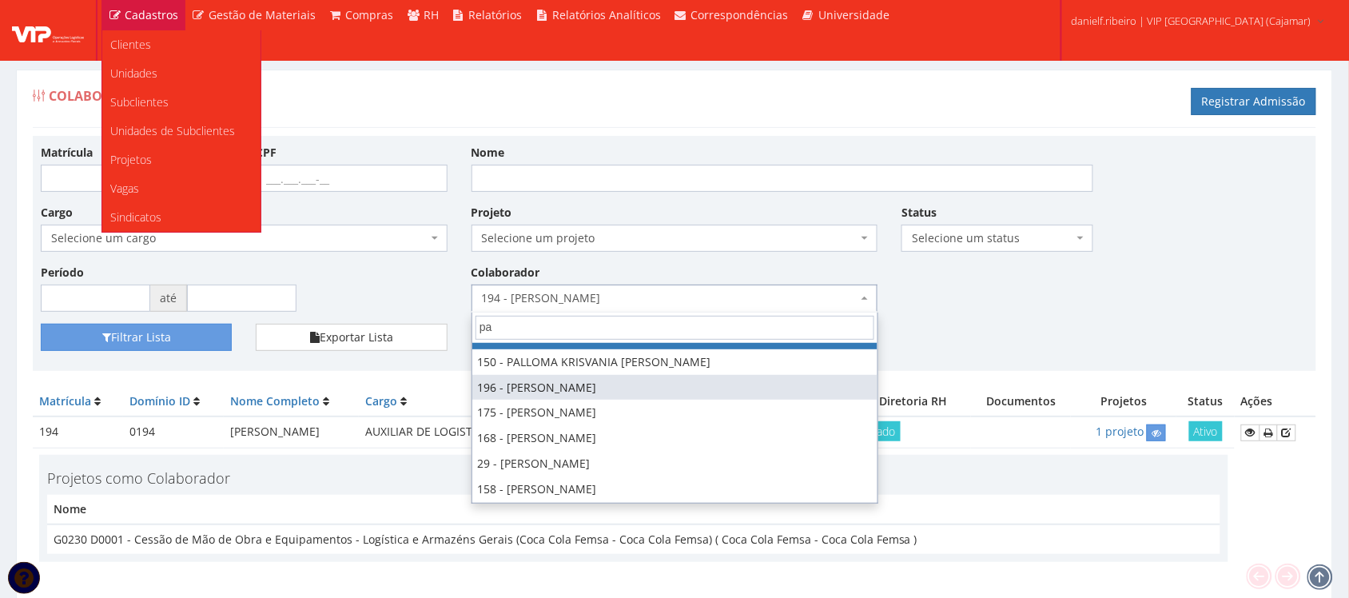
type input "pa"
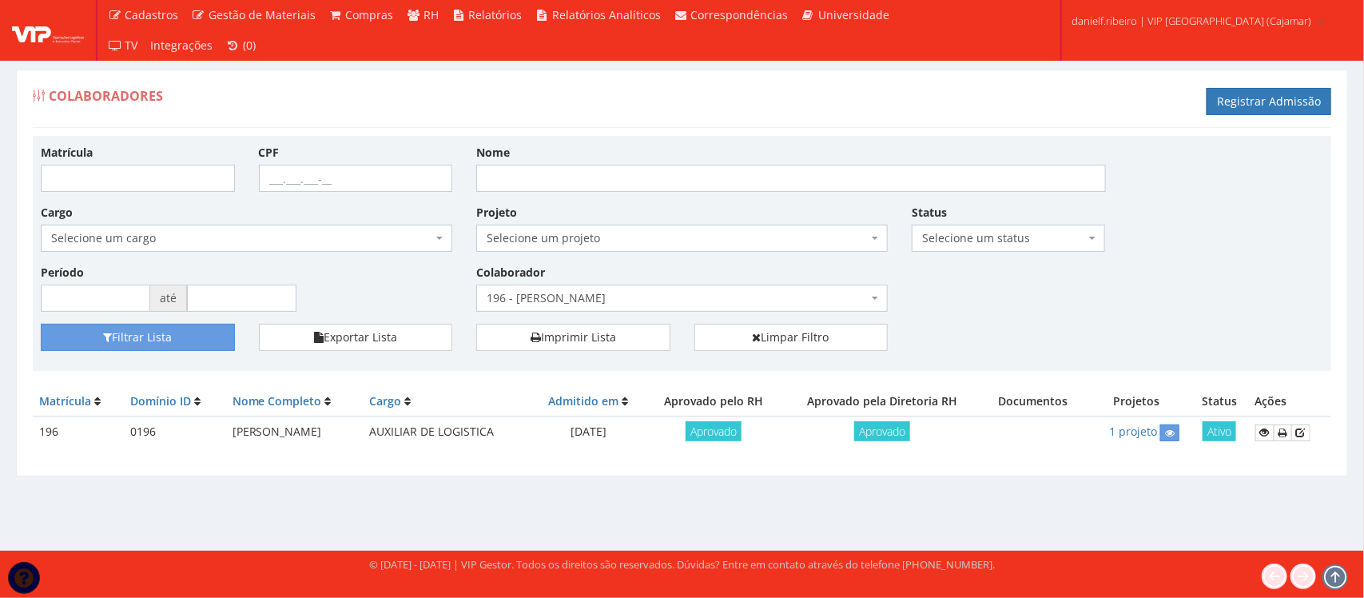
click at [281, 438] on td "[PERSON_NAME]" at bounding box center [294, 431] width 137 height 31
click at [281, 433] on td "[PERSON_NAME]" at bounding box center [294, 431] width 137 height 31
copy tr "[PERSON_NAME]"
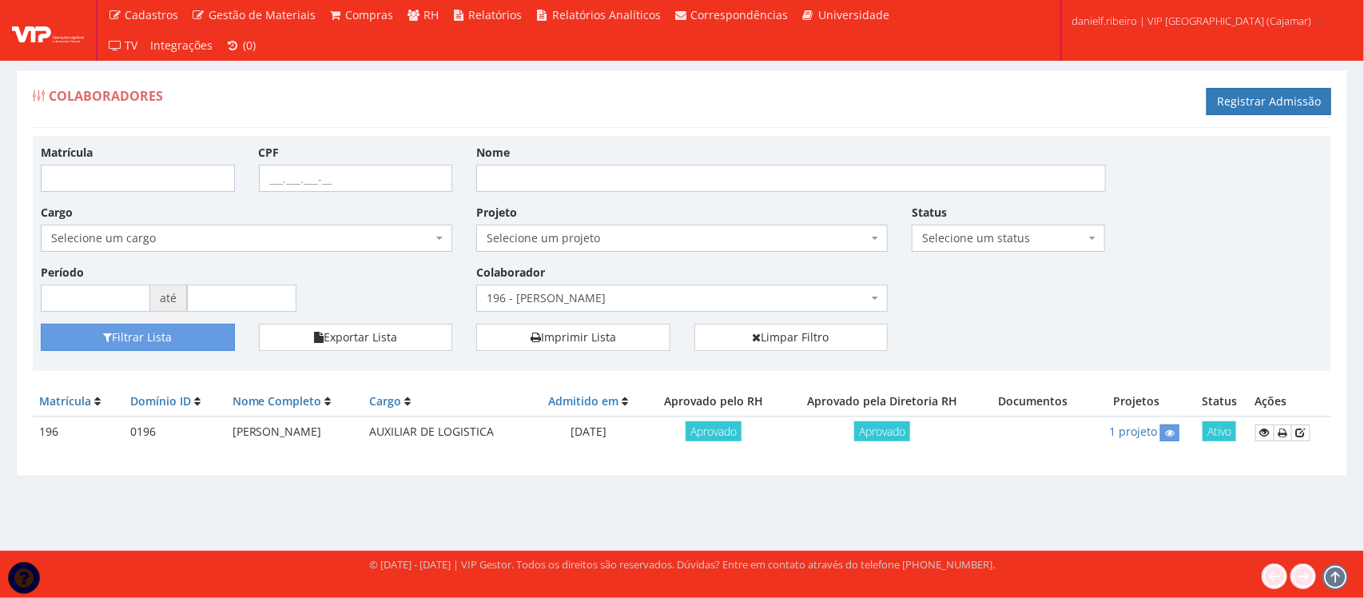
click at [68, 433] on td "196" at bounding box center [78, 431] width 91 height 31
drag, startPoint x: 68, startPoint y: 433, endPoint x: 45, endPoint y: 434, distance: 23.2
click at [45, 434] on td "196" at bounding box center [78, 431] width 91 height 31
copy tr "196"
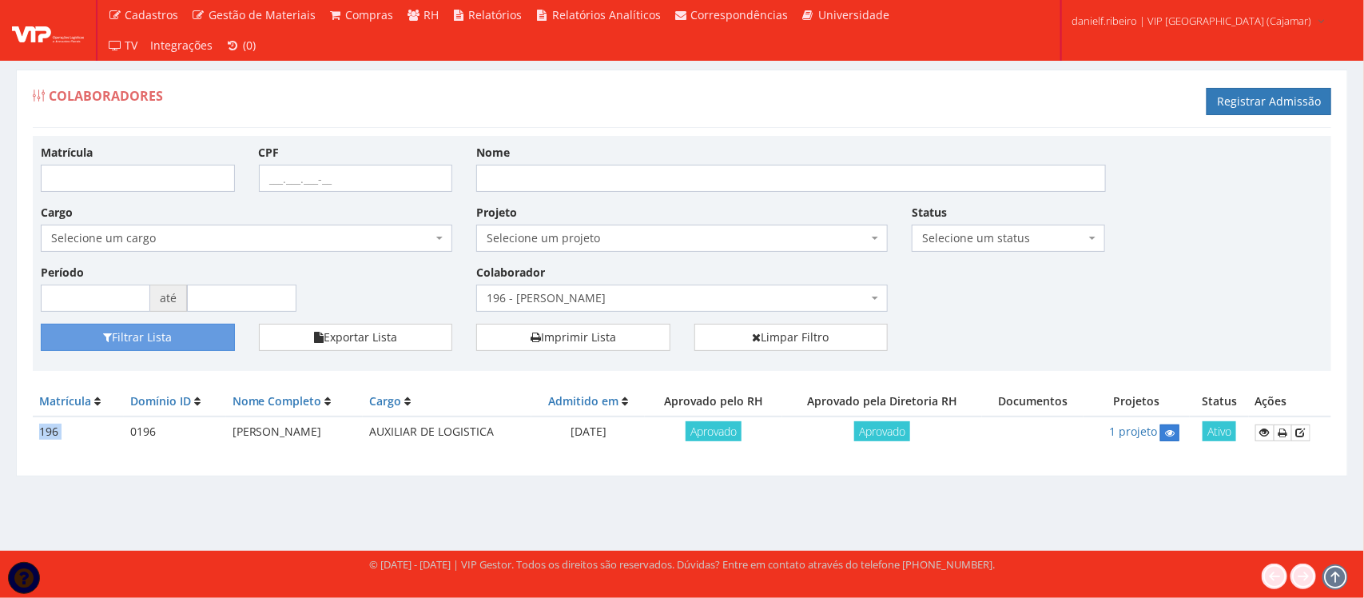
click at [1180, 438] on link at bounding box center [1169, 432] width 19 height 17
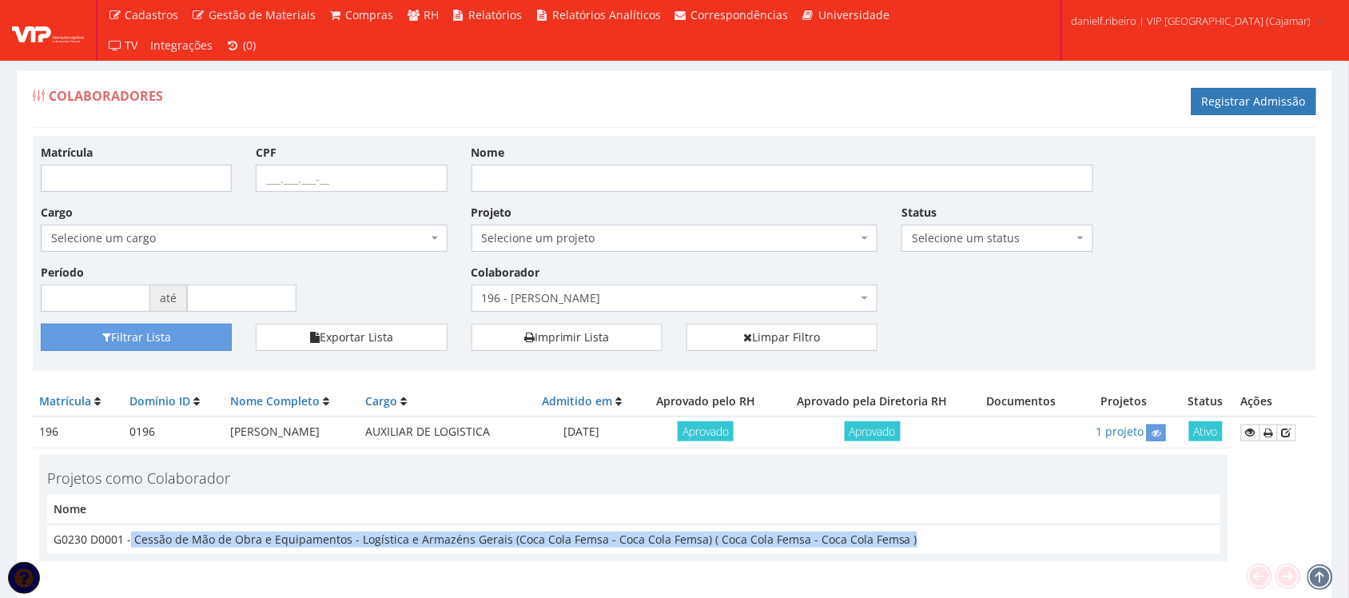
drag, startPoint x: 929, startPoint y: 546, endPoint x: 132, endPoint y: 542, distance: 796.8
click at [132, 542] on td "G0230 D0001 - Cessão de Mão de Obra e Equipamentos - Logística e Armazéns Gerai…" at bounding box center [633, 539] width 1173 height 30
drag, startPoint x: 132, startPoint y: 538, endPoint x: 734, endPoint y: 532, distance: 601.8
click at [734, 532] on td "G0230 D0001 - Cessão de Mão de Obra e Equipamentos - Logística e Armazéns Gerai…" at bounding box center [633, 539] width 1173 height 30
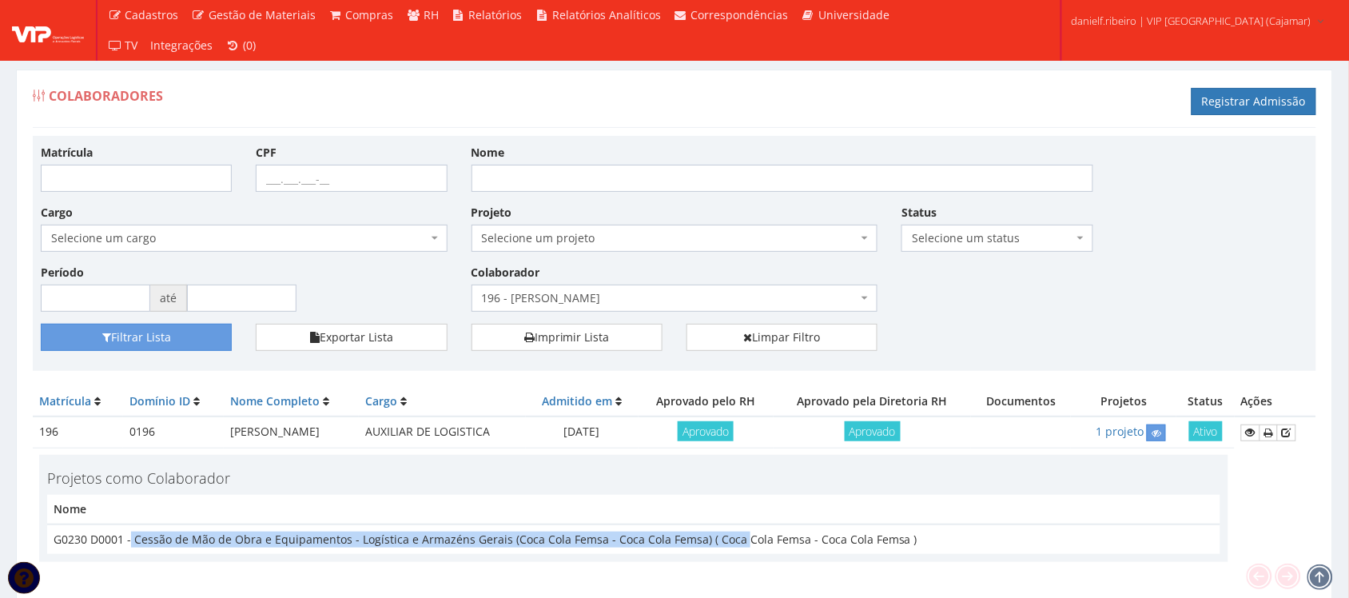
drag, startPoint x: 145, startPoint y: 532, endPoint x: 138, endPoint y: 542, distance: 12.0
click at [145, 535] on td "G0230 D0001 - Cessão de Mão de Obra e Equipamentos - Logística e Armazéns Gerai…" at bounding box center [633, 539] width 1173 height 30
click at [137, 543] on td "G0230 D0001 - Cessão de Mão de Obra e Equipamentos - Logística e Armazéns Gerai…" at bounding box center [633, 539] width 1173 height 30
drag, startPoint x: 137, startPoint y: 542, endPoint x: 913, endPoint y: 535, distance: 776.9
click at [913, 535] on td "G0230 D0001 - Cessão de Mão de Obra e Equipamentos - Logística e Armazéns Gerai…" at bounding box center [633, 539] width 1173 height 30
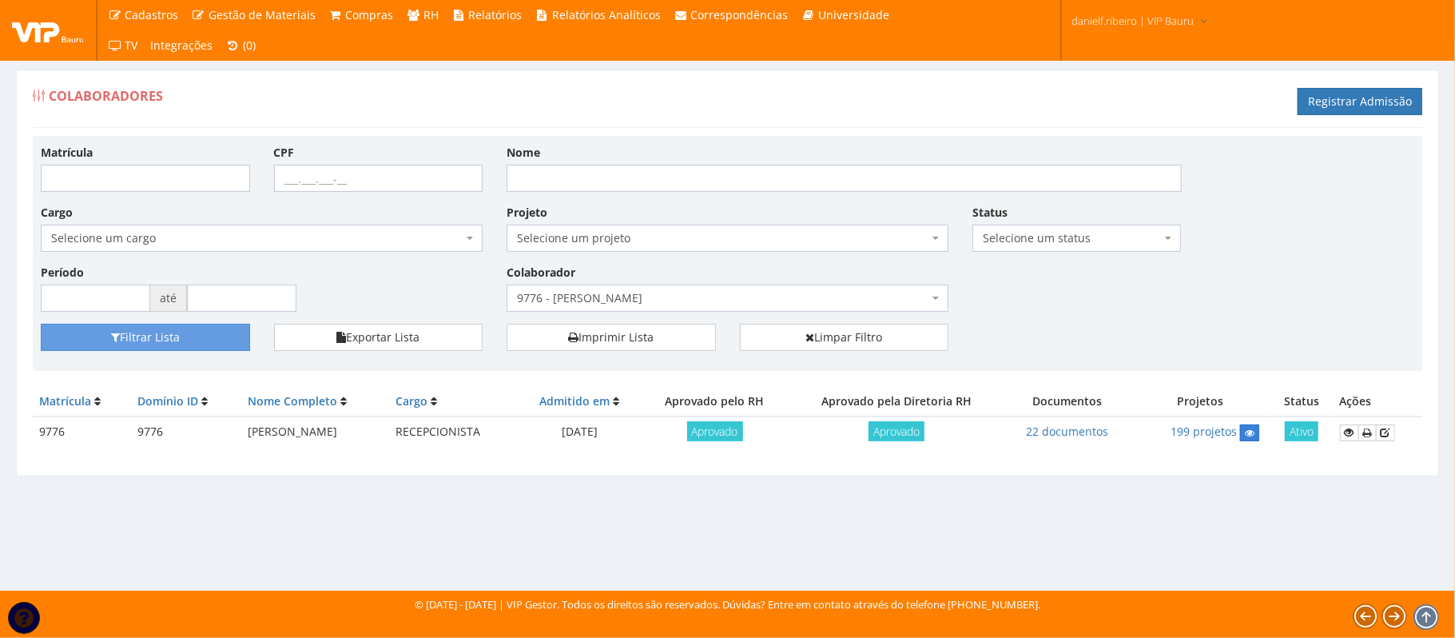
click at [1251, 429] on icon at bounding box center [1250, 433] width 10 height 11
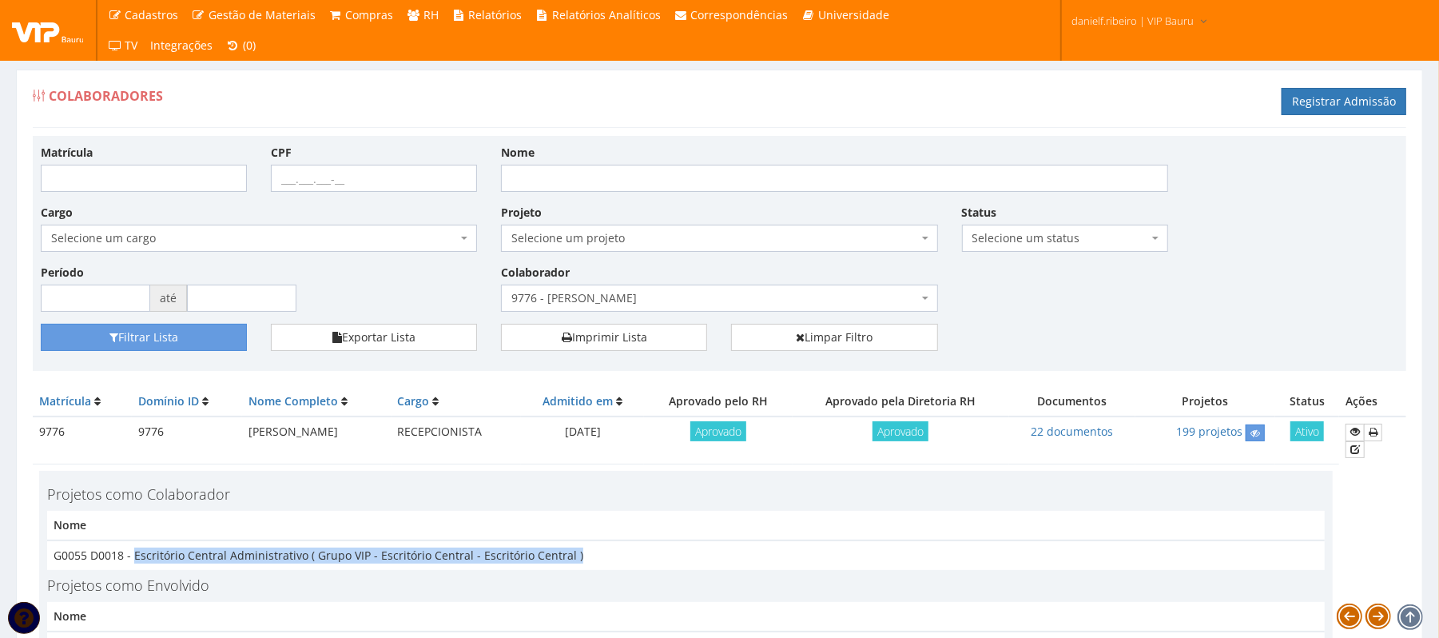
drag, startPoint x: 155, startPoint y: 541, endPoint x: 601, endPoint y: 537, distance: 446.0
click at [601, 540] on td "G0055 D0018 - Escritório Central Administrativo ( Grupo VIP - Escritório Centra…" at bounding box center [686, 555] width 1278 height 30
copy td "Escritório Central Administrativo ( Grupo VIP - Escritório Central - Escritório…"
click at [611, 305] on span "9776 - DANIEL FELIPE CLARO RIBEIRO" at bounding box center [714, 298] width 406 height 16
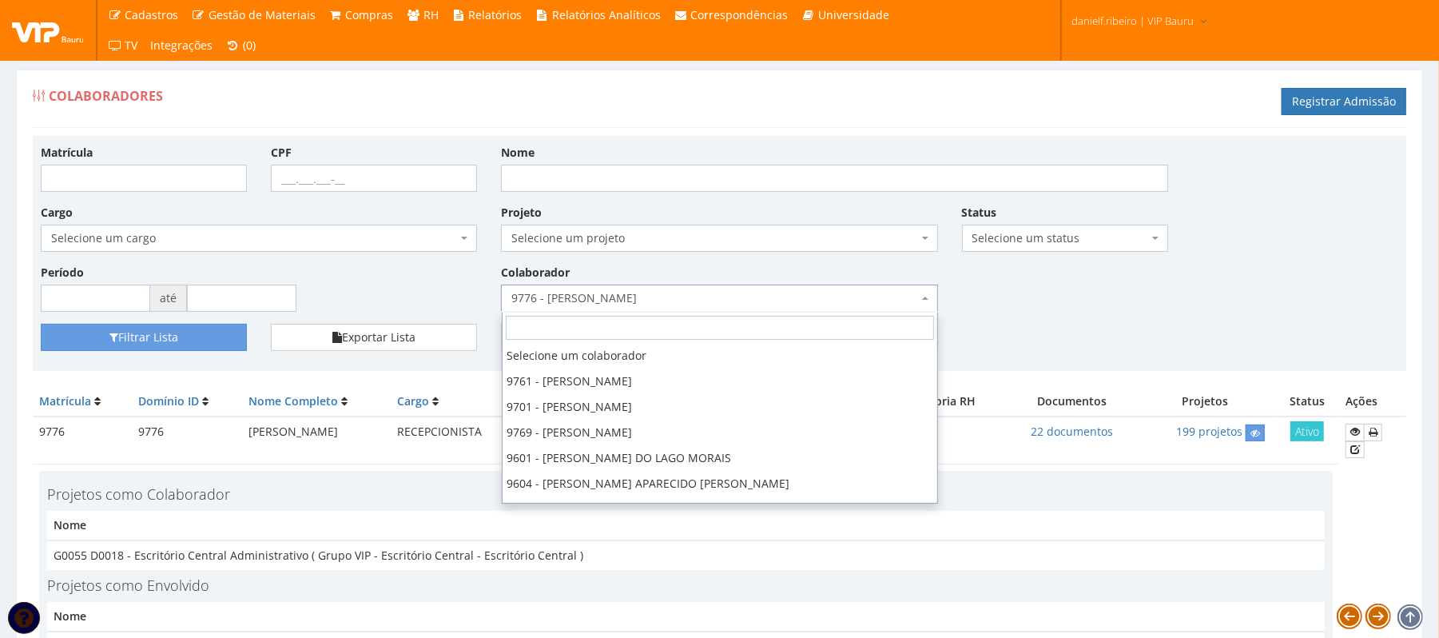
scroll to position [179, 0]
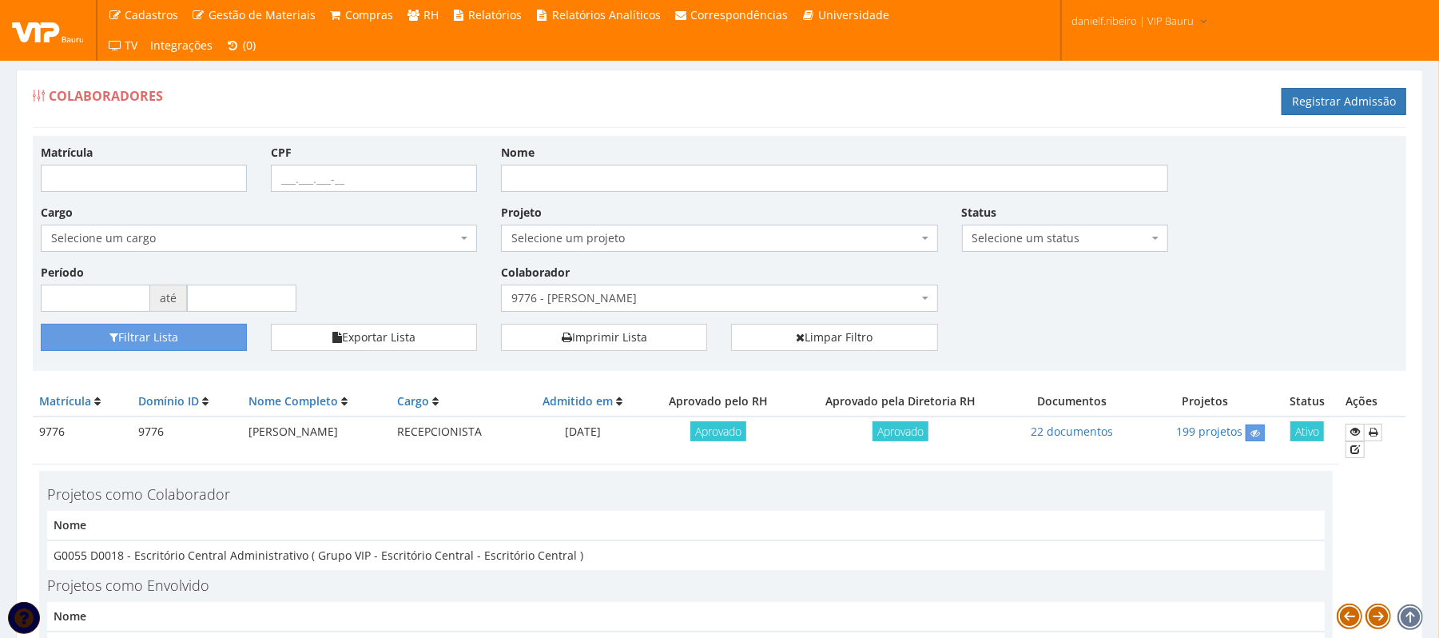
click at [1164, 326] on div "Filtrar Lista Exportar Lista Imprimir Lista Limpar Filtro" at bounding box center [720, 343] width 1382 height 39
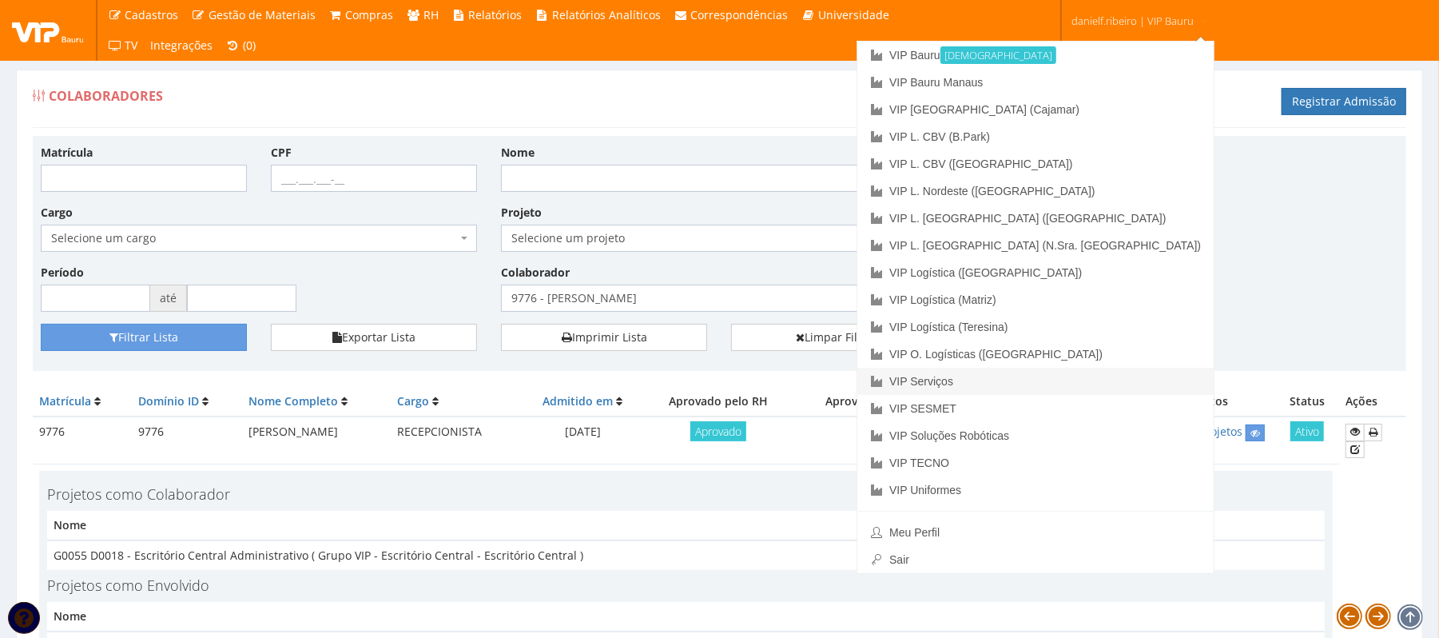
click at [1091, 385] on link "VIP Serviços" at bounding box center [1036, 381] width 356 height 27
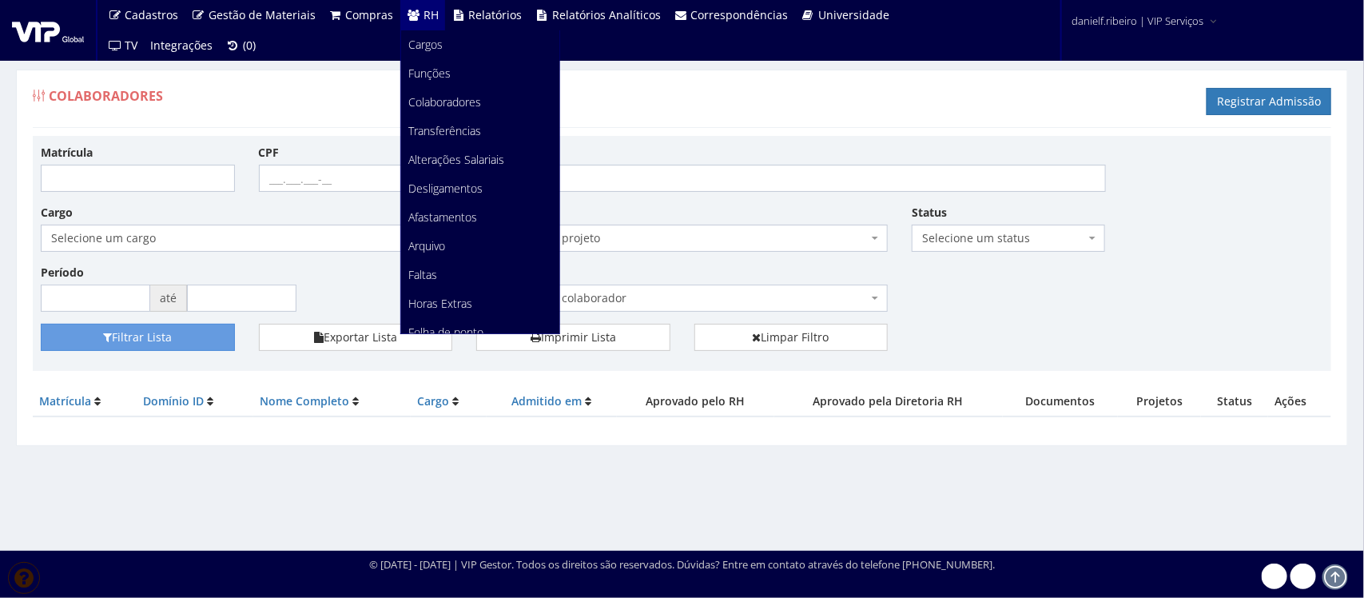
scroll to position [201, 0]
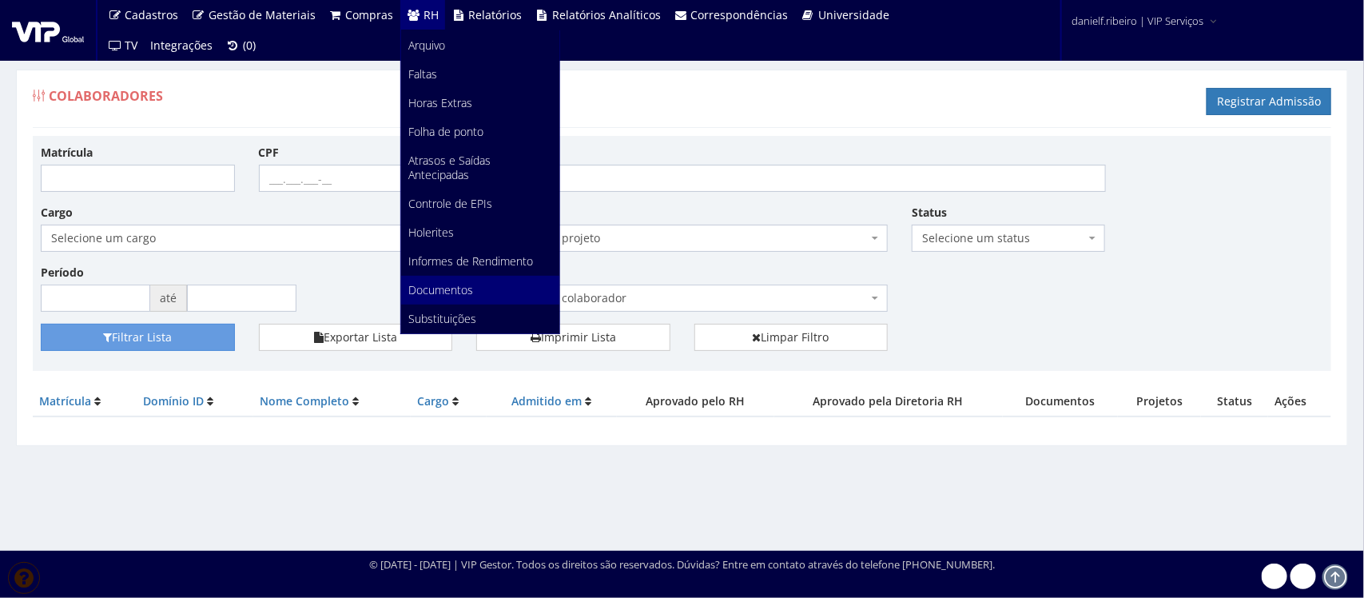
click at [432, 290] on span "Documentos" at bounding box center [441, 289] width 65 height 15
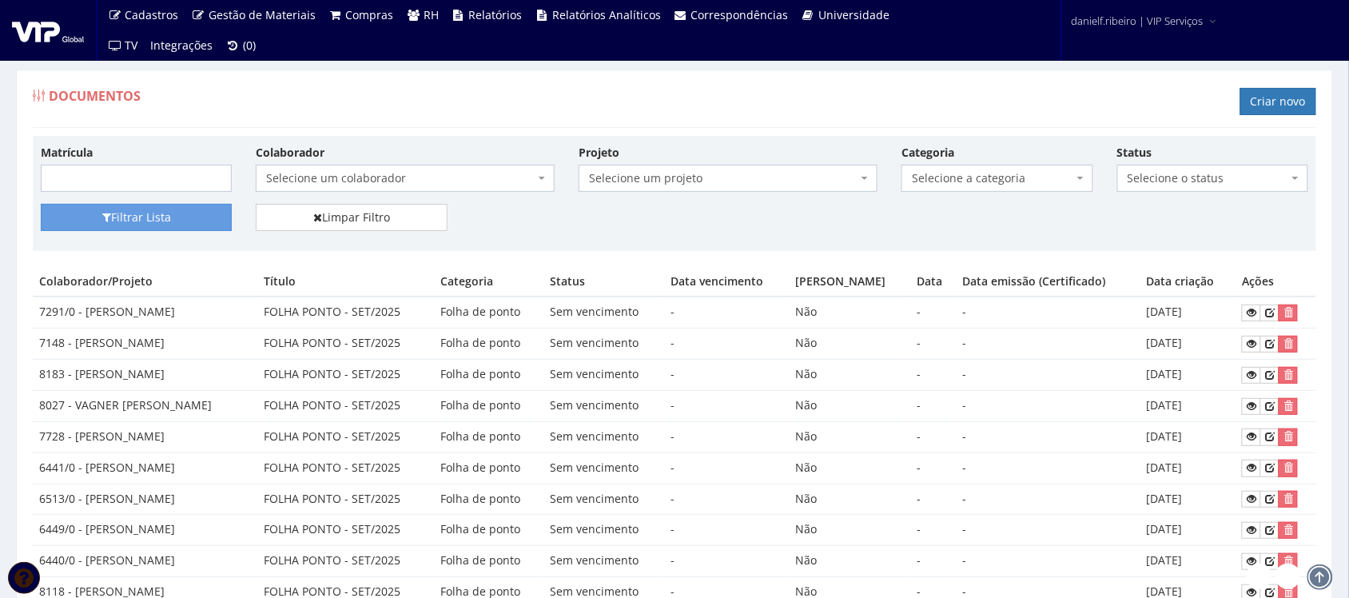
click at [416, 185] on span "Selecione um colaborador" at bounding box center [400, 178] width 269 height 16
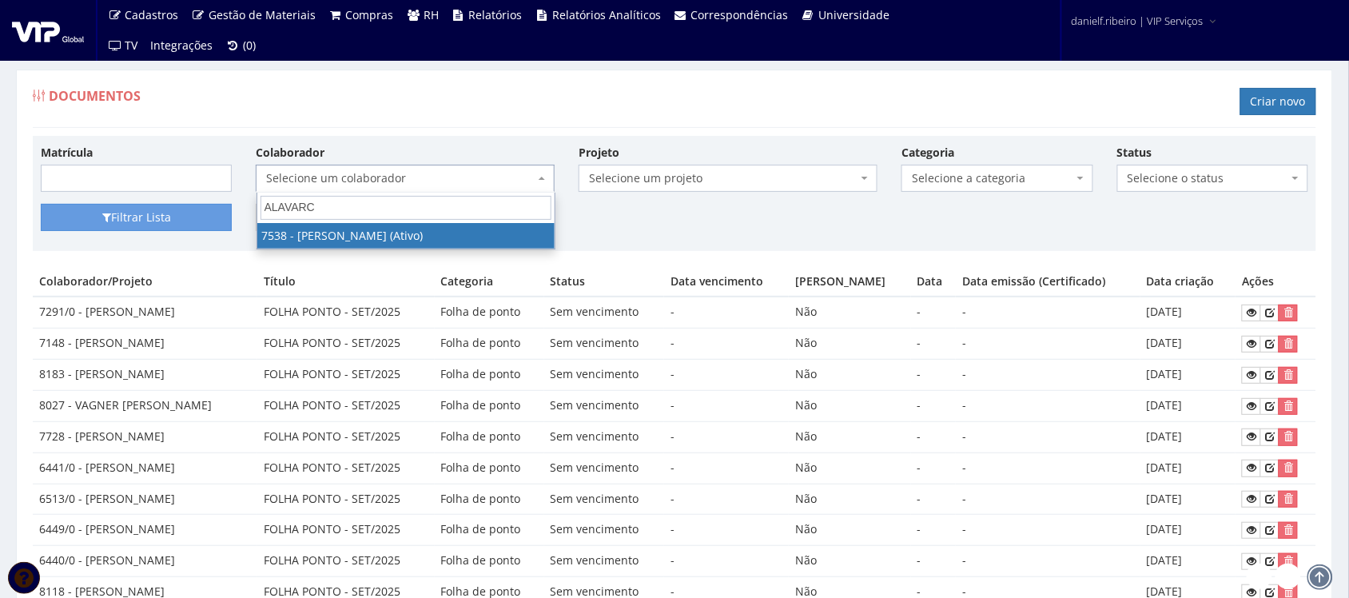
type input "ALAVARCE"
select select "1561"
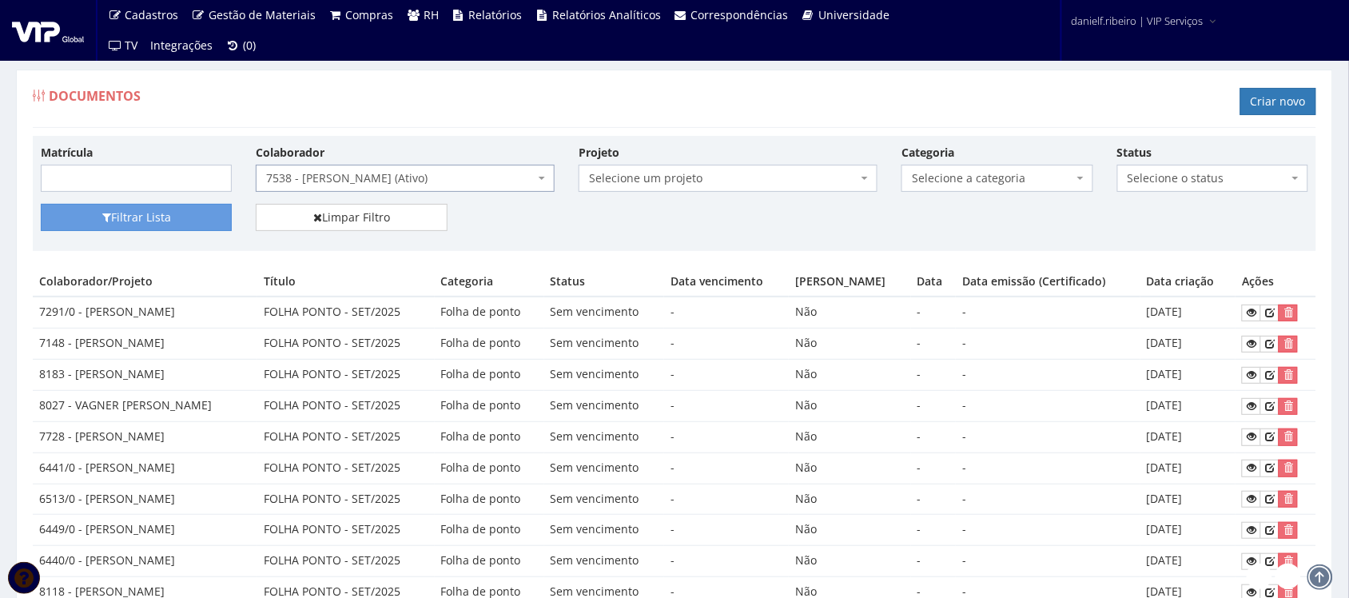
click at [993, 173] on span "Selecione a categoria" at bounding box center [992, 178] width 161 height 16
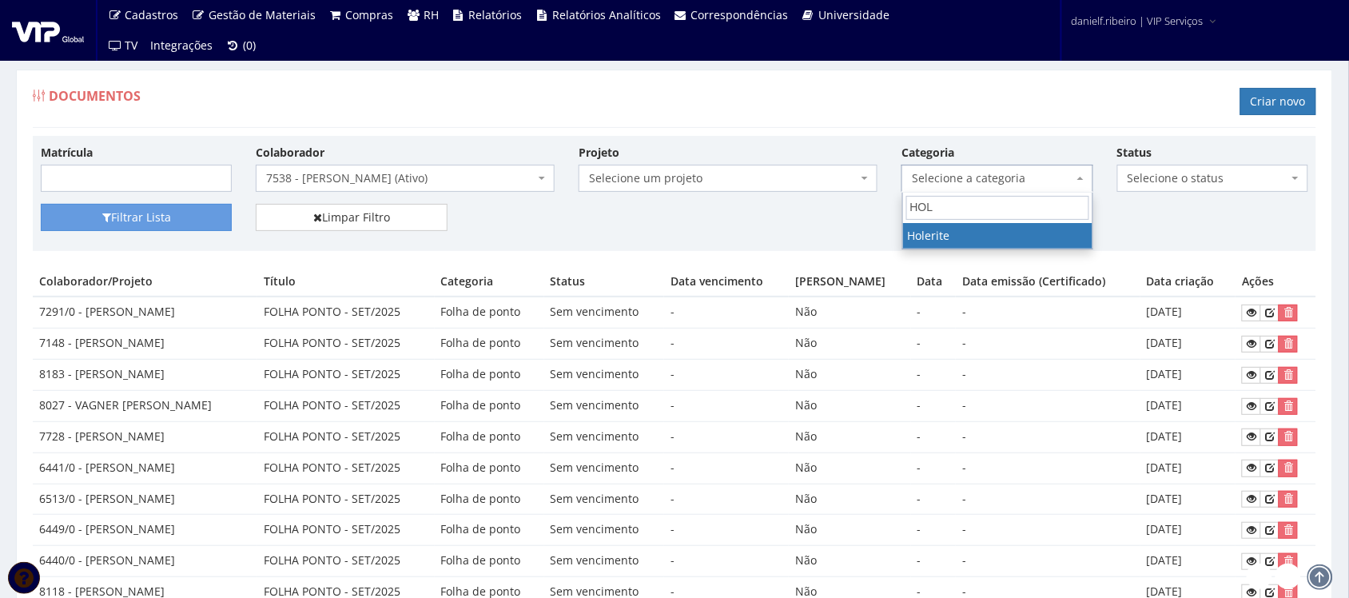
type input "HOLE"
select select "holerite"
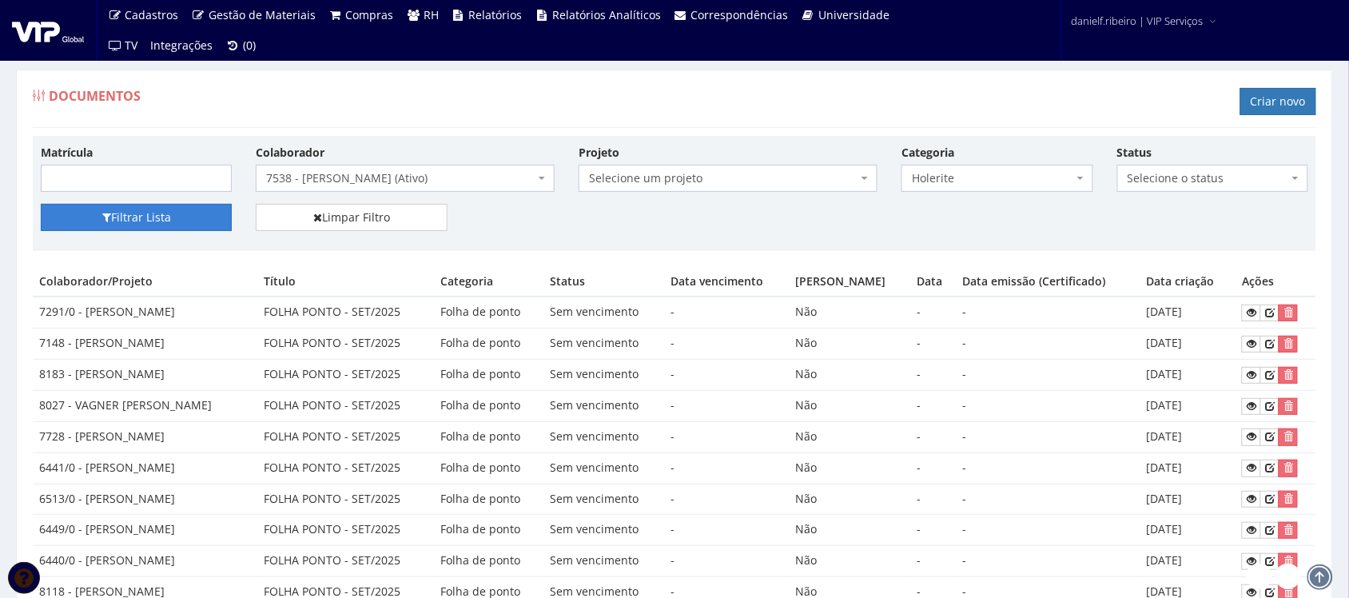
click at [190, 209] on button "Filtrar Lista" at bounding box center [136, 217] width 191 height 27
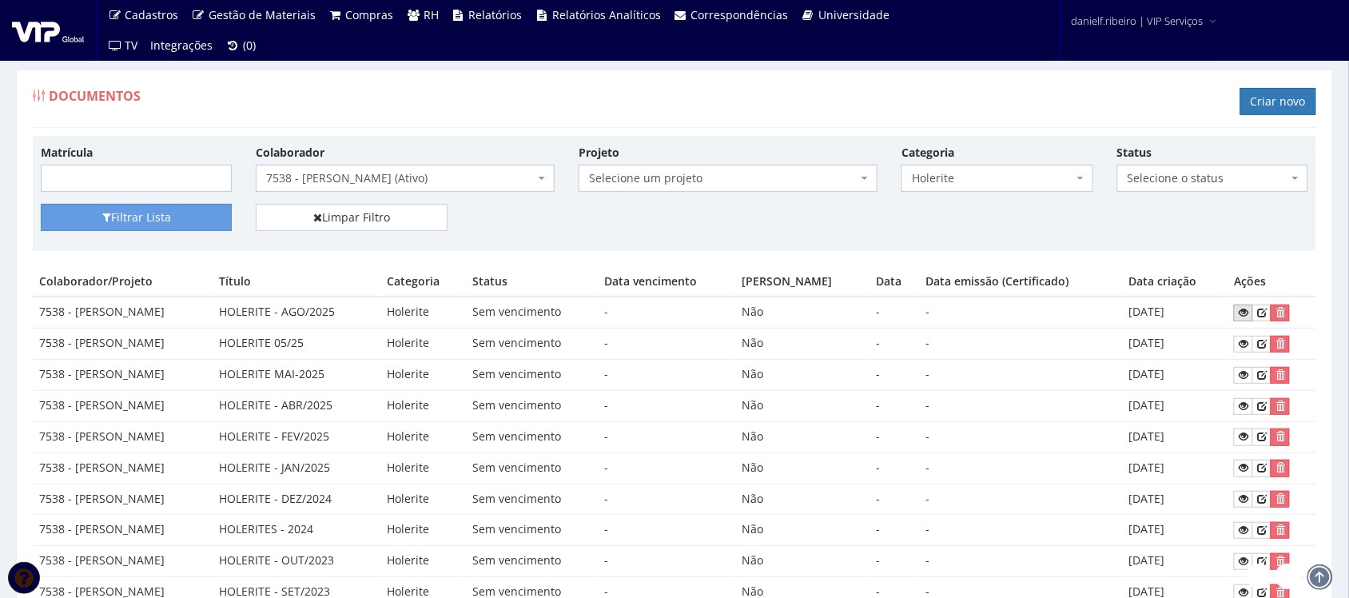
click at [1248, 313] on icon at bounding box center [1244, 312] width 10 height 11
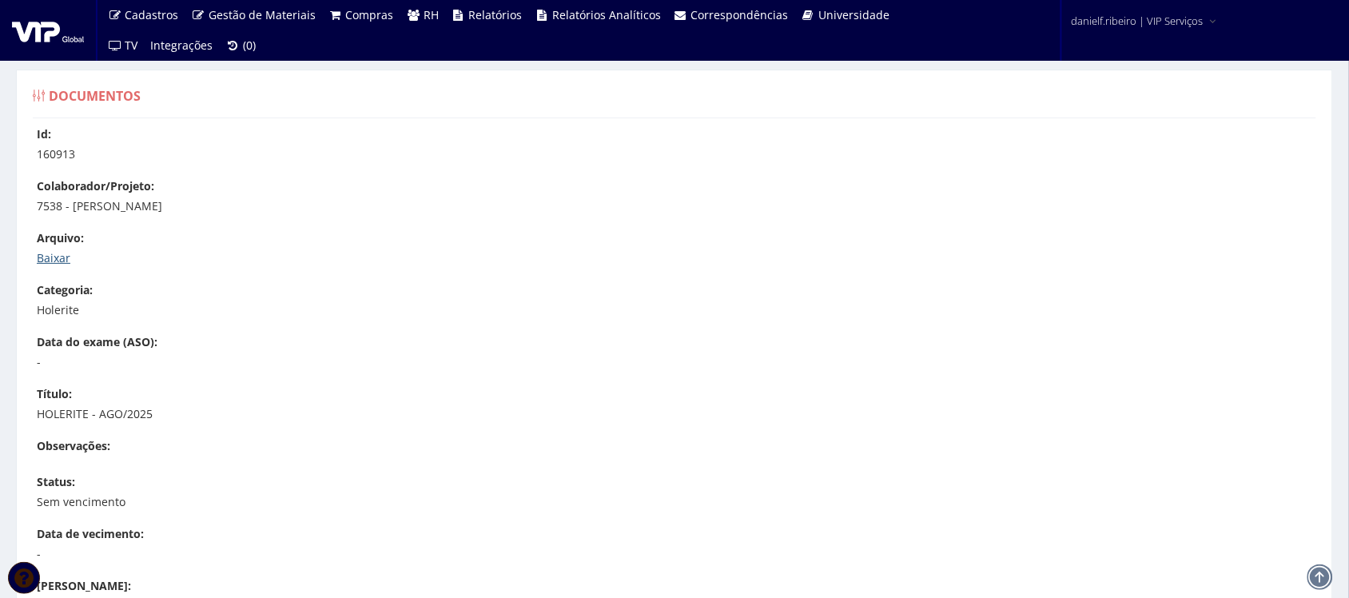
click at [60, 257] on link "Baixar" at bounding box center [54, 257] width 34 height 15
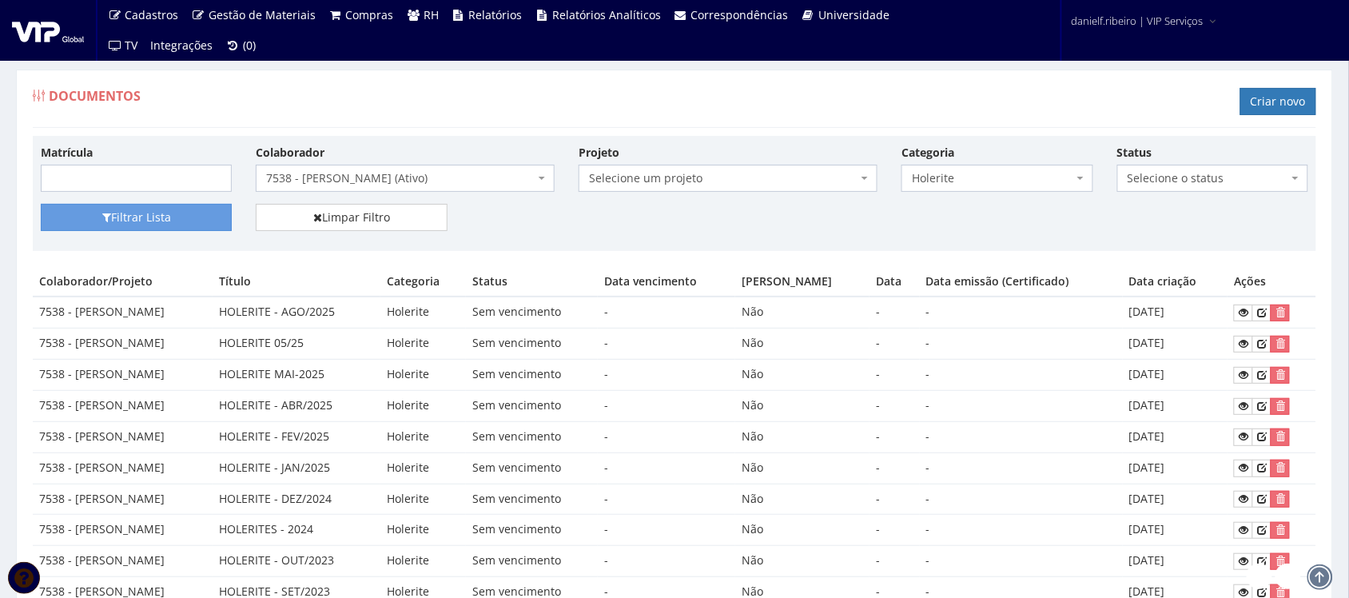
click at [730, 90] on div "Documentos Criar novo" at bounding box center [675, 104] width 1284 height 48
click at [698, 82] on div "Documentos Criar novo" at bounding box center [675, 104] width 1284 height 48
click at [637, 85] on div "Documentos Criar novo" at bounding box center [675, 104] width 1284 height 48
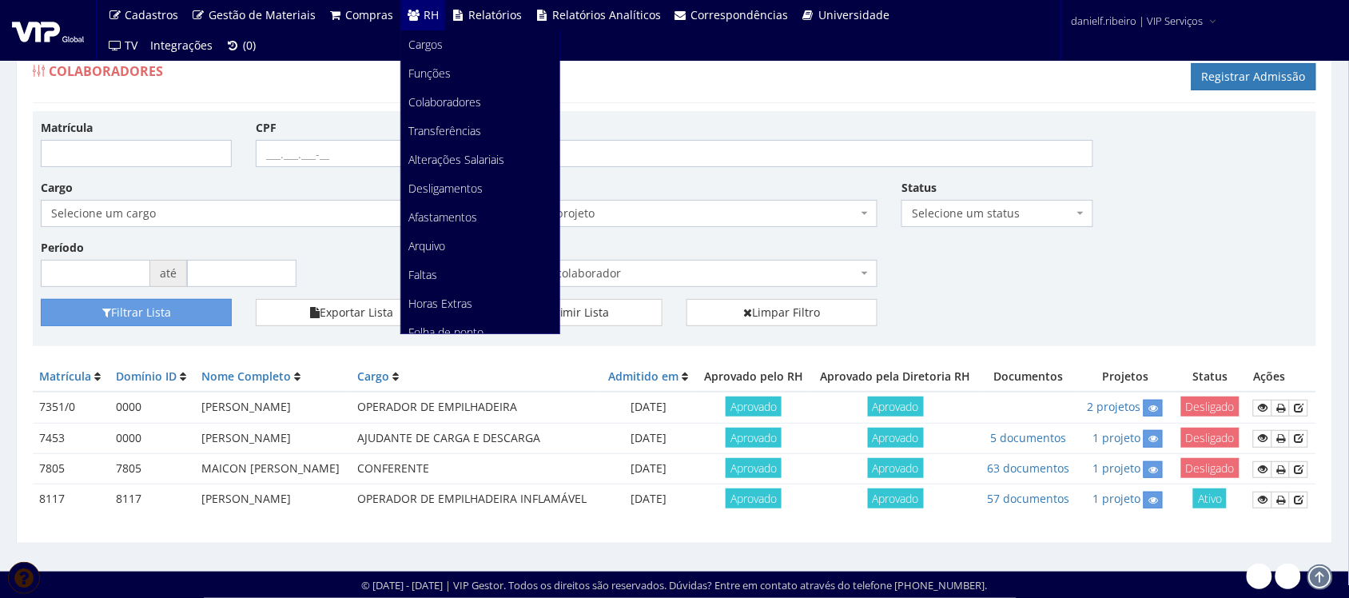
scroll to position [201, 0]
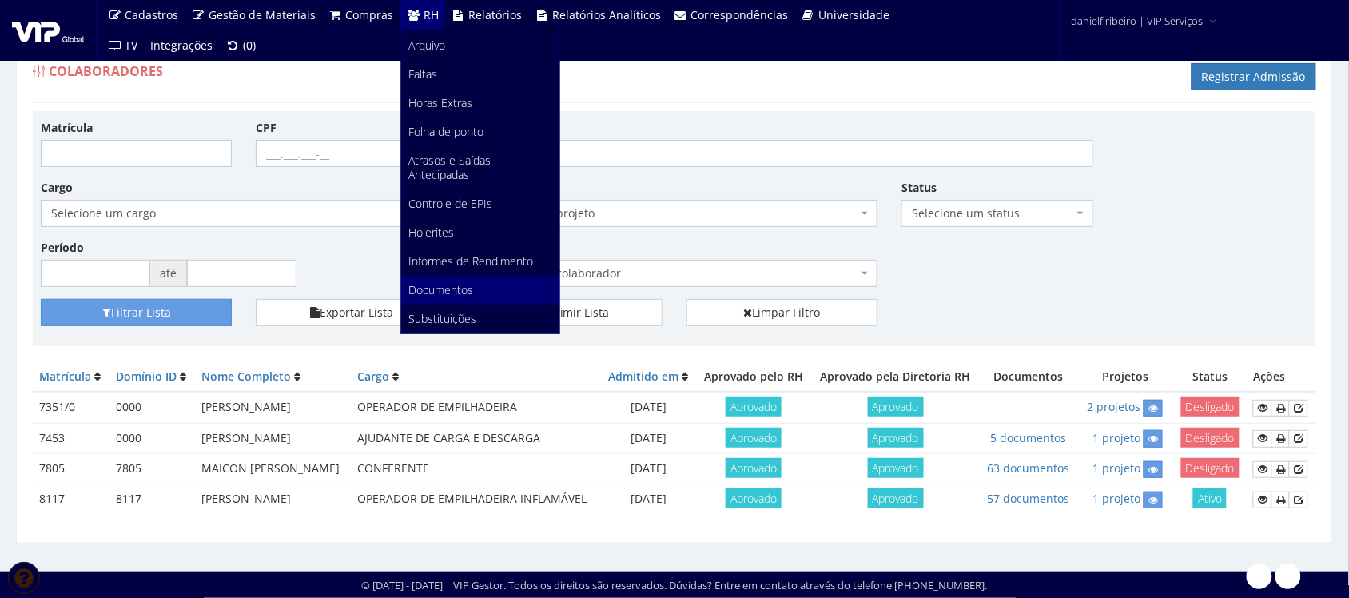
click at [446, 285] on span "Documentos" at bounding box center [441, 289] width 65 height 15
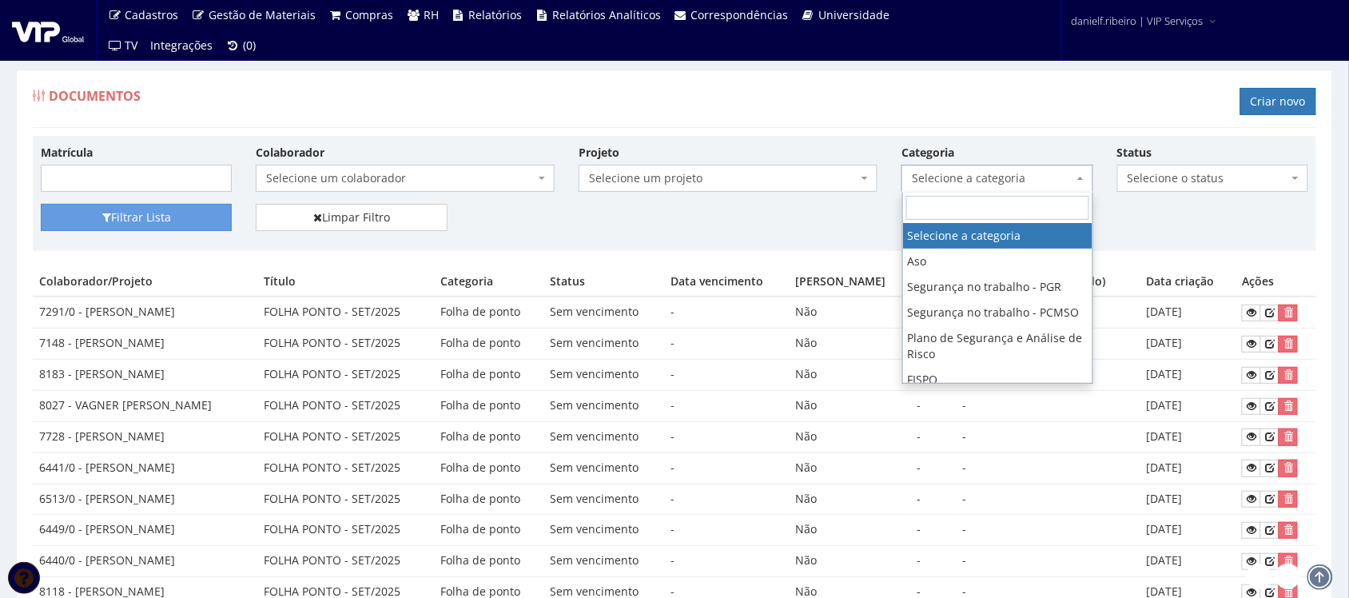
click at [917, 182] on span "Selecione a categoria" at bounding box center [992, 178] width 161 height 16
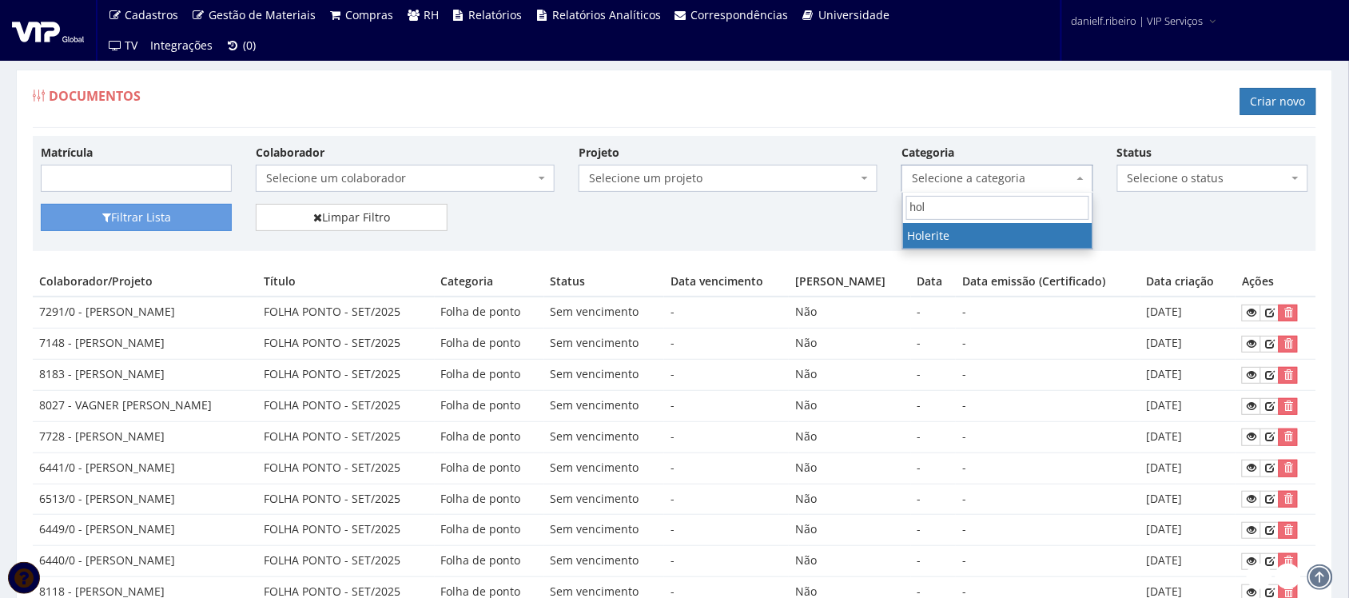
type input "hol"
drag, startPoint x: 969, startPoint y: 229, endPoint x: 518, endPoint y: 186, distance: 453.6
select select "holerite"
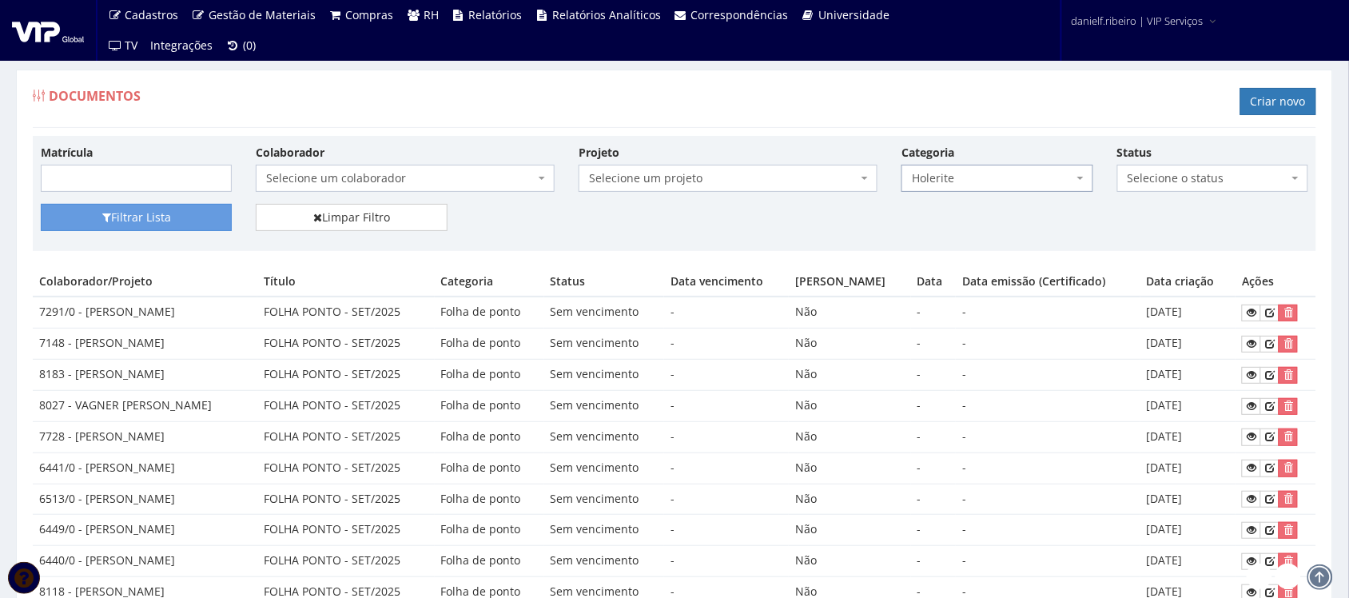
click at [358, 174] on span "Selecione um colaborador" at bounding box center [400, 178] width 269 height 16
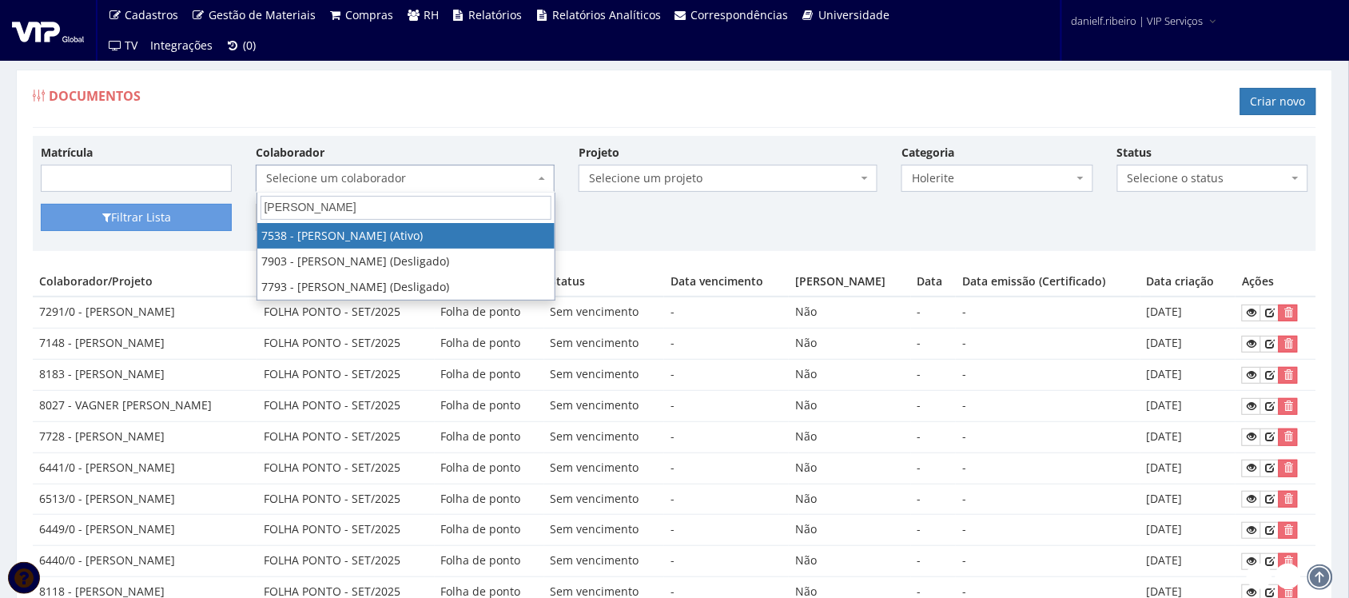
type input "[PERSON_NAME]"
select select "1561"
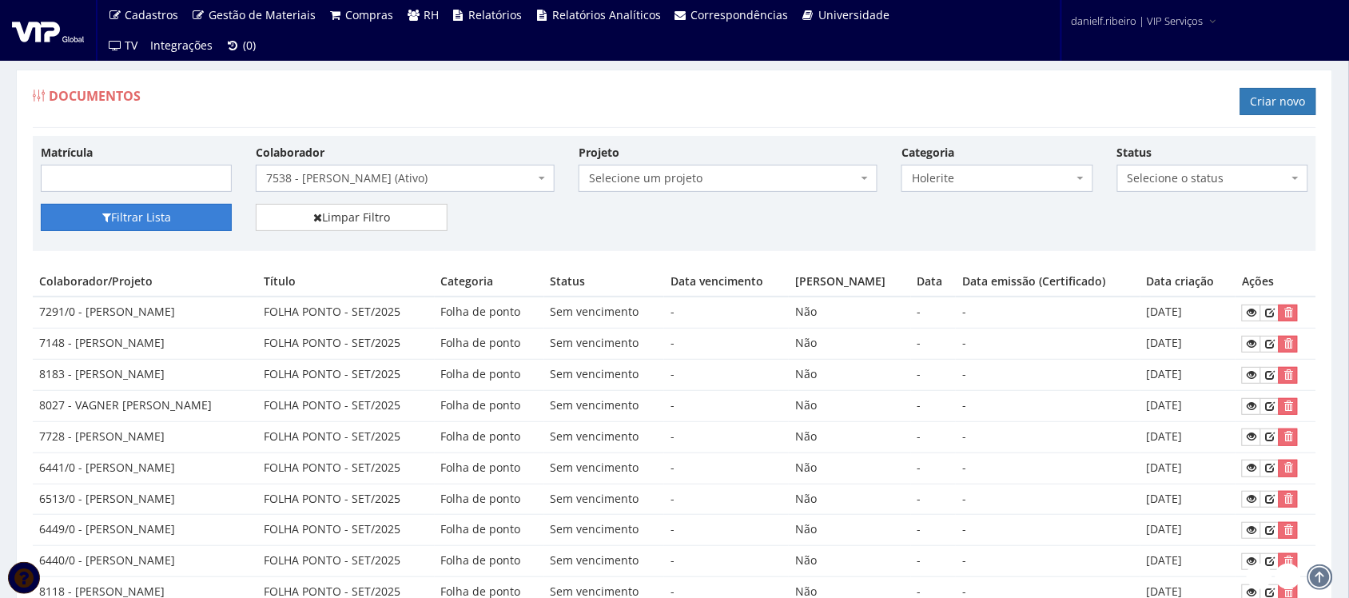
click at [157, 224] on button "Filtrar Lista" at bounding box center [136, 217] width 191 height 27
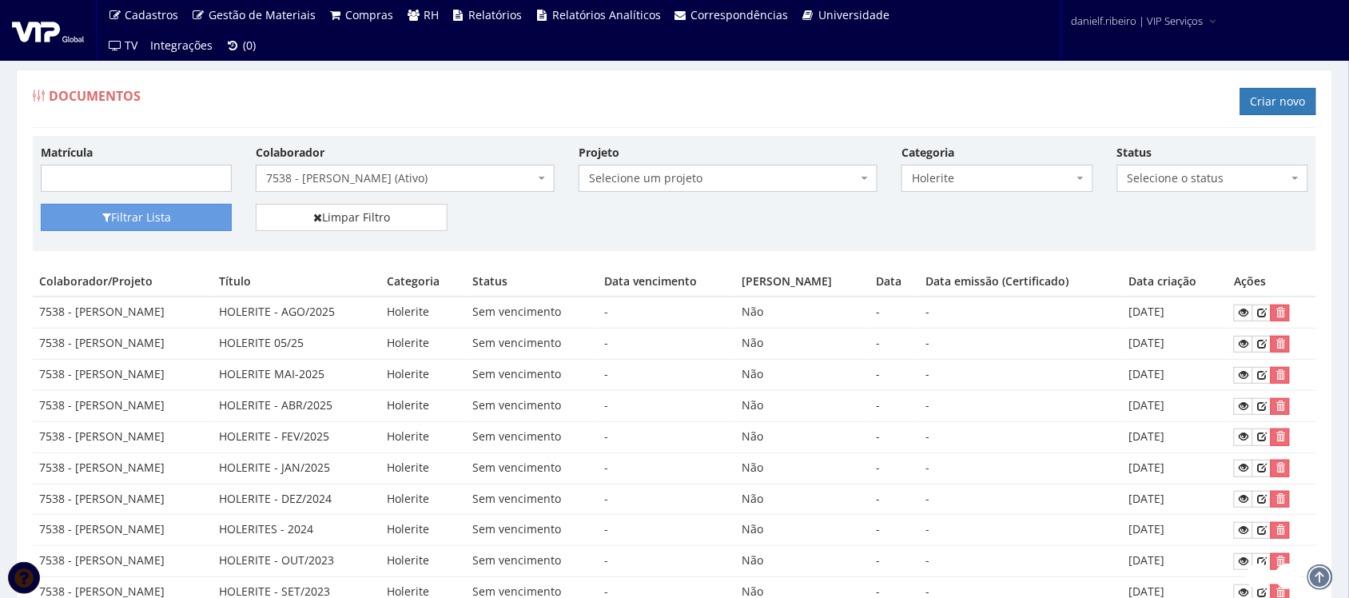
click at [354, 165] on div "Colaborador Selecione um colaborador 7015/0 - [PERSON_NAME] (Desligado) 7054/0 …" at bounding box center [405, 168] width 323 height 48
click at [356, 169] on span "7538 - [PERSON_NAME] (Ativo)" at bounding box center [405, 178] width 299 height 27
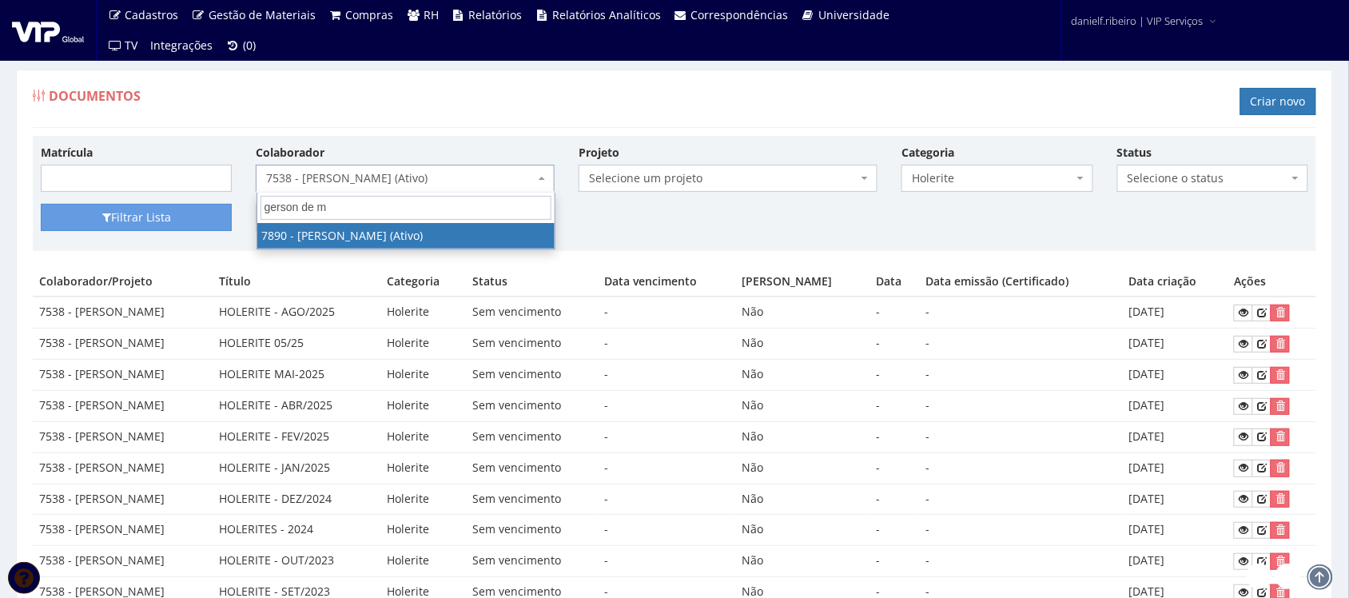
type input "gerson de me"
select select "2836"
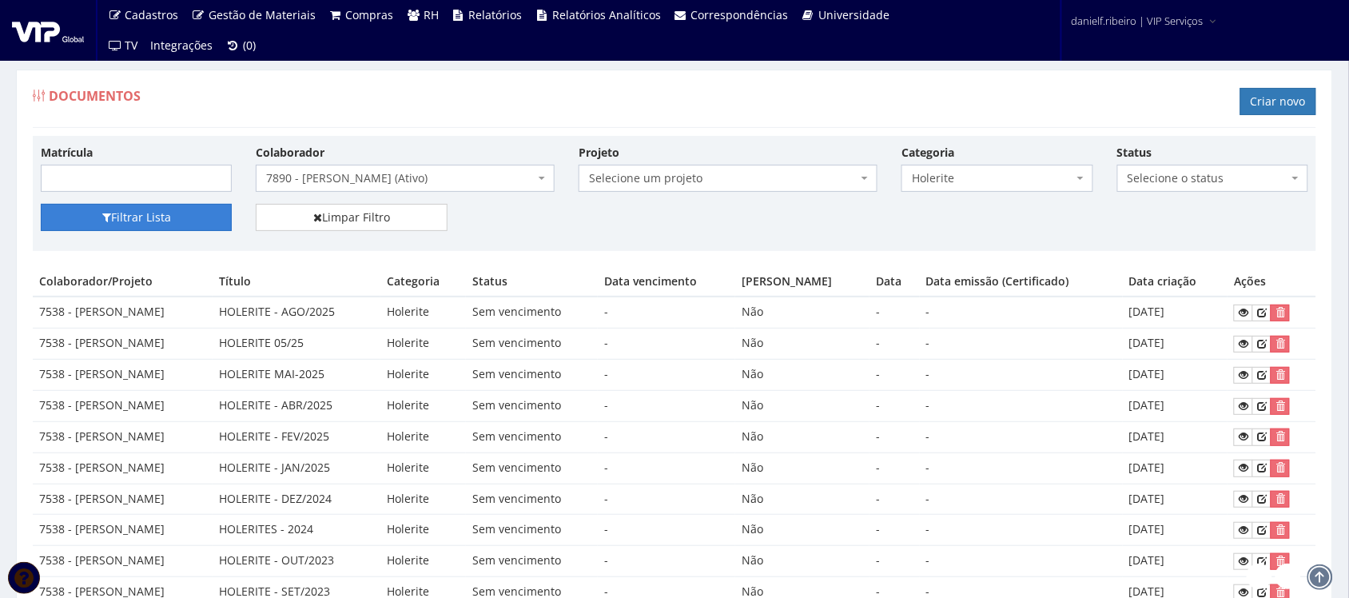
click at [160, 220] on button "Filtrar Lista" at bounding box center [136, 217] width 191 height 27
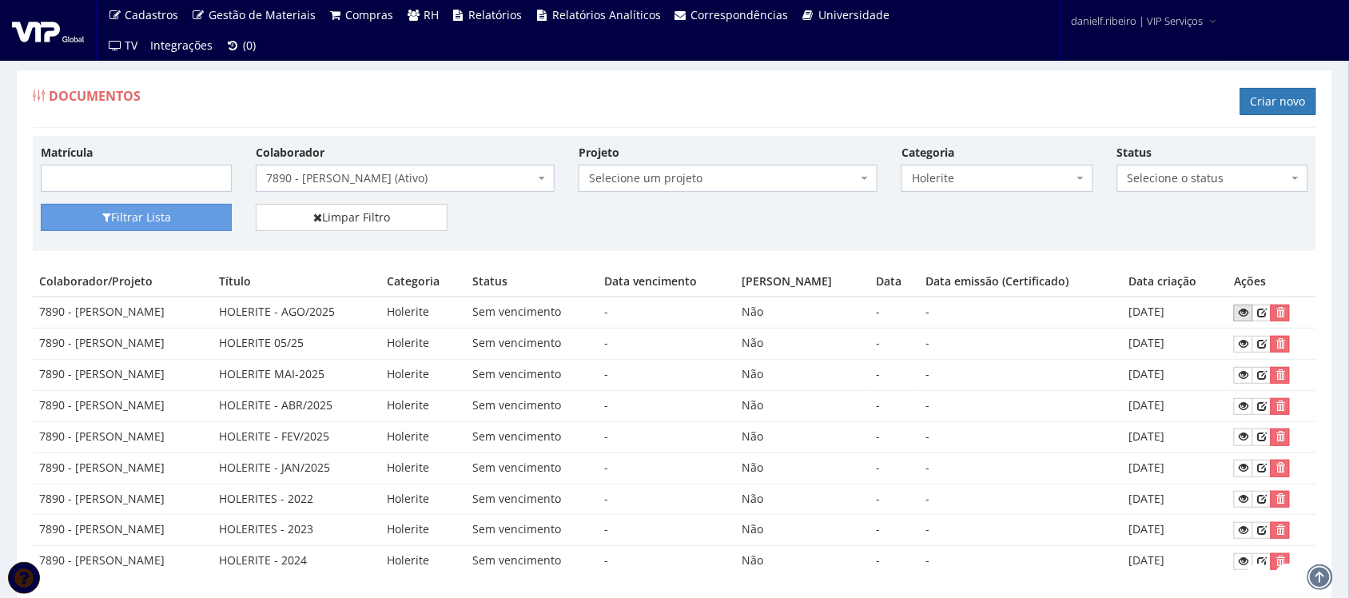
click at [1248, 312] on icon at bounding box center [1244, 312] width 10 height 11
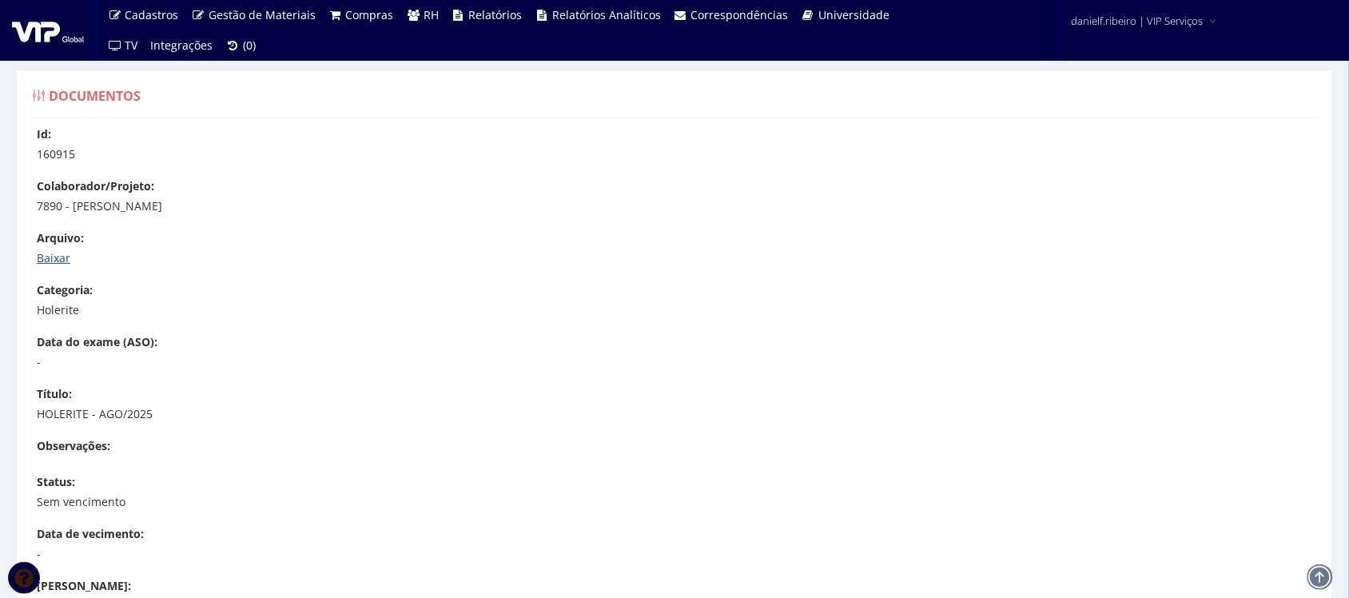
click at [58, 260] on link "Baixar" at bounding box center [54, 257] width 34 height 15
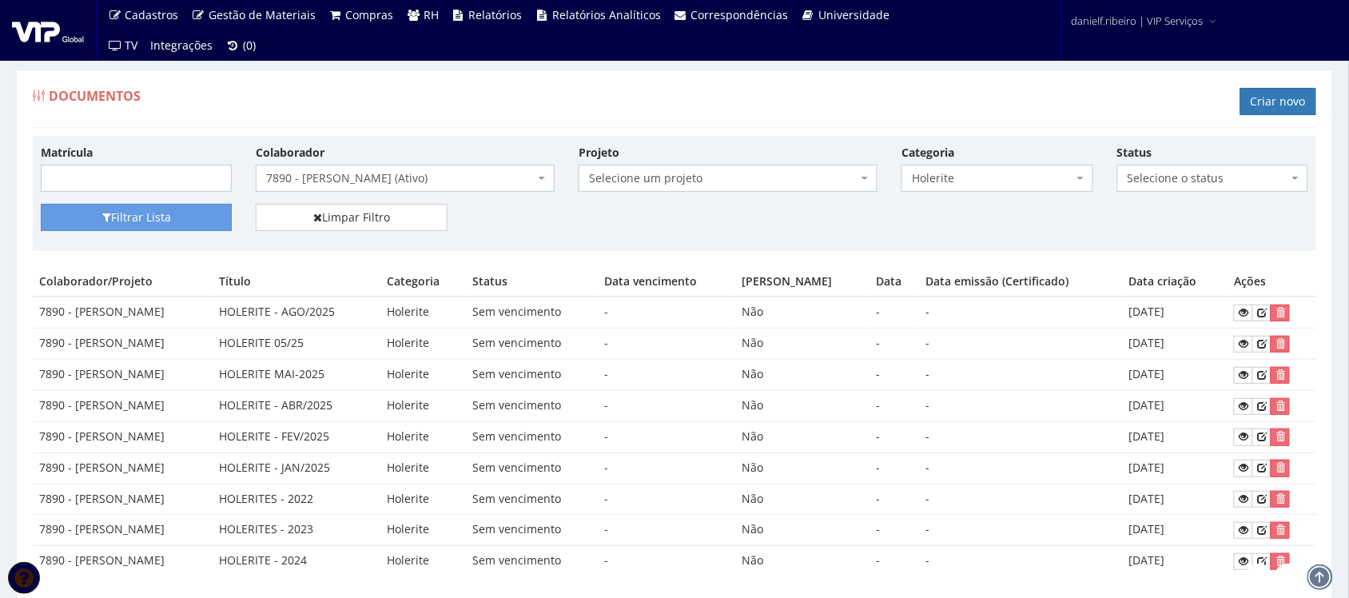
click at [810, 118] on div "Documentos Criar novo" at bounding box center [675, 104] width 1284 height 48
click at [481, 176] on span "7890 - [PERSON_NAME] (Ativo)" at bounding box center [400, 178] width 269 height 16
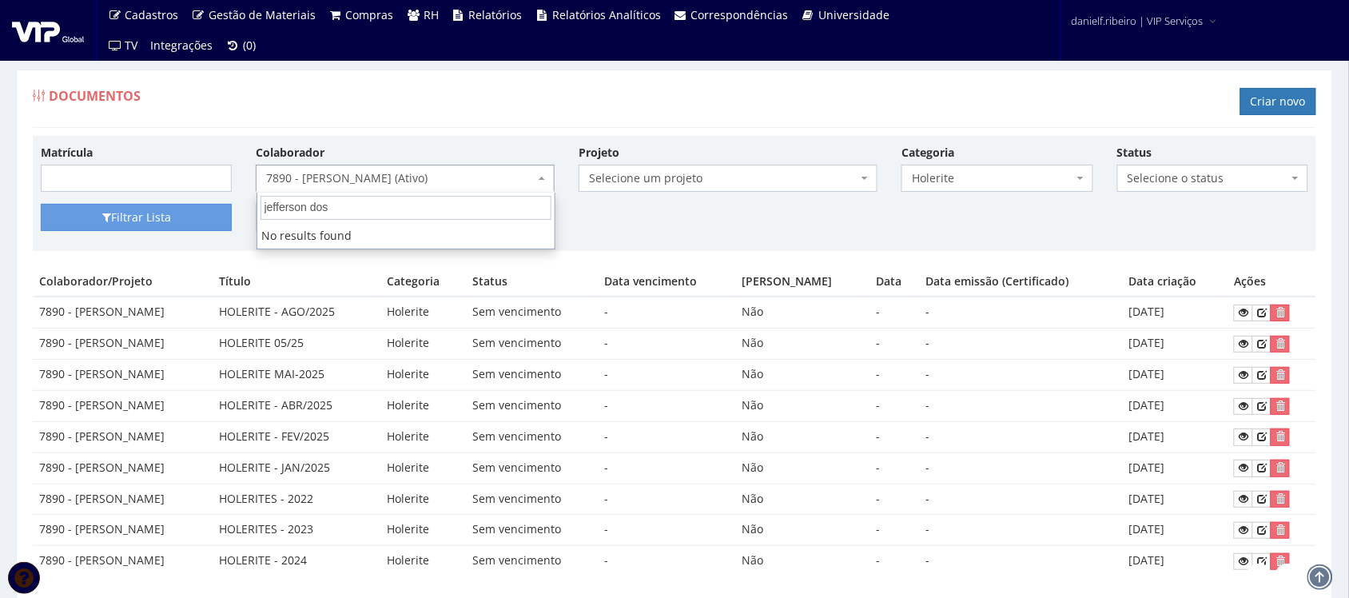
type input "jefferson dos s"
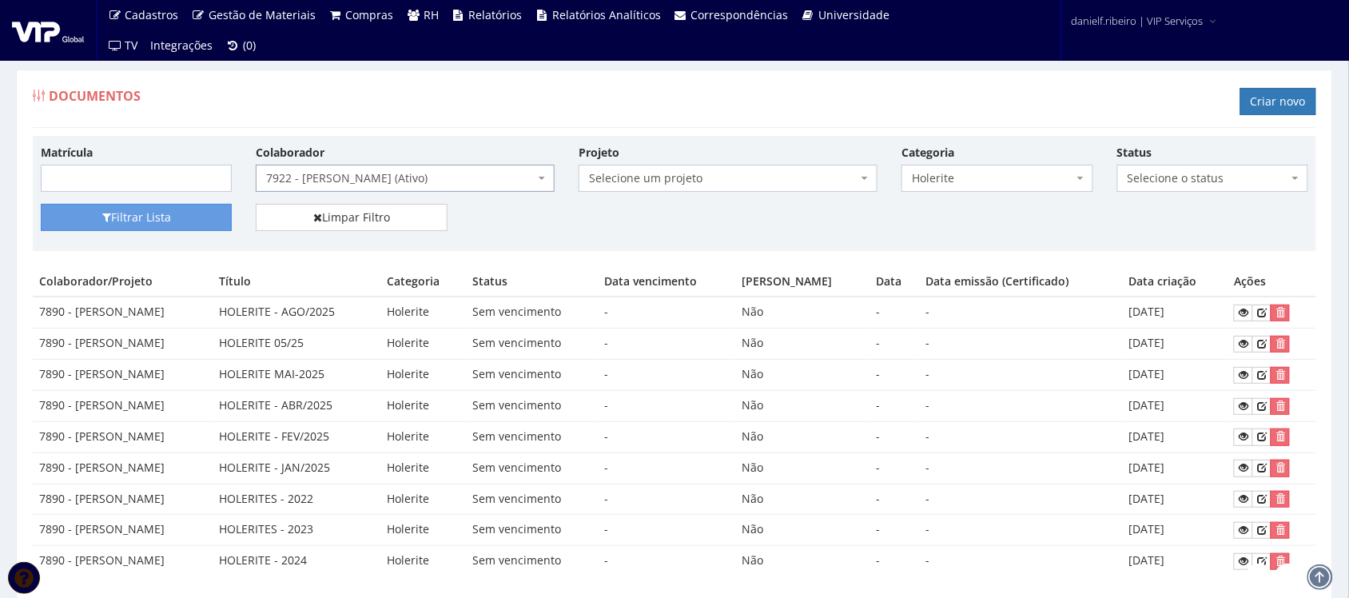
select select "2987"
click at [181, 221] on button "Filtrar Lista" at bounding box center [136, 217] width 191 height 27
click at [1244, 320] on link at bounding box center [1243, 312] width 19 height 17
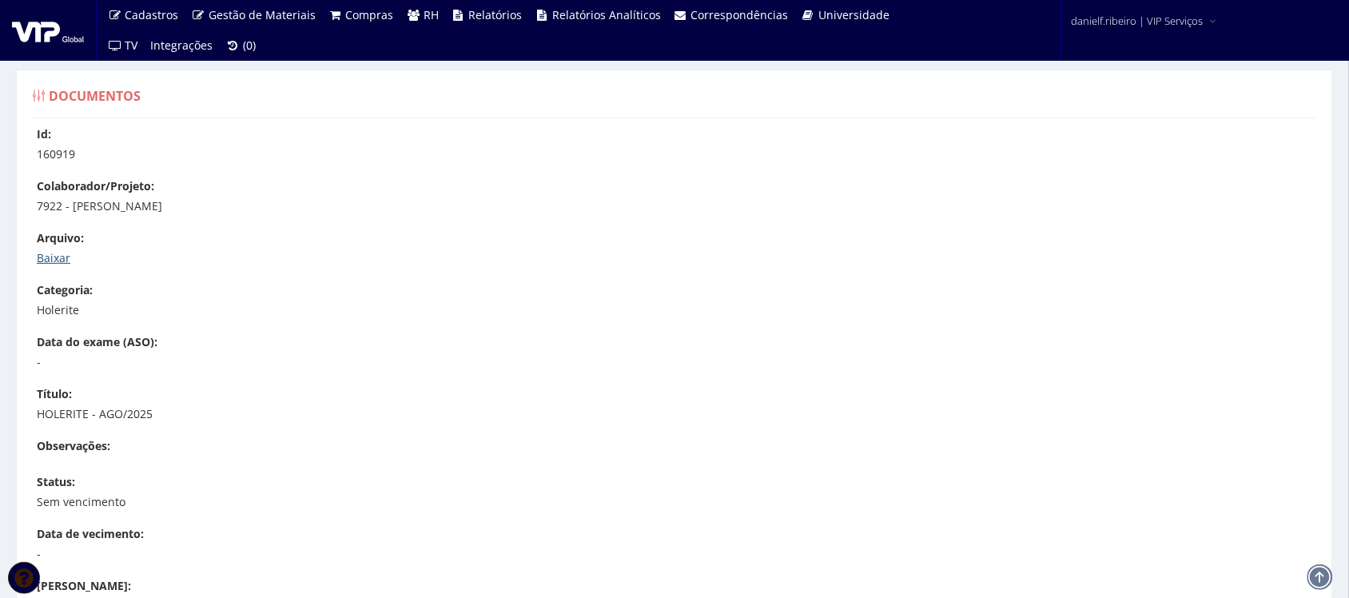
click at [50, 252] on link "Baixar" at bounding box center [54, 257] width 34 height 15
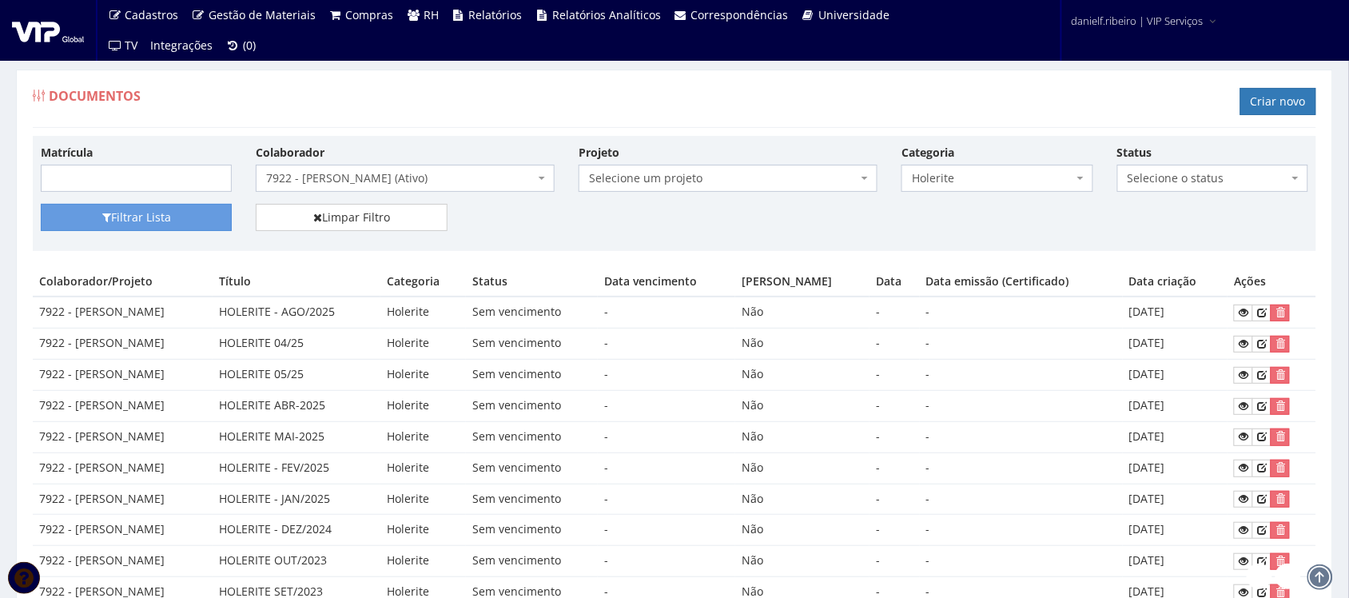
click at [798, 80] on div "Documentos Criar novo" at bounding box center [675, 104] width 1284 height 48
click at [398, 173] on span "7922 - JEFFERSON DOS SANTOS ROSA (Ativo)" at bounding box center [400, 178] width 269 height 16
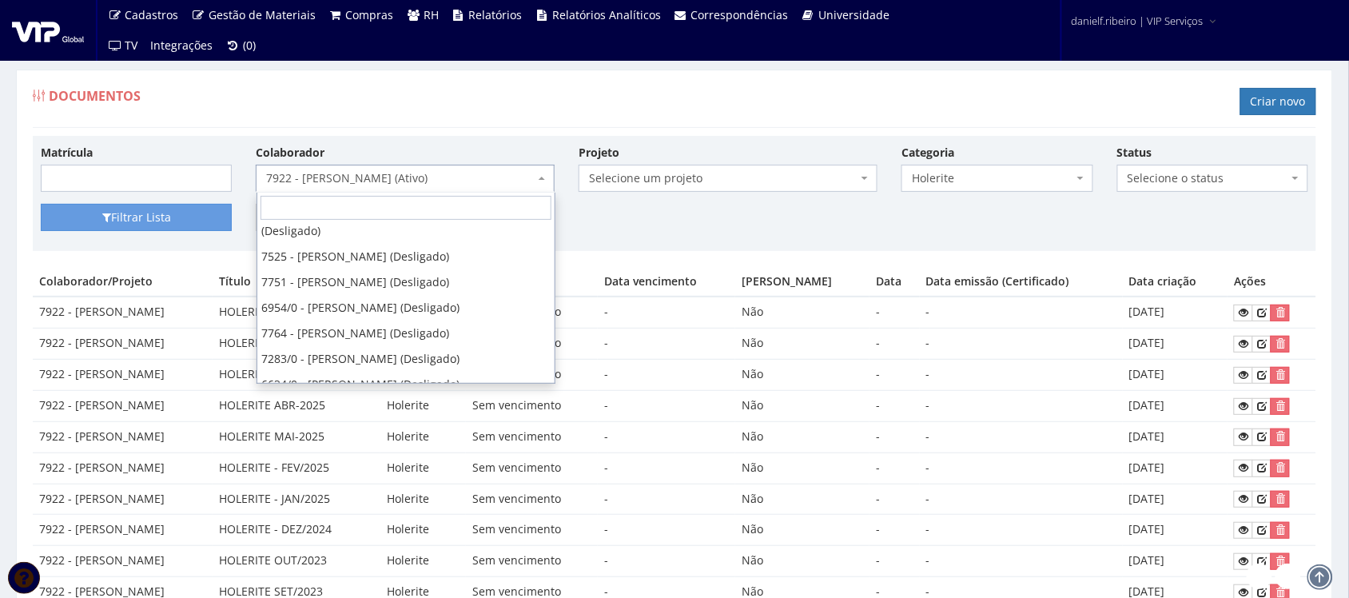
scroll to position [24258, 0]
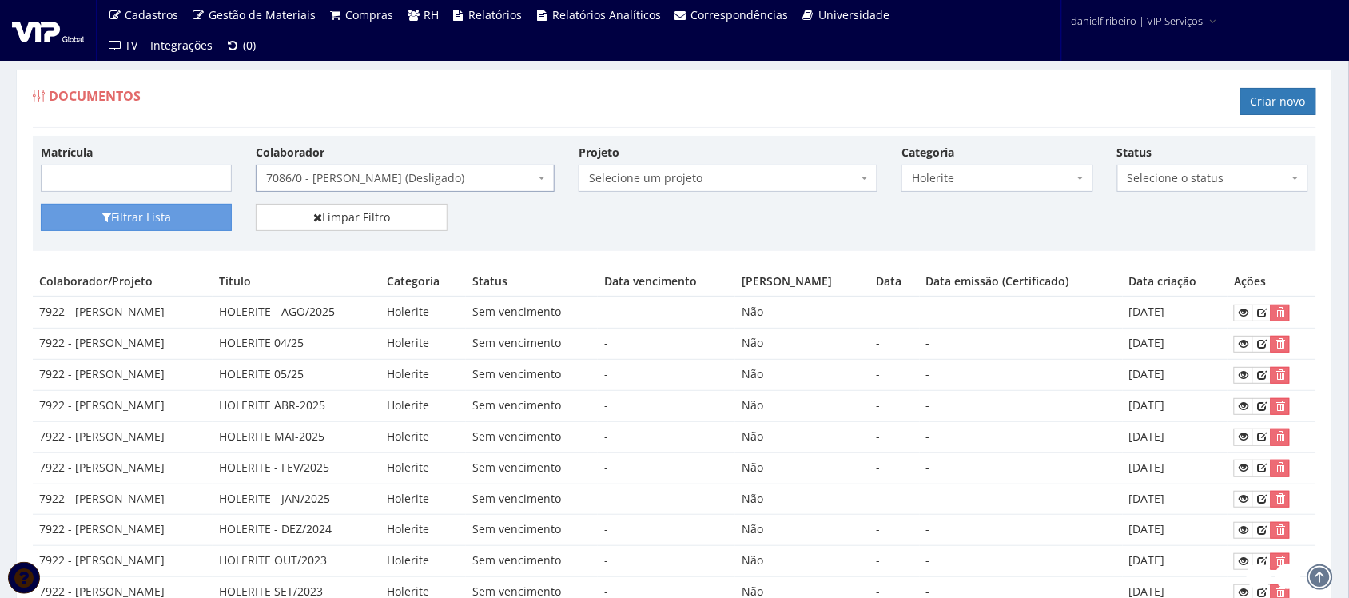
click at [400, 174] on span "7086/0 - JOSE HENRIQUE RANGEL LEANDRO (Desligado)" at bounding box center [400, 178] width 269 height 16
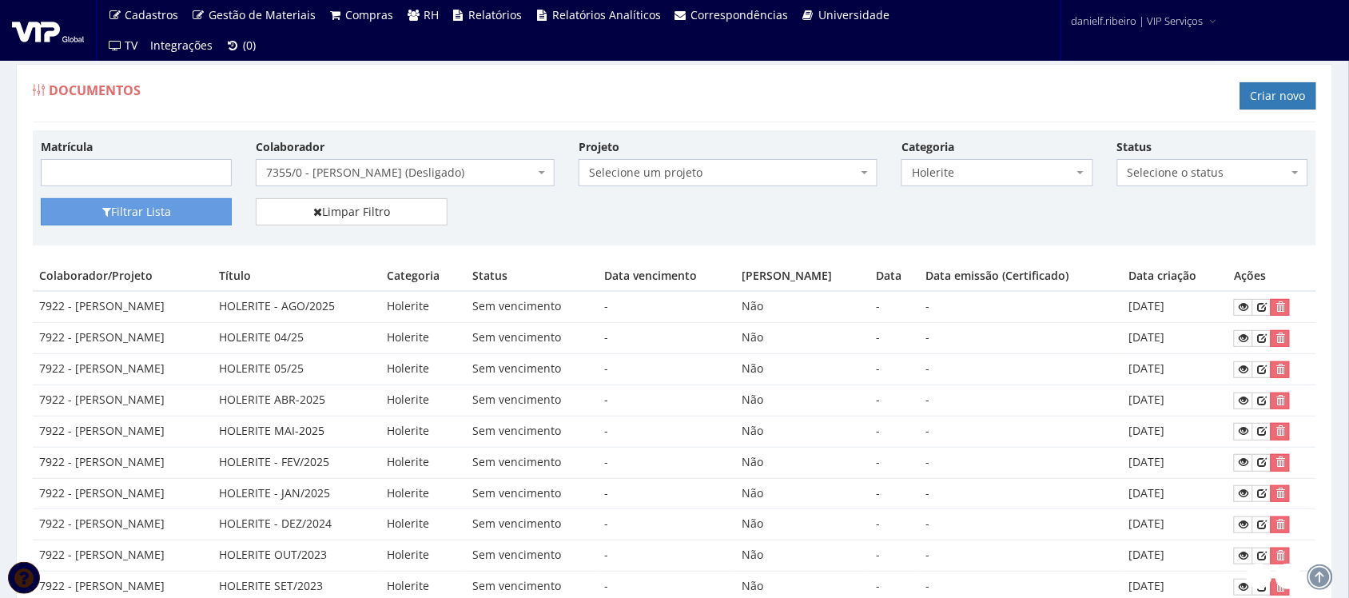
scroll to position [12, 0]
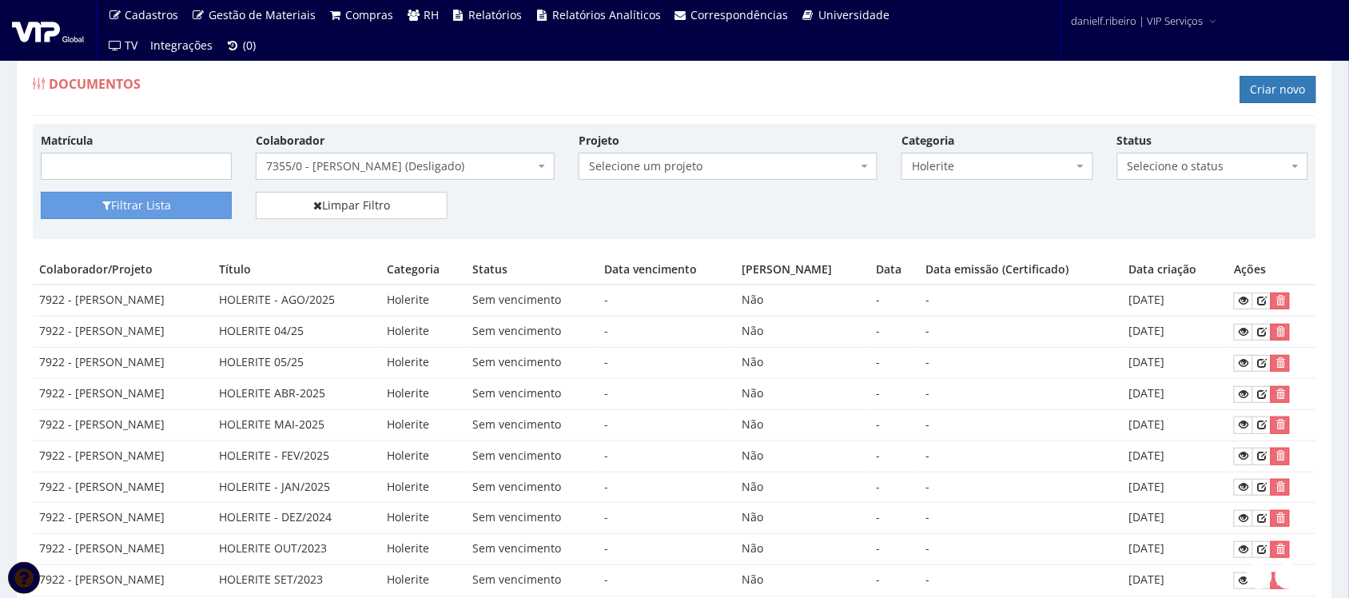
click at [482, 161] on span "7355/0 - JOSE GILBER PEREIRA DE ARRUDA (Desligado)" at bounding box center [400, 166] width 269 height 16
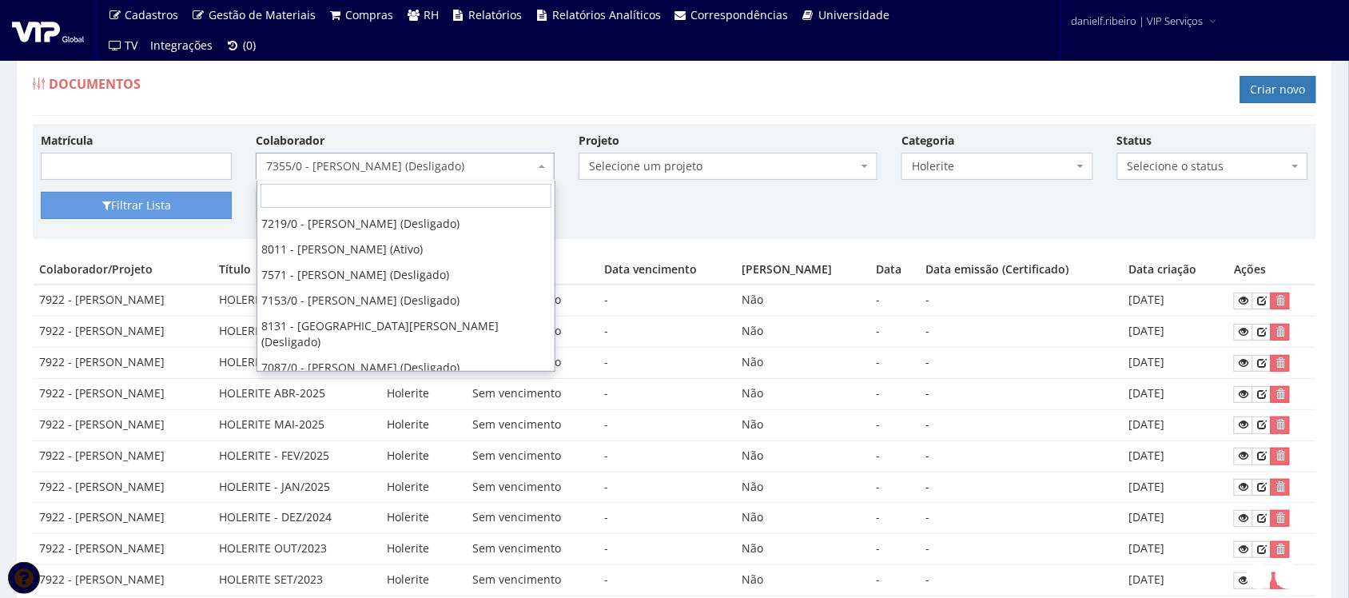
scroll to position [23366, 0]
select select "3343"
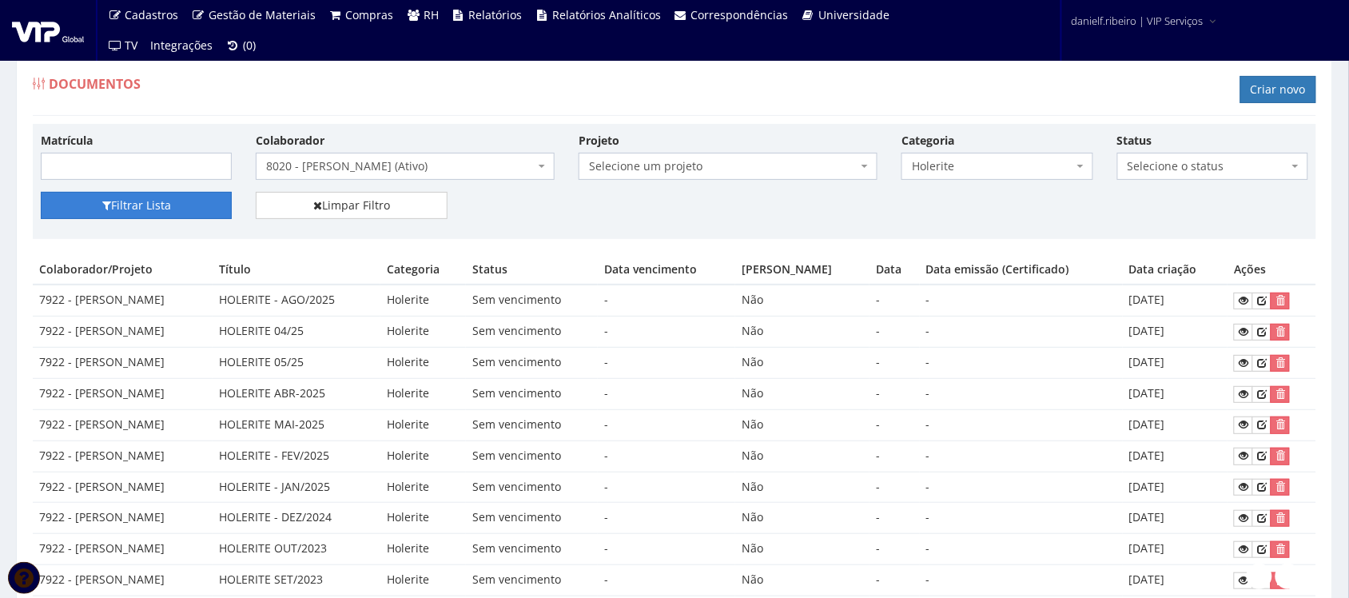
click at [202, 210] on button "Filtrar Lista" at bounding box center [136, 205] width 191 height 27
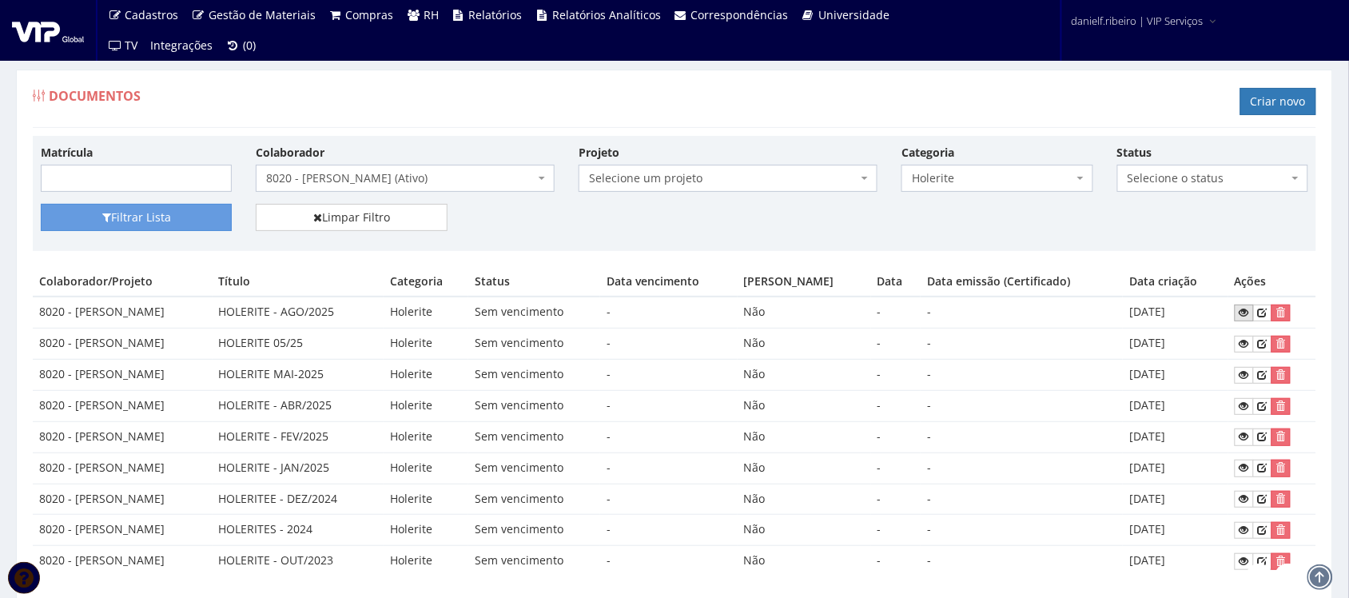
click at [1249, 312] on icon at bounding box center [1245, 312] width 10 height 11
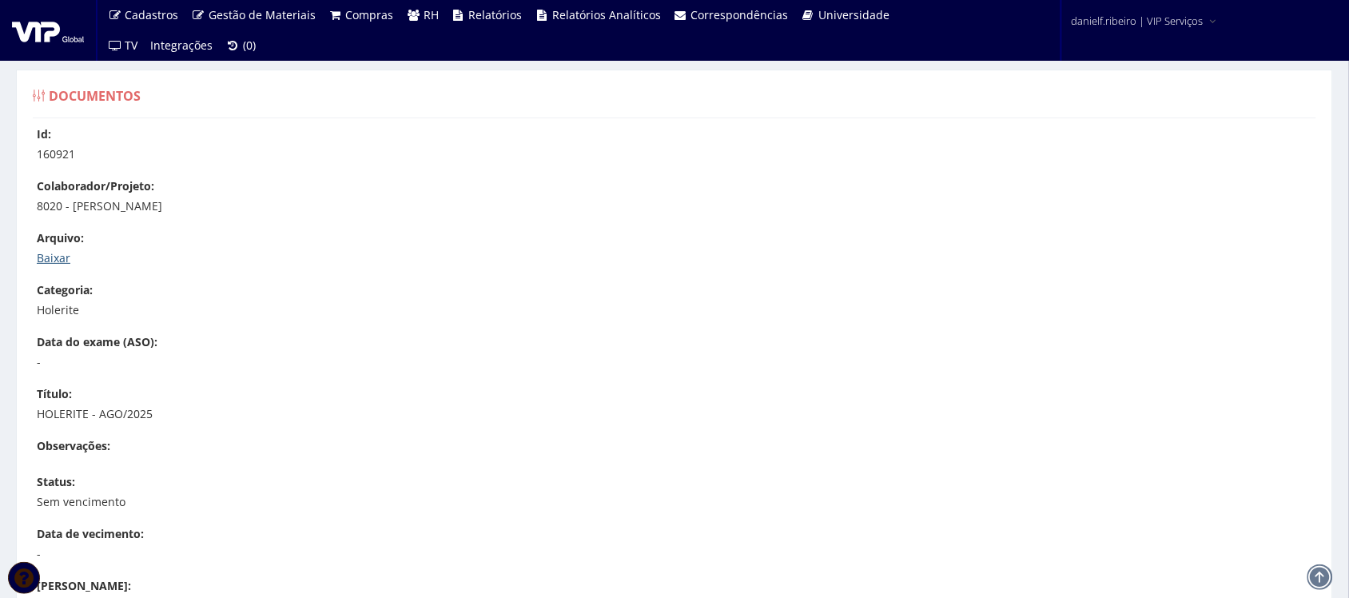
click at [49, 261] on link "Baixar" at bounding box center [54, 257] width 34 height 15
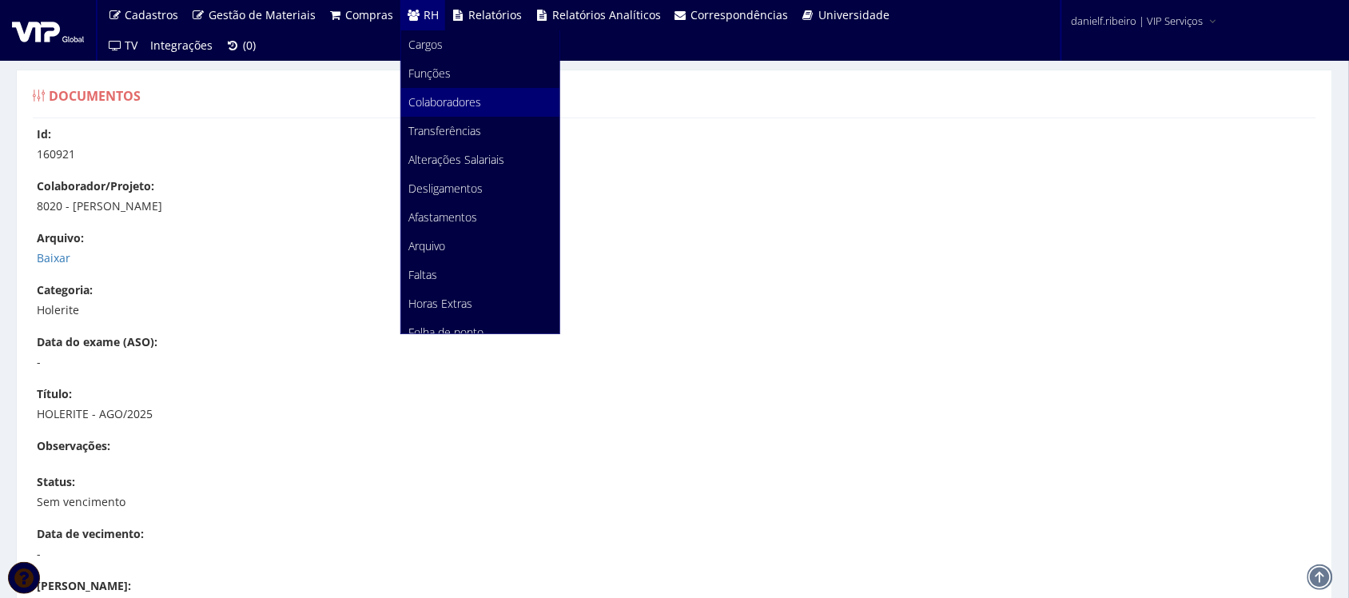
click at [457, 109] on link "Colaboradores" at bounding box center [480, 102] width 158 height 29
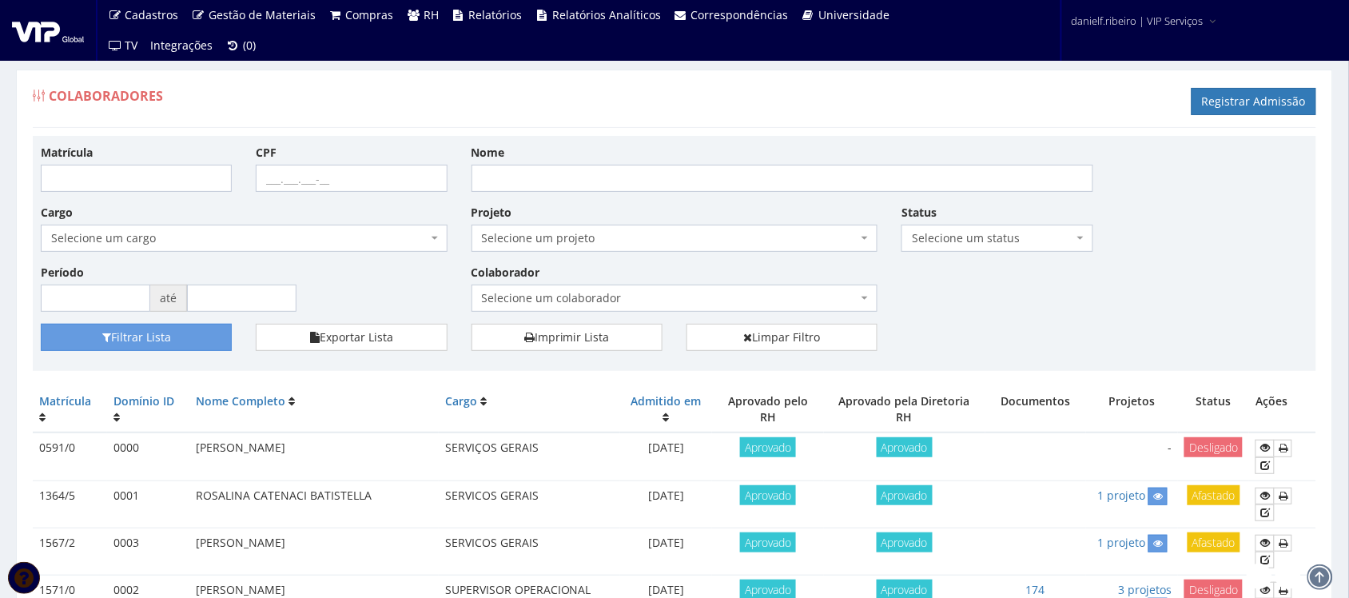
click at [552, 293] on span "Selecione um colaborador" at bounding box center [670, 298] width 376 height 16
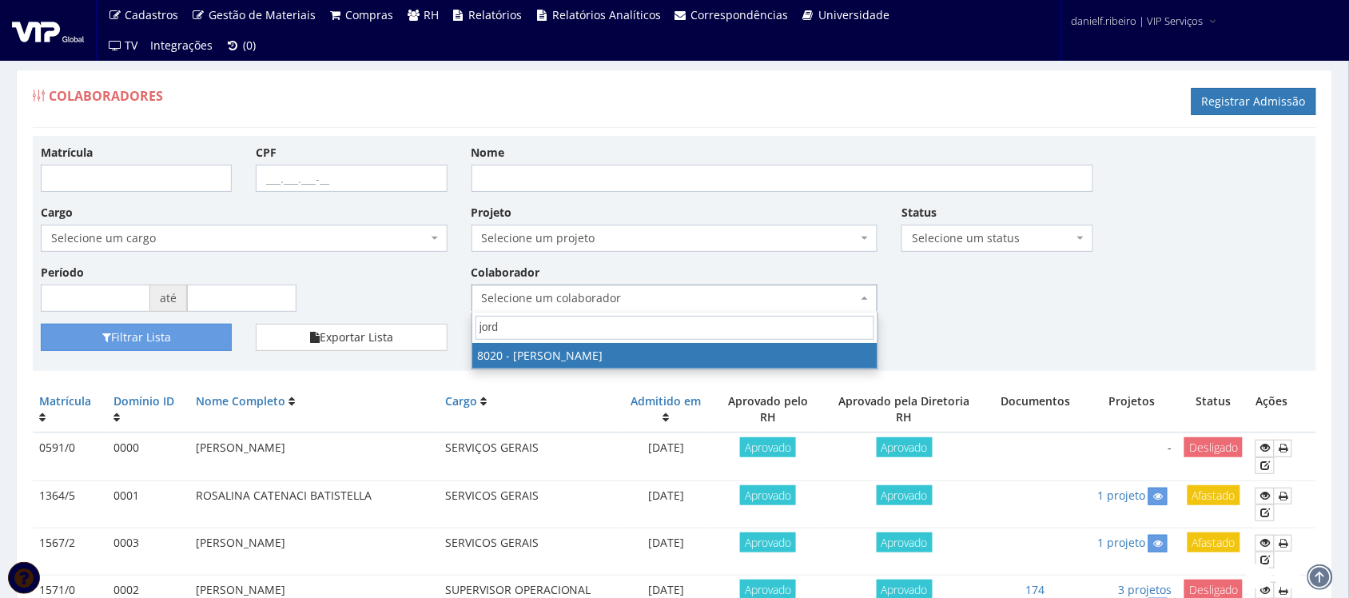
type input "jord"
select select "3343"
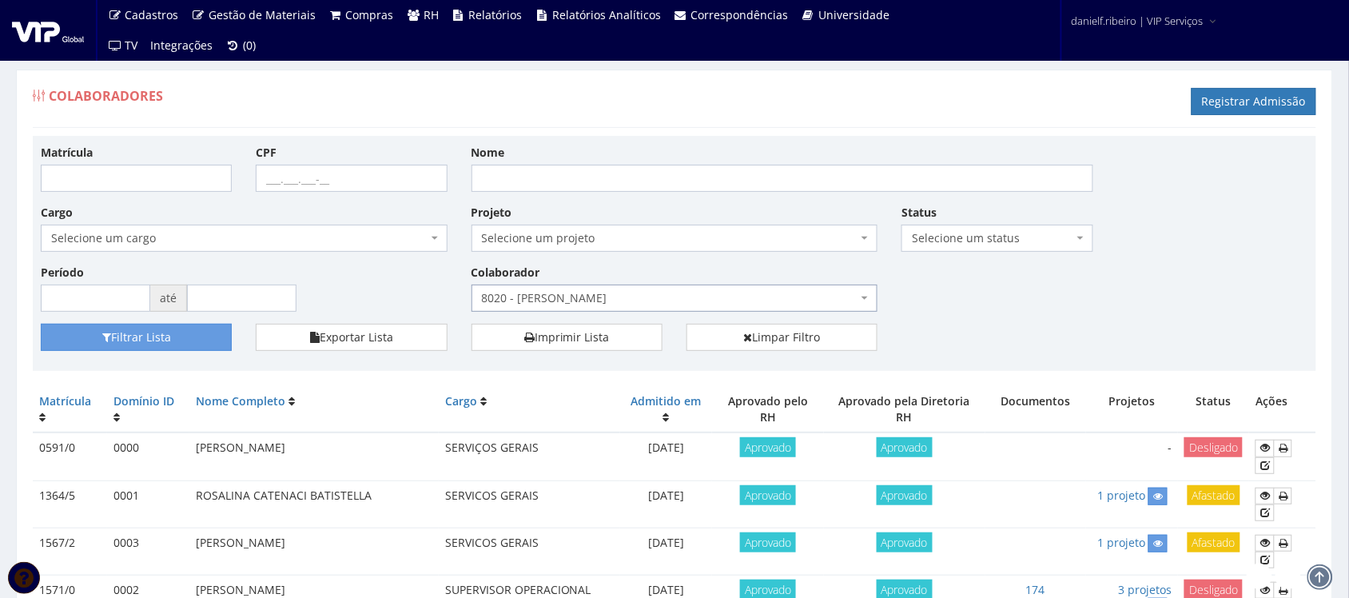
click at [254, 344] on div "Exportar Lista" at bounding box center [351, 337] width 215 height 27
click at [234, 344] on div "Filtrar Lista" at bounding box center [136, 337] width 215 height 27
click at [221, 340] on button "Filtrar Lista" at bounding box center [136, 337] width 191 height 27
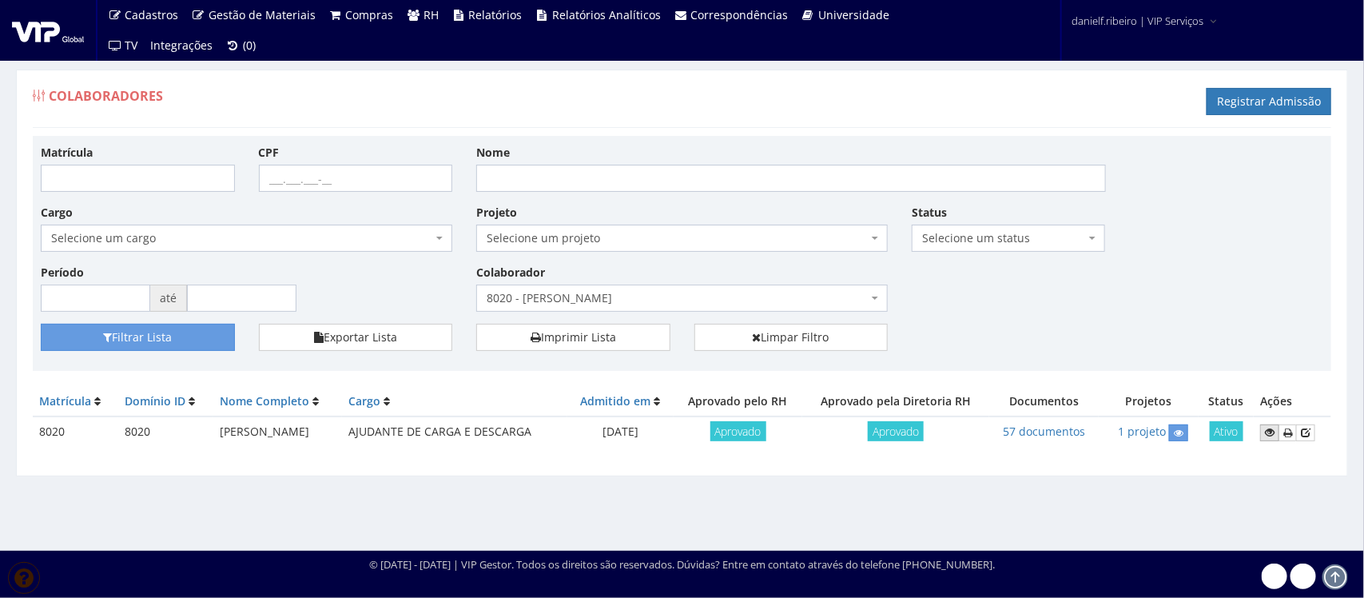
click at [1273, 434] on icon at bounding box center [1270, 432] width 10 height 11
click at [680, 112] on div "Colaboradores Registrar Admissão" at bounding box center [682, 104] width 1299 height 48
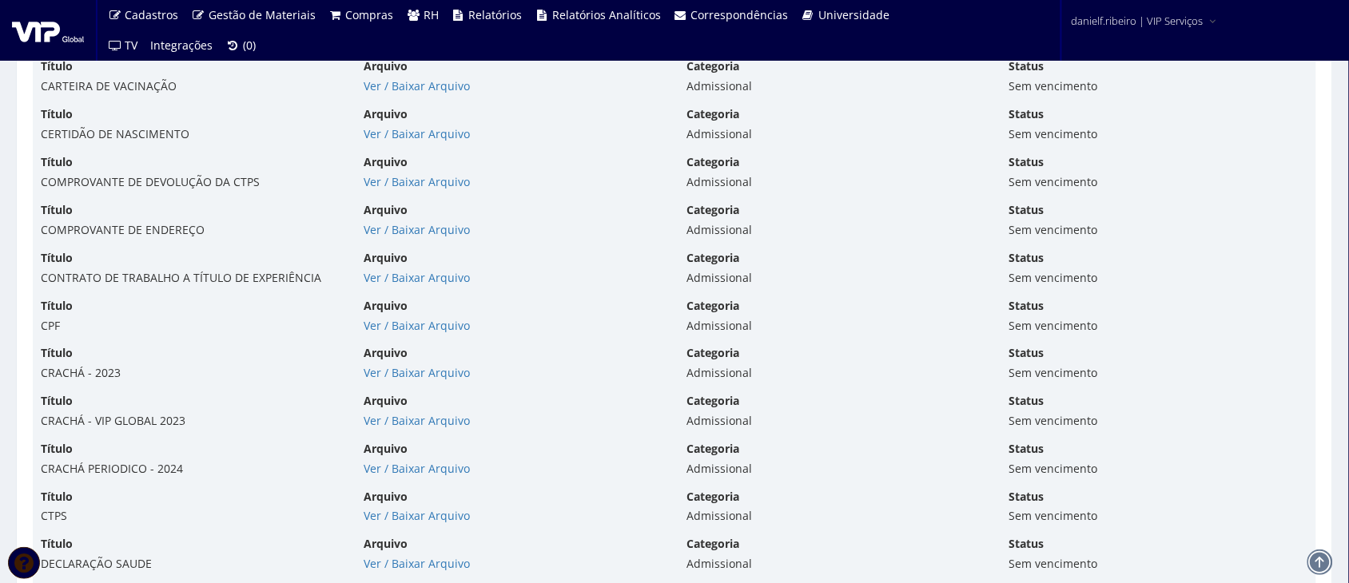
scroll to position [4313, 0]
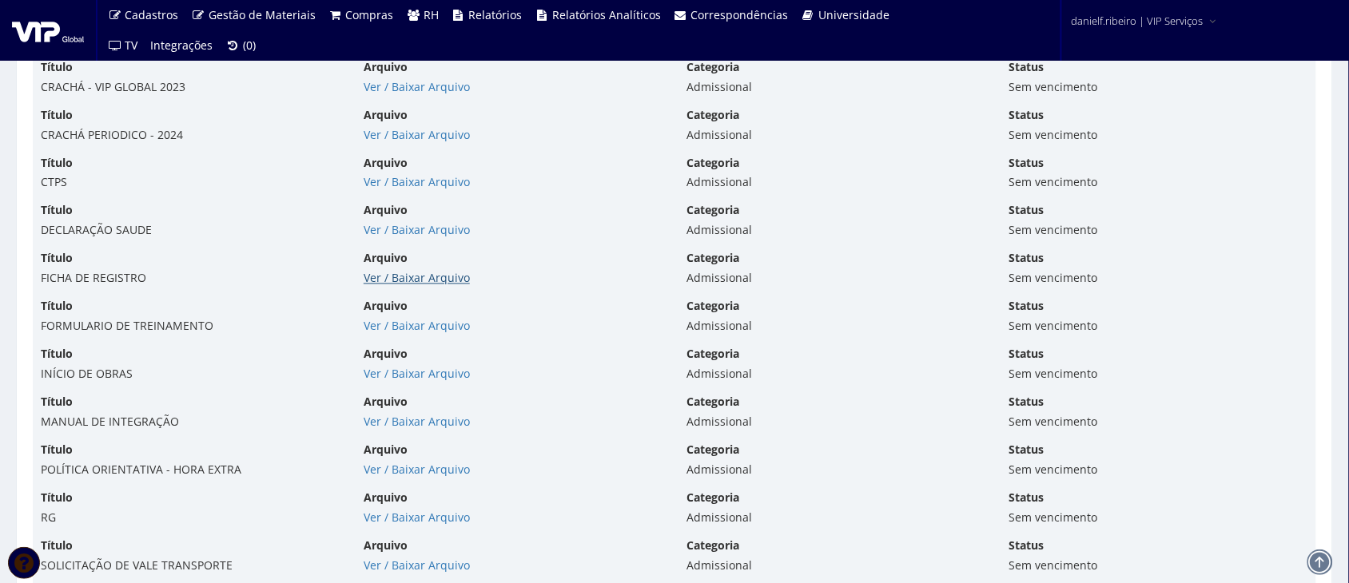
click at [386, 281] on link "Ver / Baixar Arquivo" at bounding box center [417, 278] width 106 height 15
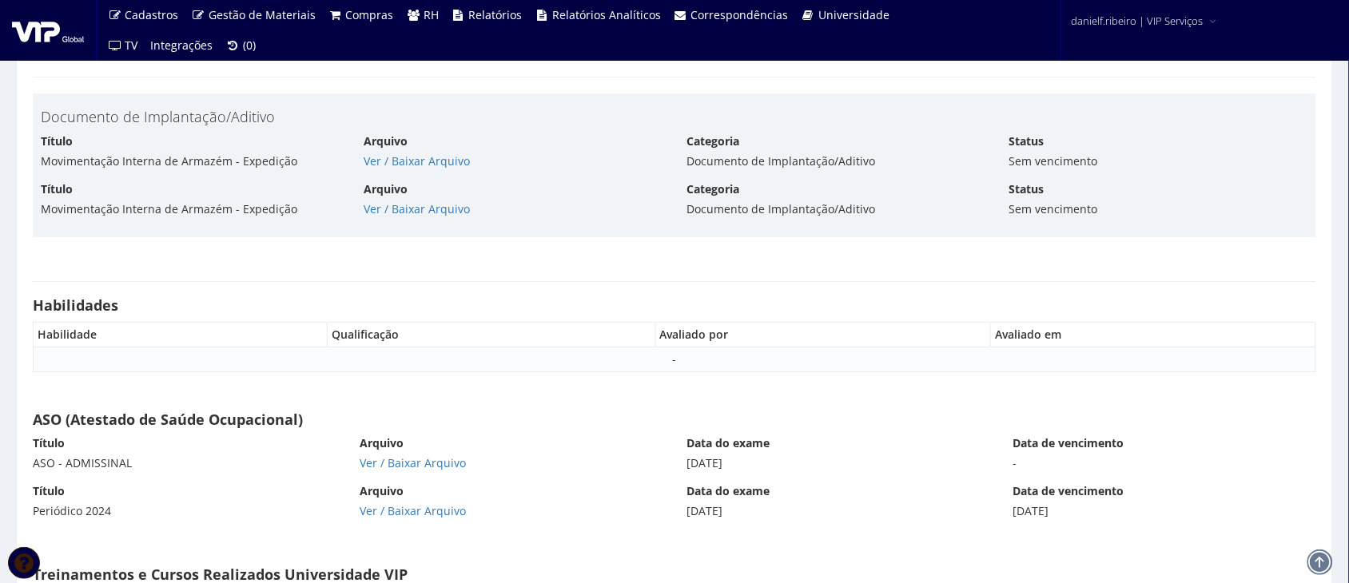
scroll to position [8790, 0]
